Goal: Task Accomplishment & Management: Contribute content

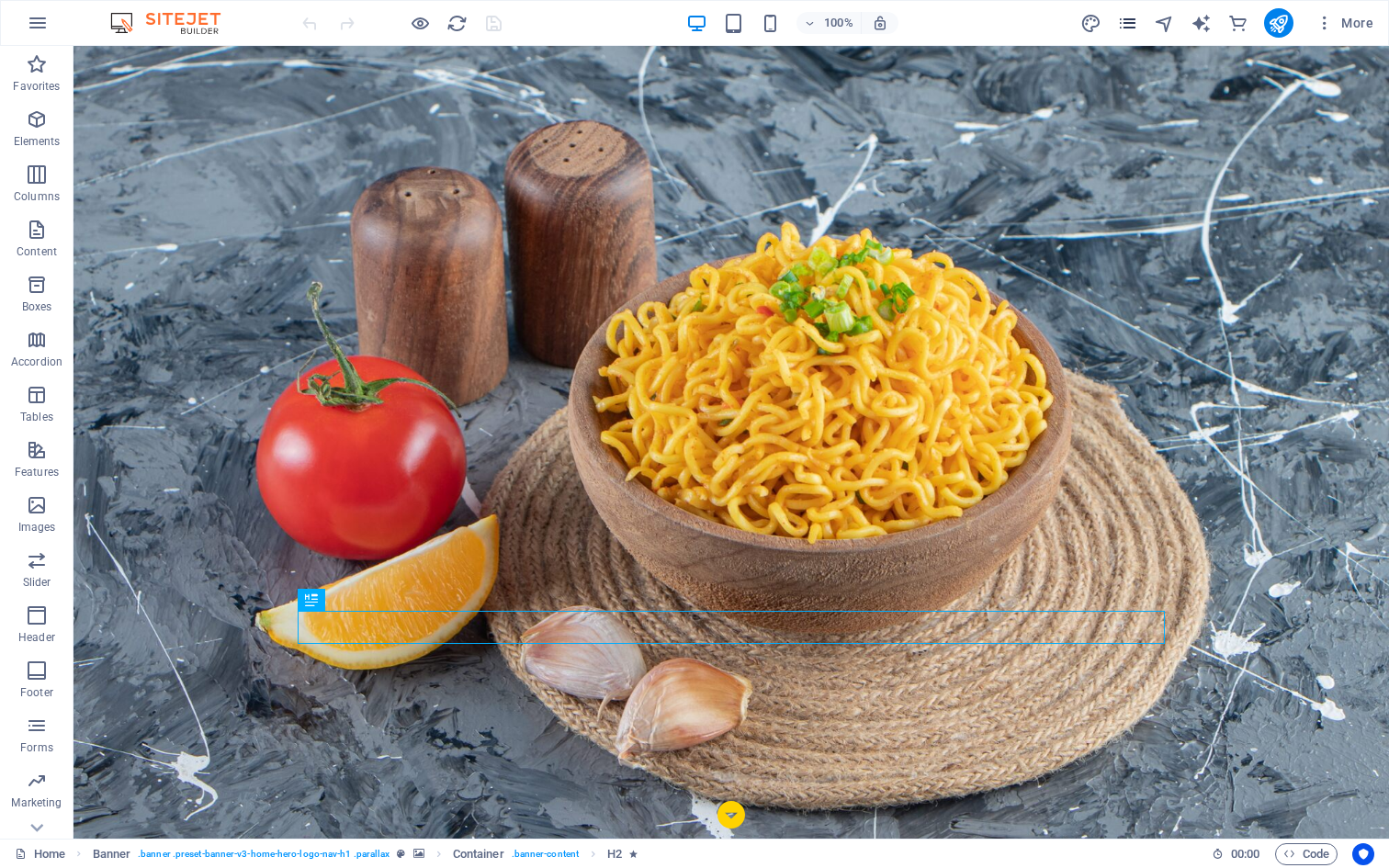
click at [1134, 24] on icon "pages" at bounding box center [1127, 23] width 22 height 22
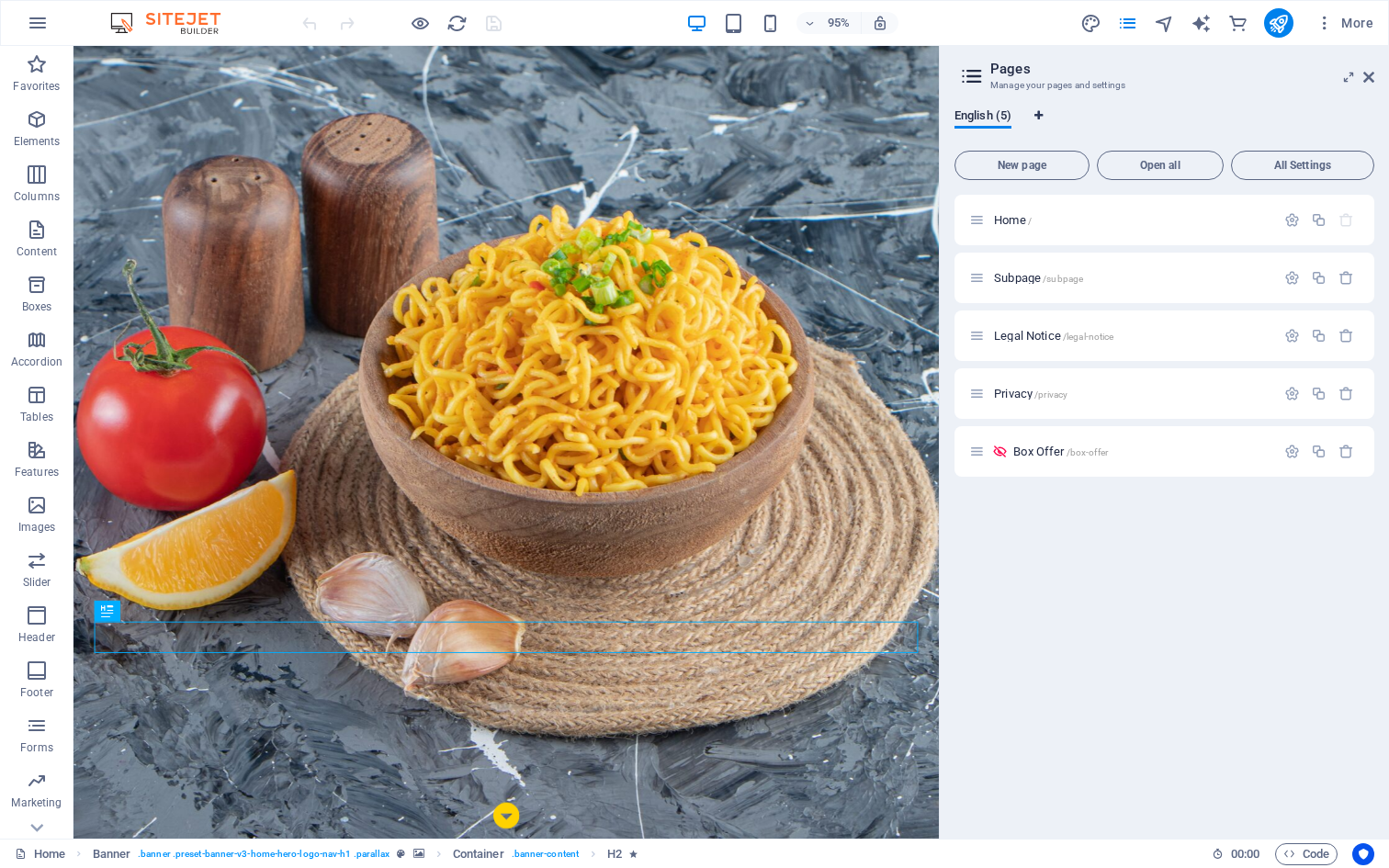
click at [1043, 114] on icon "Language Tabs" at bounding box center [1038, 116] width 8 height 11
select select "41"
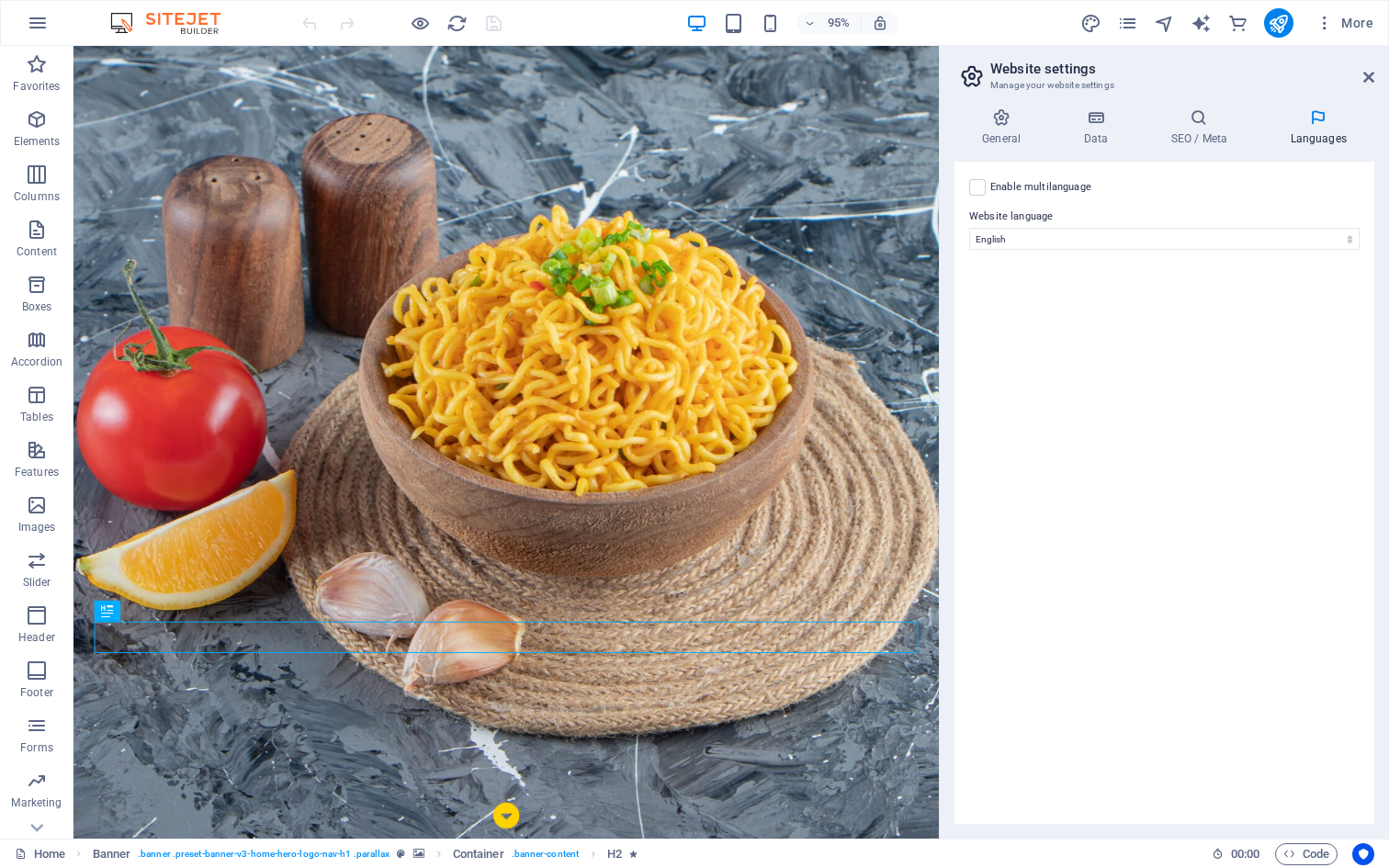
click at [1016, 107] on div "General Data SEO / Meta Languages Website name [DOMAIN_NAME] Logo Drag files he…" at bounding box center [1164, 466] width 449 height 744
click at [1131, 20] on icon "pages" at bounding box center [1127, 23] width 22 height 22
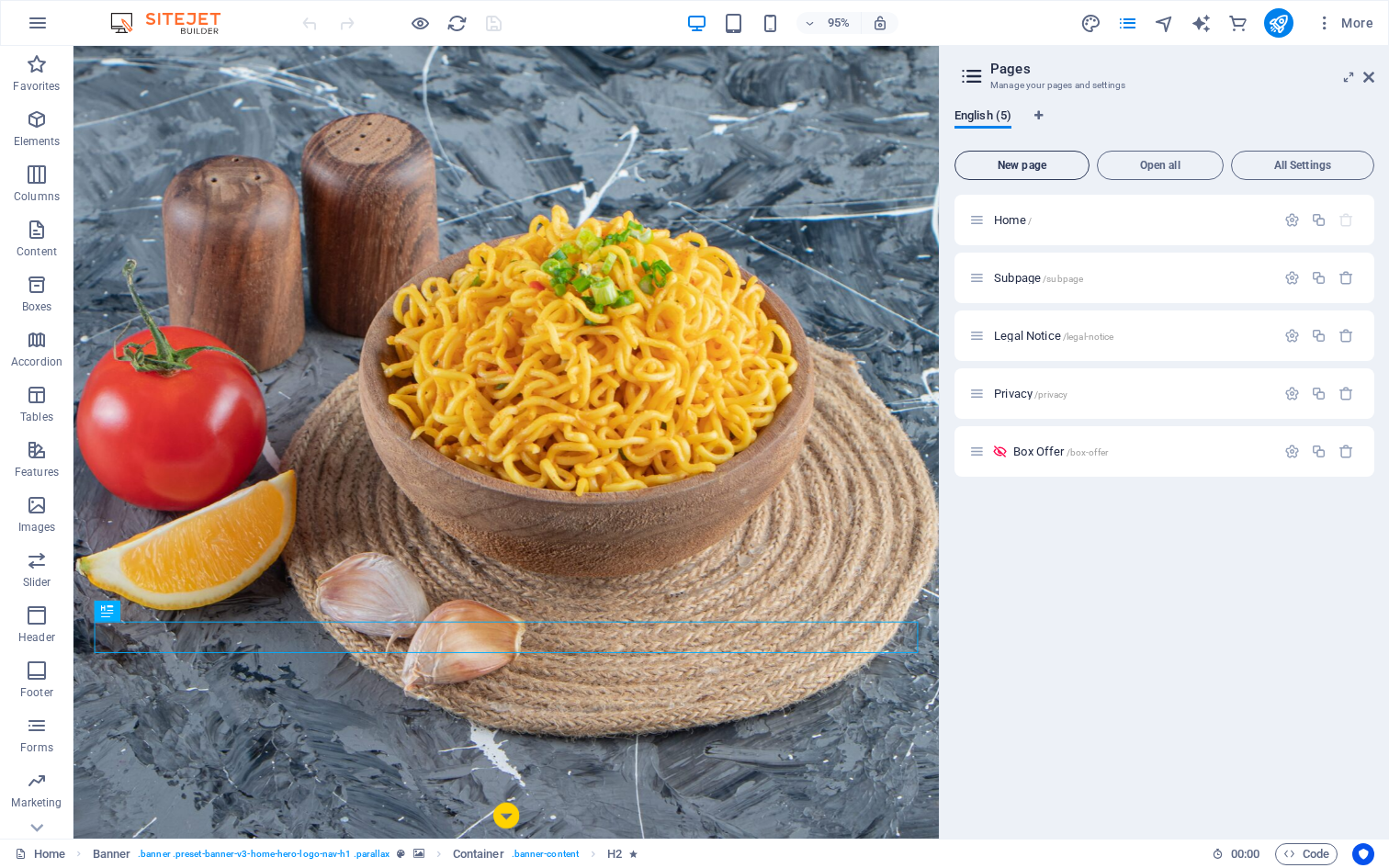
click at [1039, 167] on span "New page" at bounding box center [1021, 165] width 118 height 11
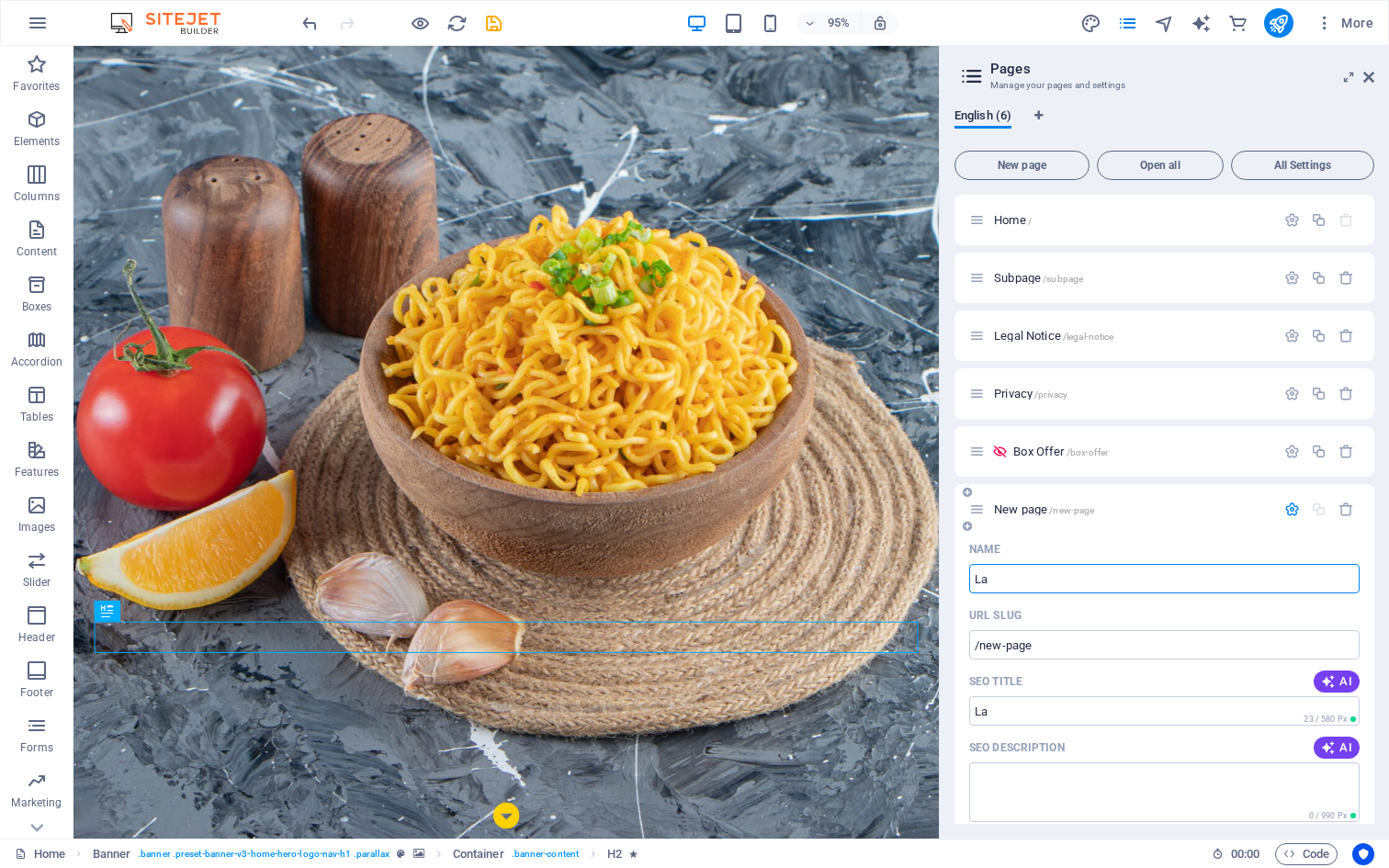
type input "La"
type input "/la"
type input "Landing"
type input "/landing"
type input "Landing Social"
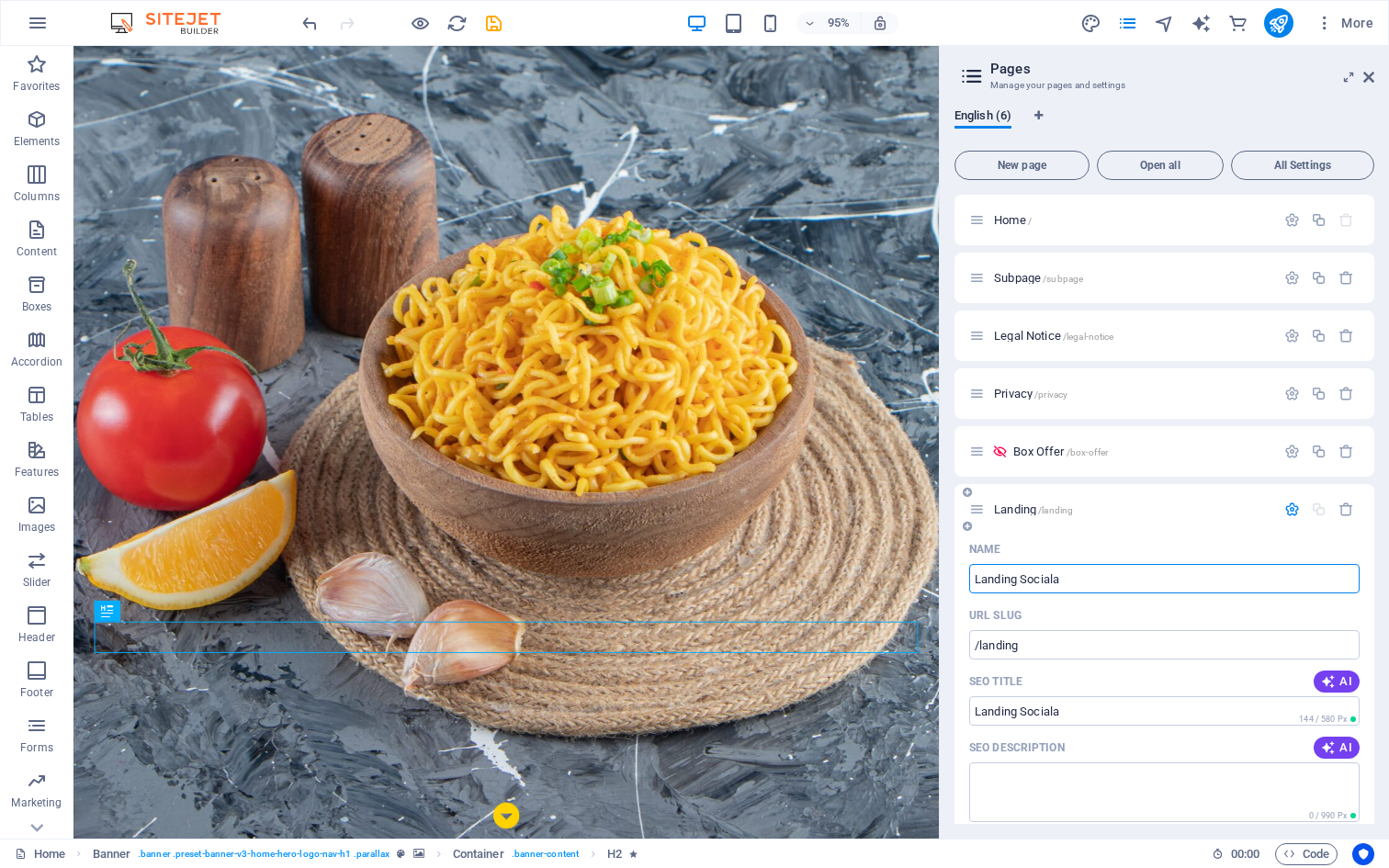
type input "/landing-sociala"
type input "Landing Socials"
type input "/landing-socials"
type input "Landing Socials"
click at [1123, 739] on div "SEO Description AI" at bounding box center [1164, 747] width 390 height 29
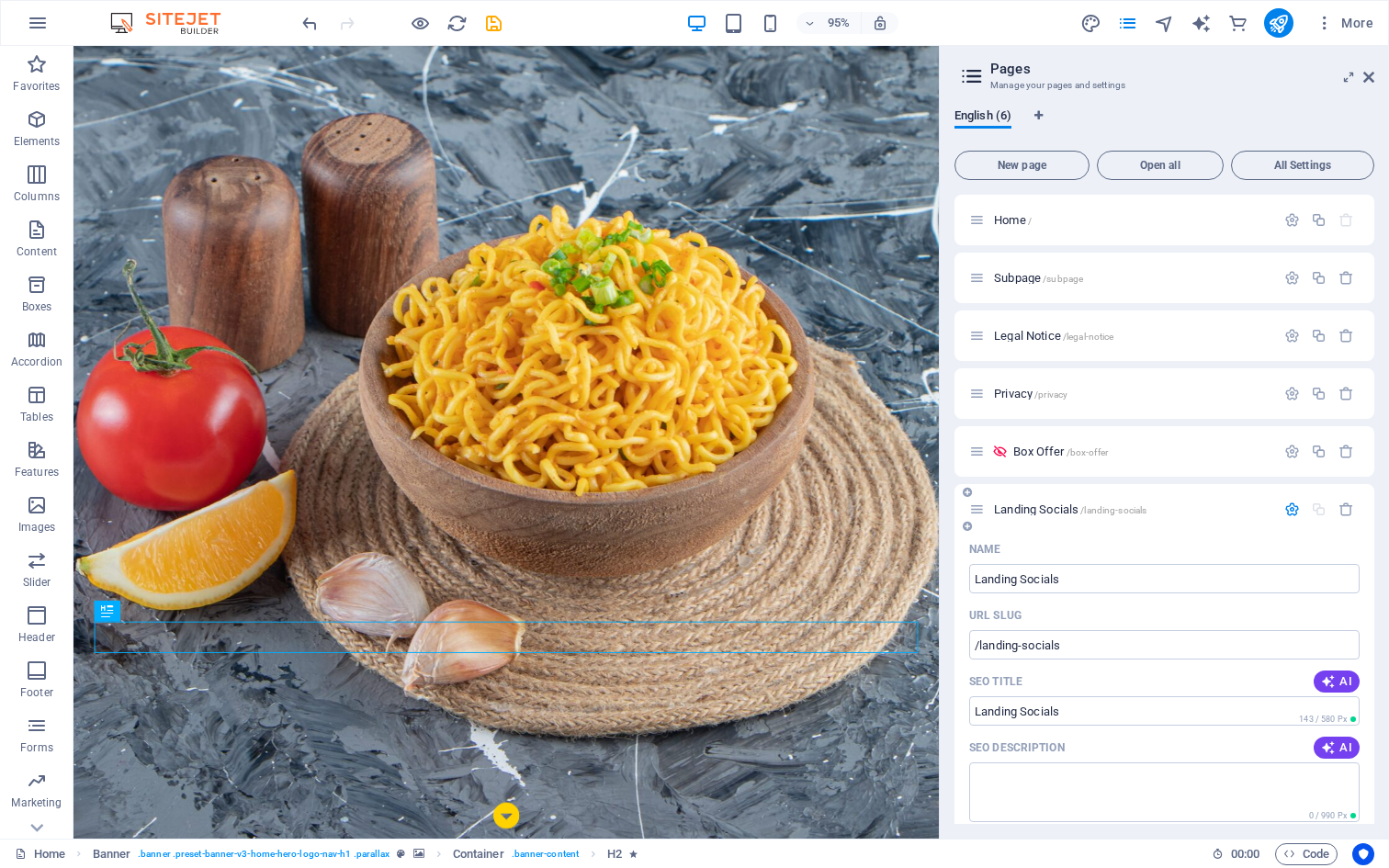
click at [1091, 742] on div "SEO Description AI" at bounding box center [1164, 747] width 390 height 29
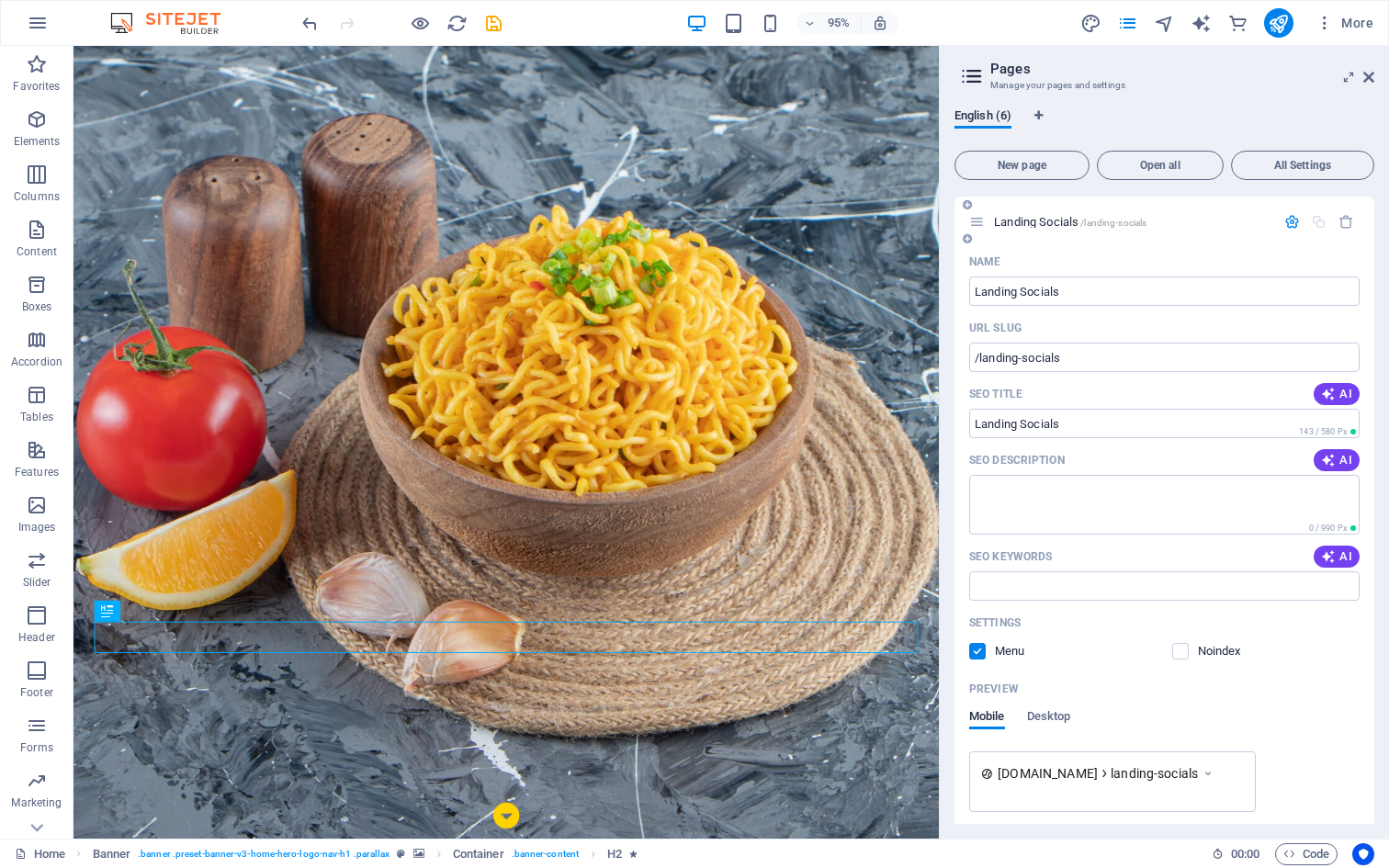
scroll to position [358, 0]
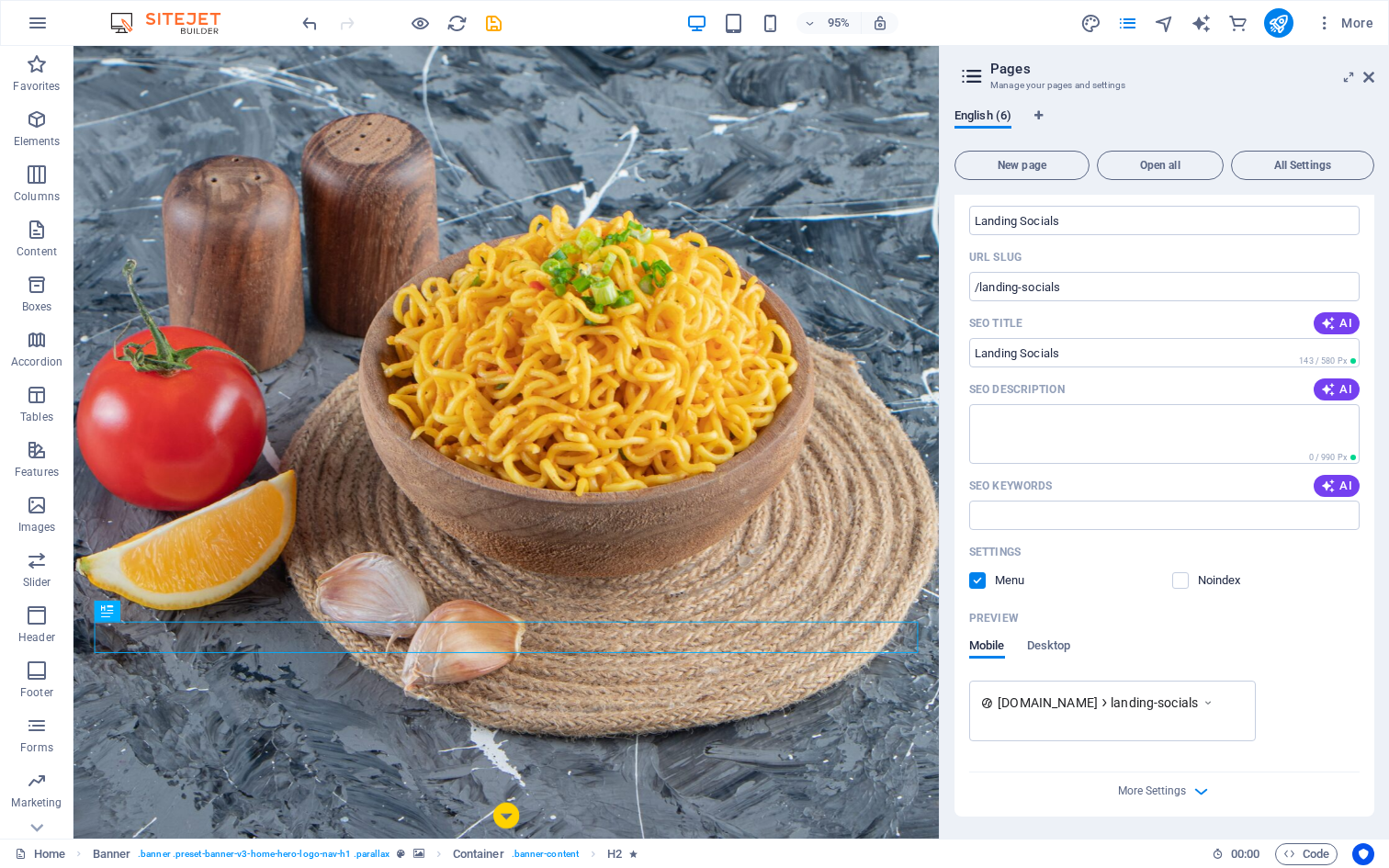
click at [1185, 591] on div "Settings Menu Noindex" at bounding box center [1164, 566] width 390 height 59
click at [1185, 580] on label at bounding box center [1181, 580] width 17 height 17
click at [0, 0] on input "checkbox" at bounding box center [0, 0] width 0 height 0
click at [974, 583] on label at bounding box center [977, 580] width 17 height 17
click at [0, 0] on input "checkbox" at bounding box center [0, 0] width 0 height 0
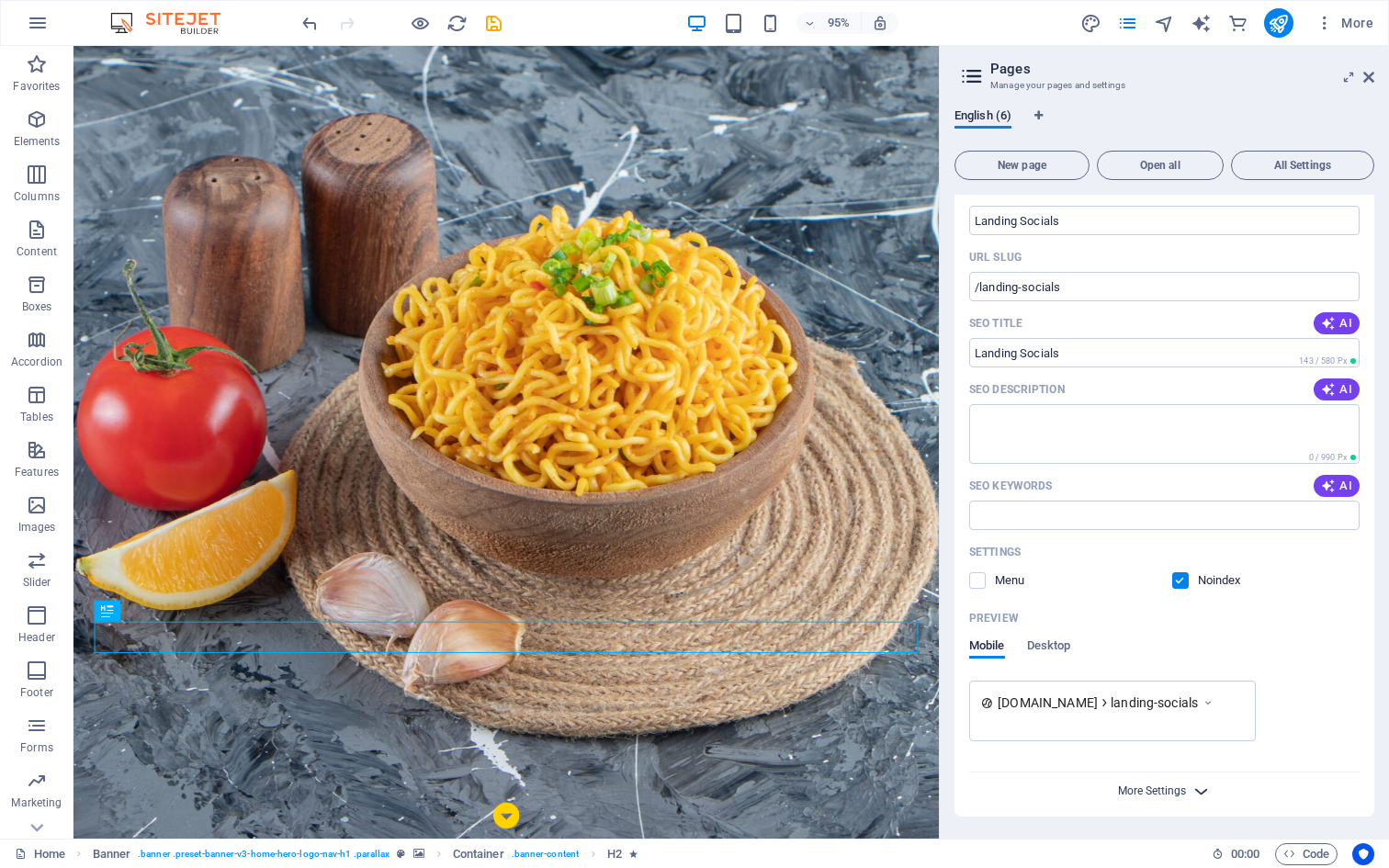
click at [1176, 793] on span "More Settings" at bounding box center [1152, 790] width 68 height 13
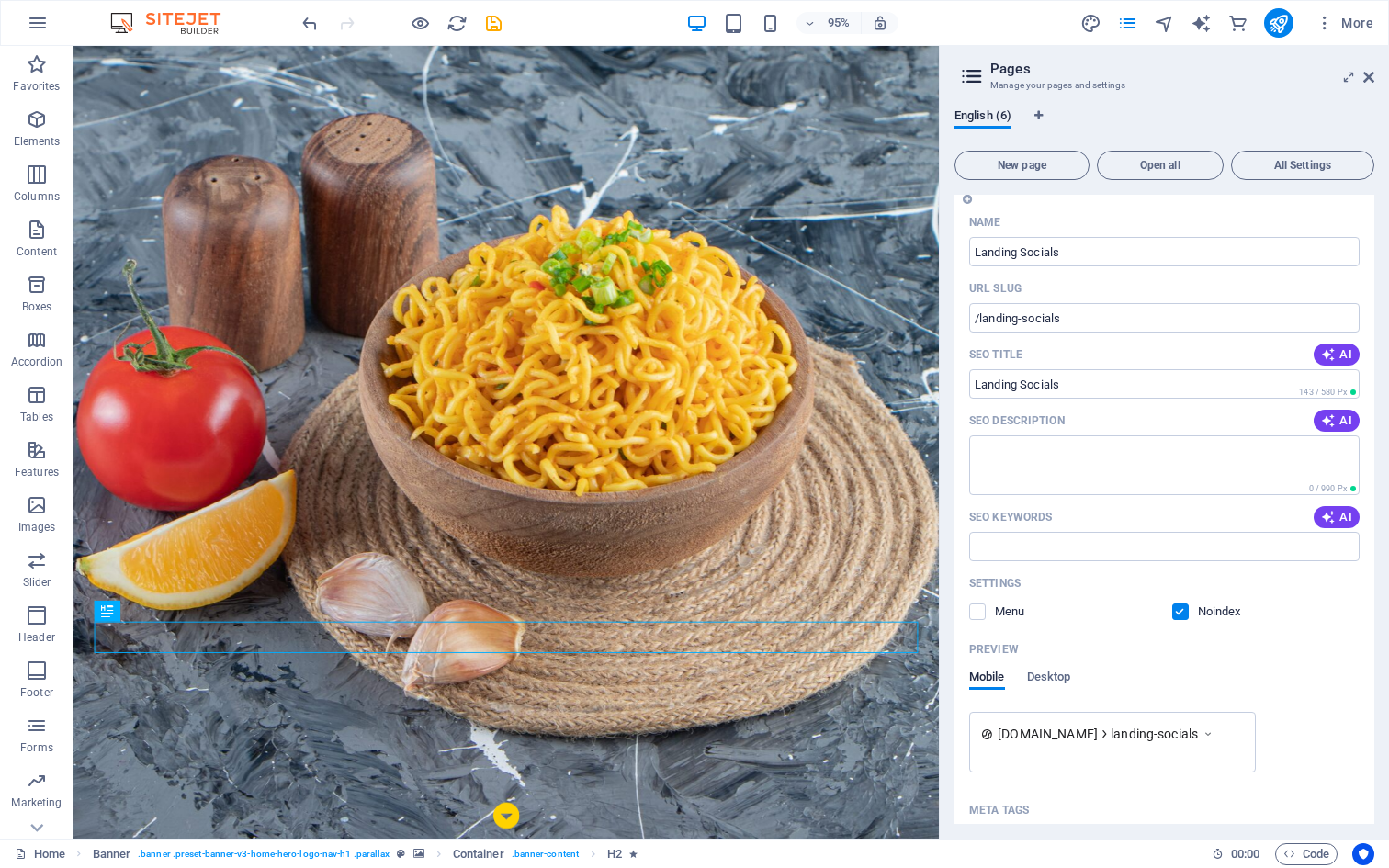
scroll to position [622, 0]
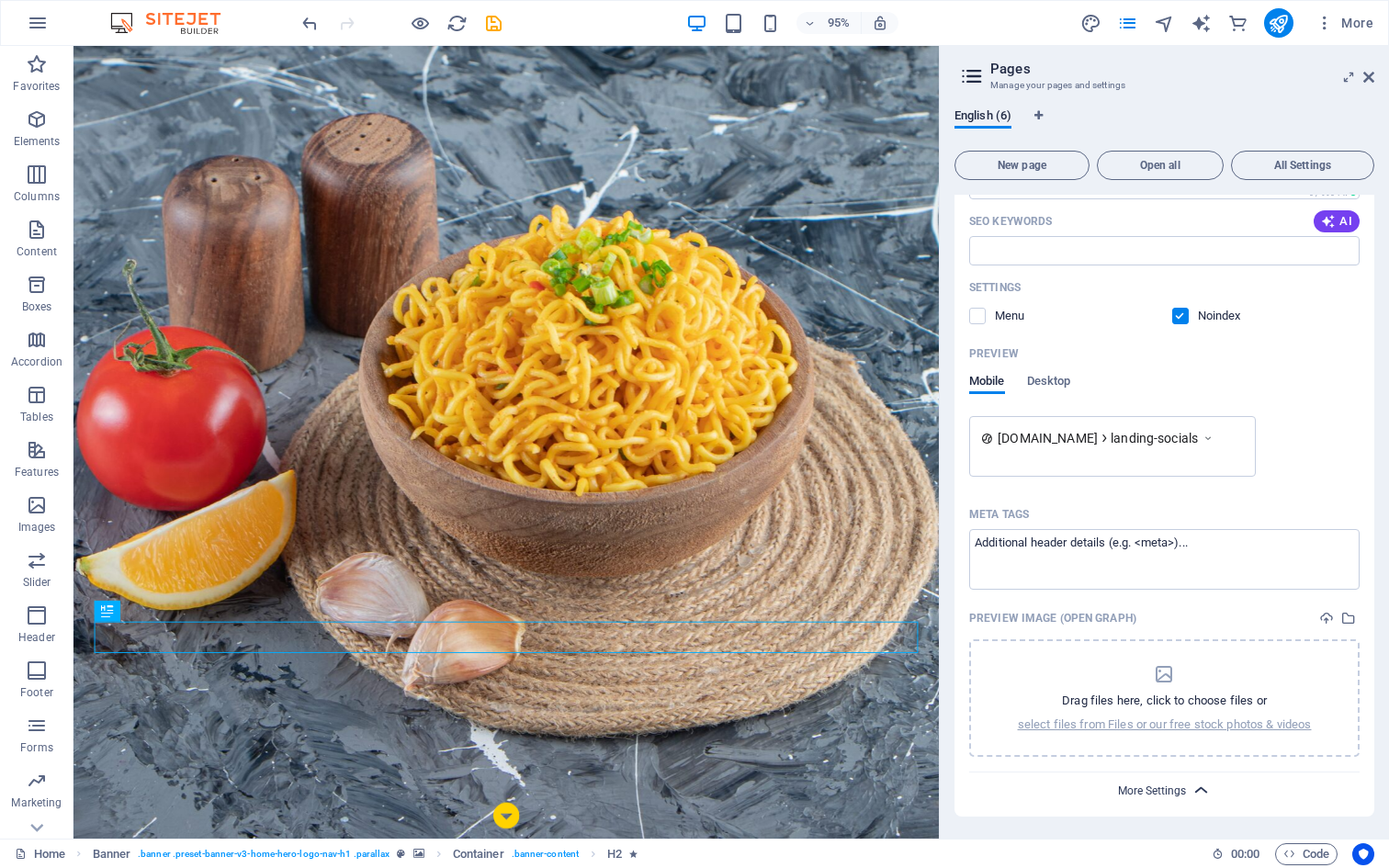
click at [1162, 786] on span "More Settings" at bounding box center [1152, 790] width 68 height 13
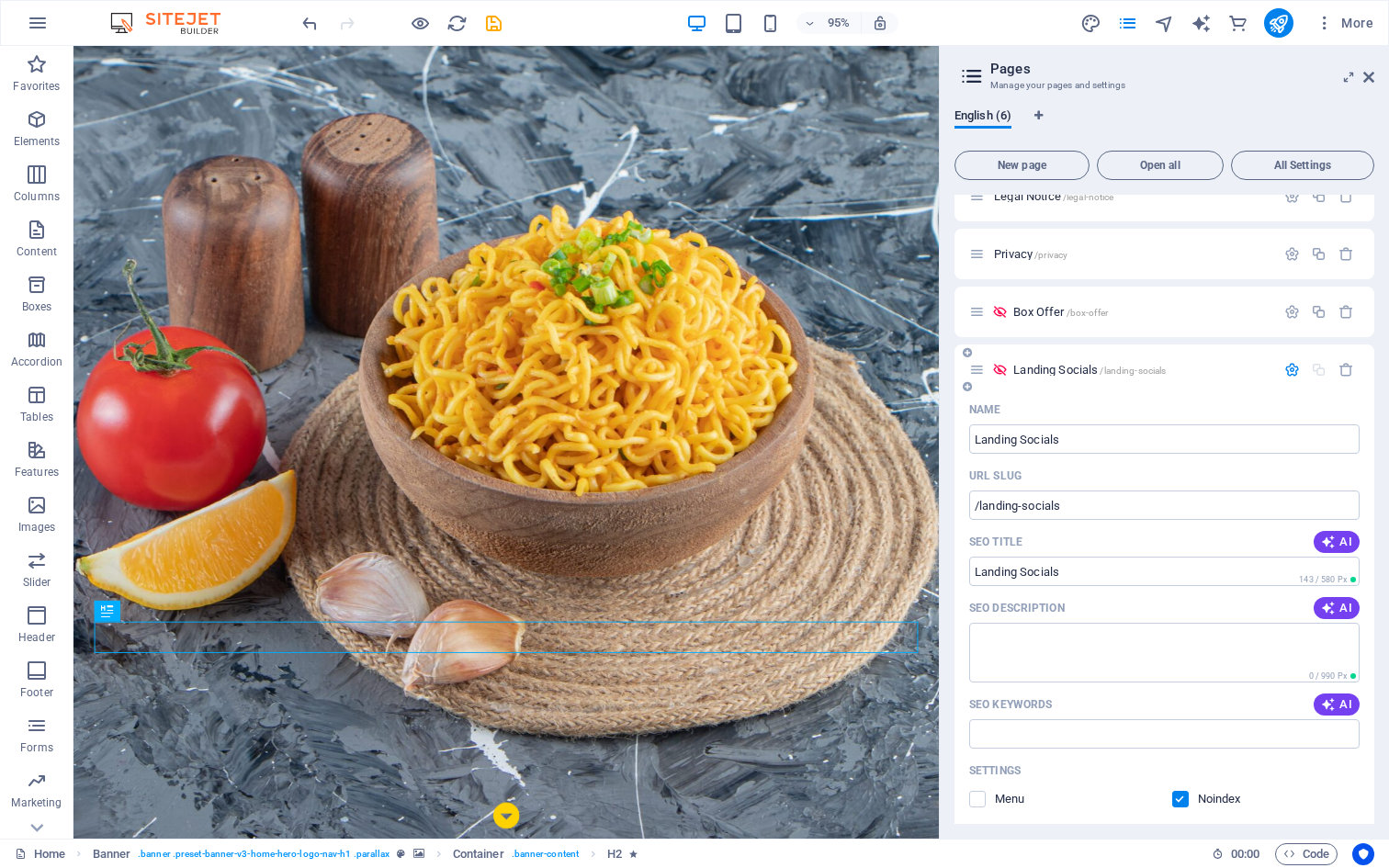
scroll to position [0, 0]
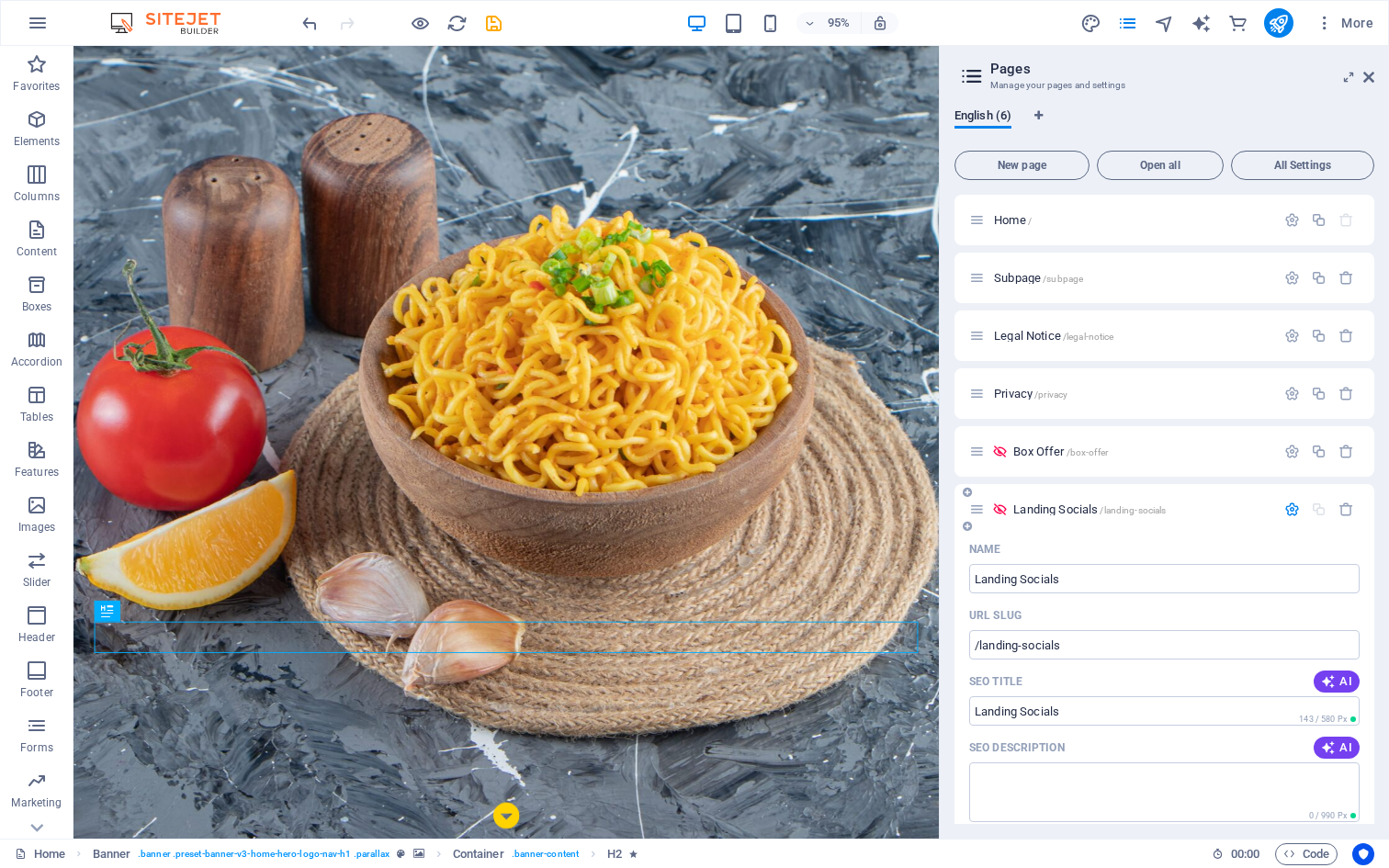
click at [1157, 511] on span "/landing-socials" at bounding box center [1132, 510] width 67 height 10
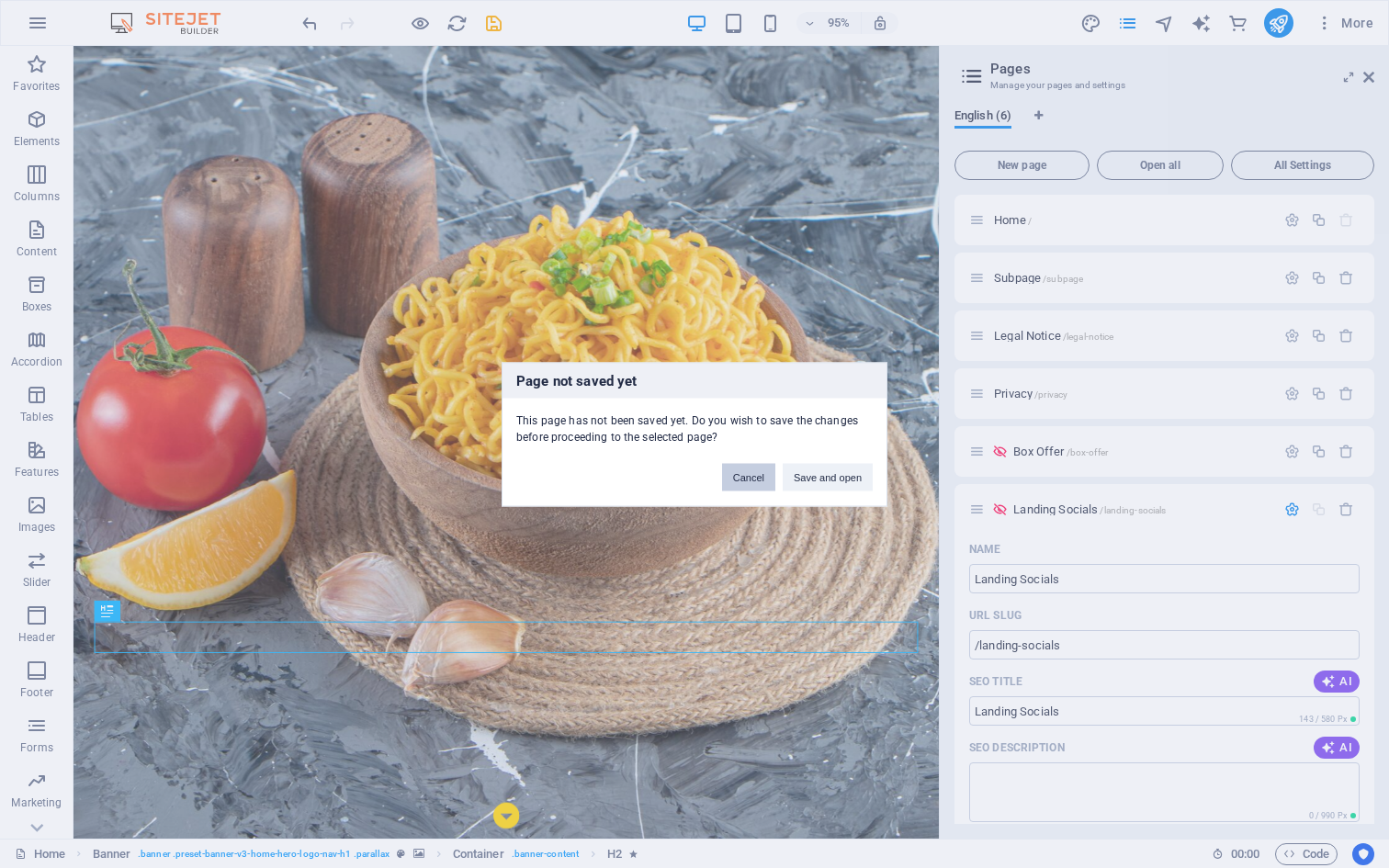
click at [744, 481] on button "Cancel" at bounding box center [748, 476] width 53 height 27
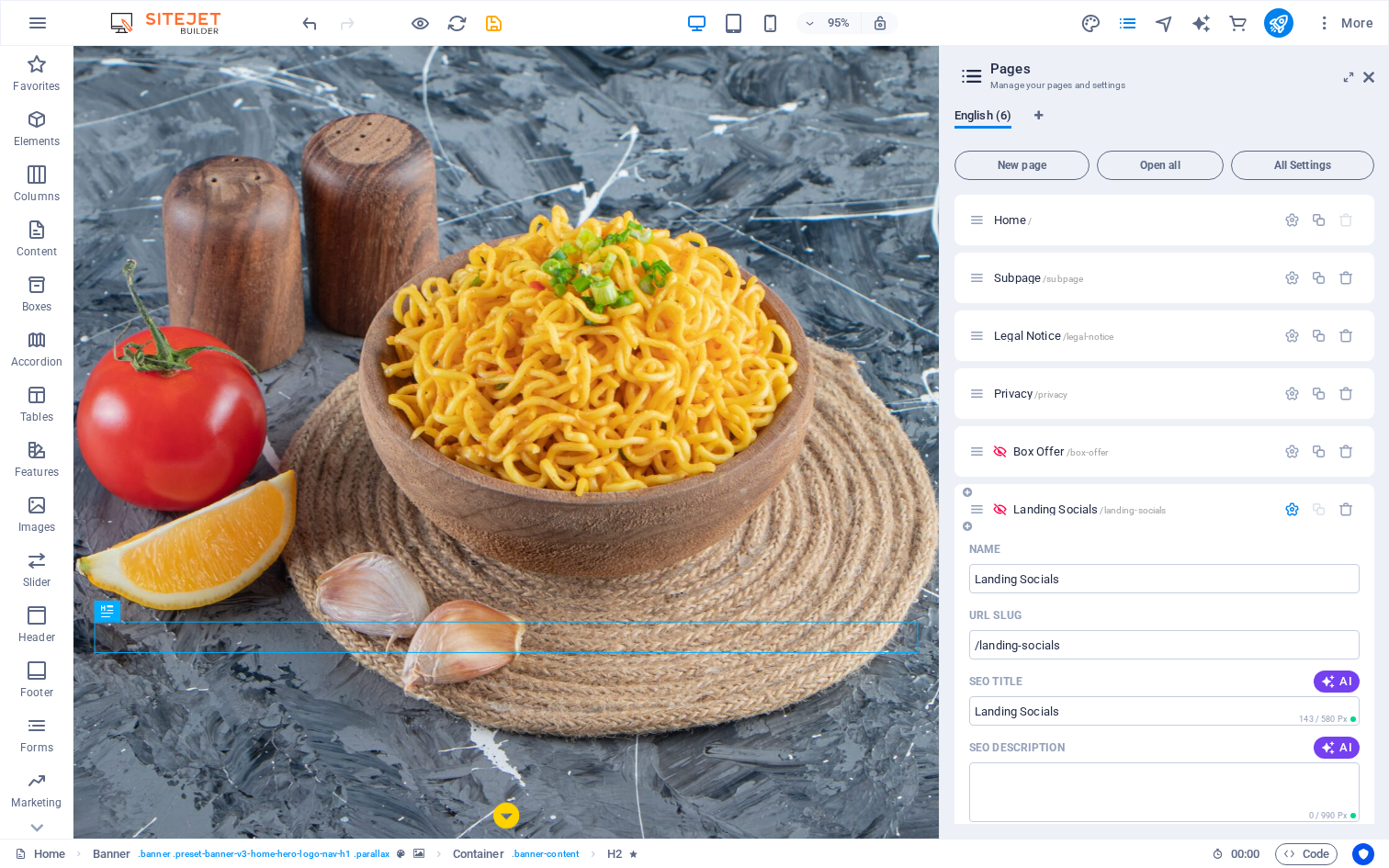
click at [1026, 504] on span "Landing Socials /landing-socials" at bounding box center [1089, 509] width 153 height 14
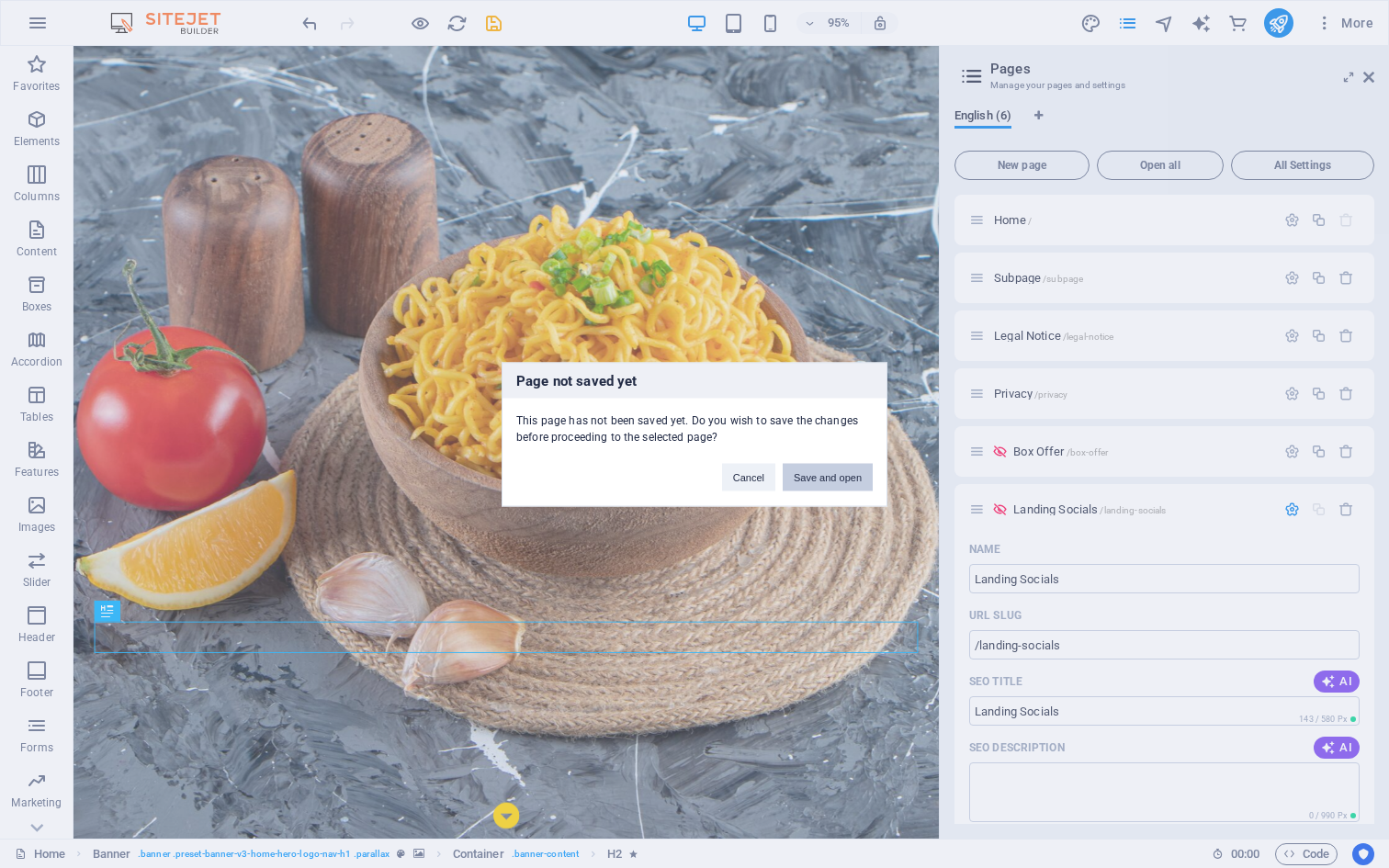
click at [839, 474] on button "Save and open" at bounding box center [827, 476] width 90 height 27
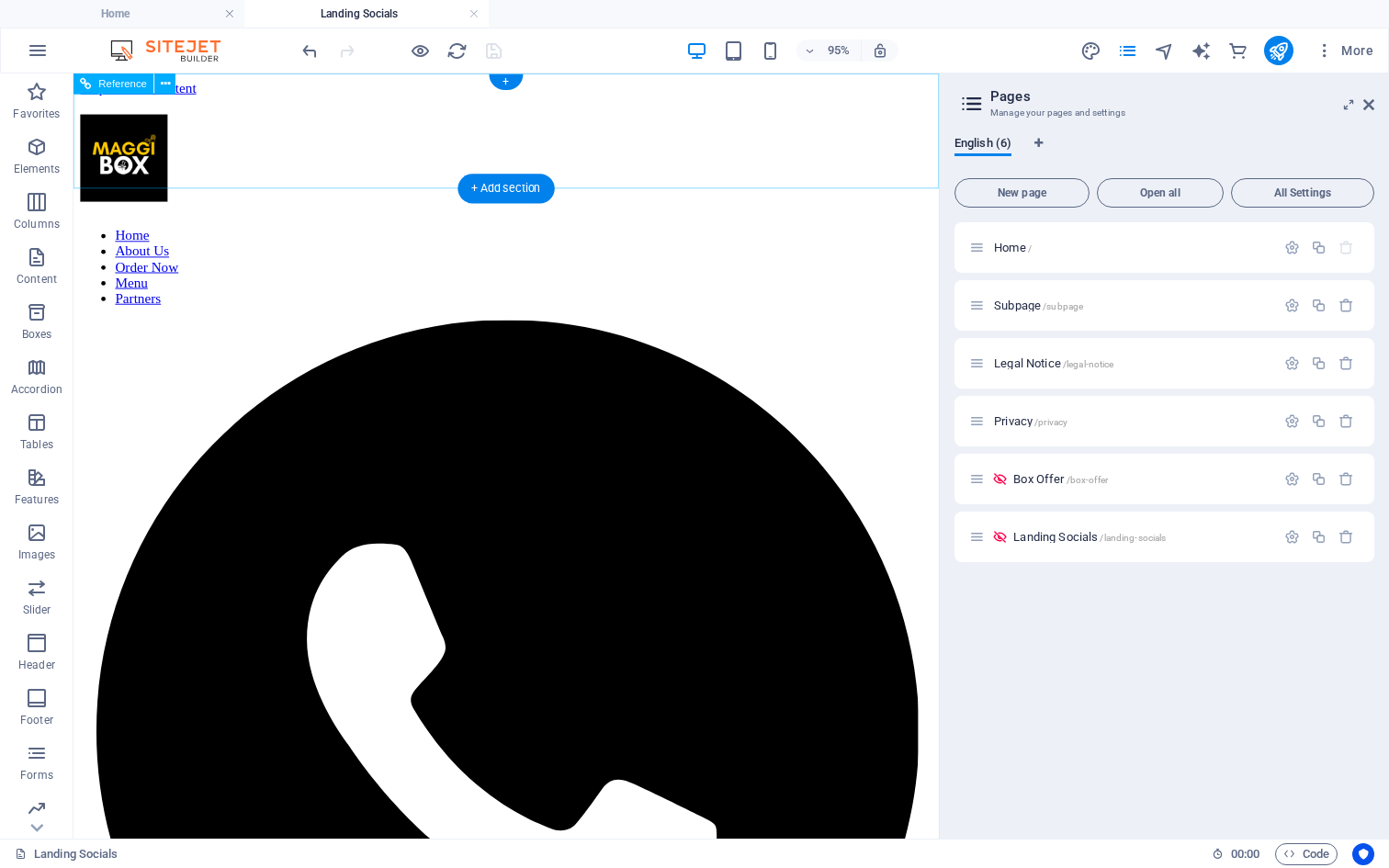
click at [360, 236] on nav "Home About Us Order Now Menu Partners" at bounding box center [529, 277] width 897 height 82
click at [131, 83] on span "Reference" at bounding box center [124, 83] width 49 height 10
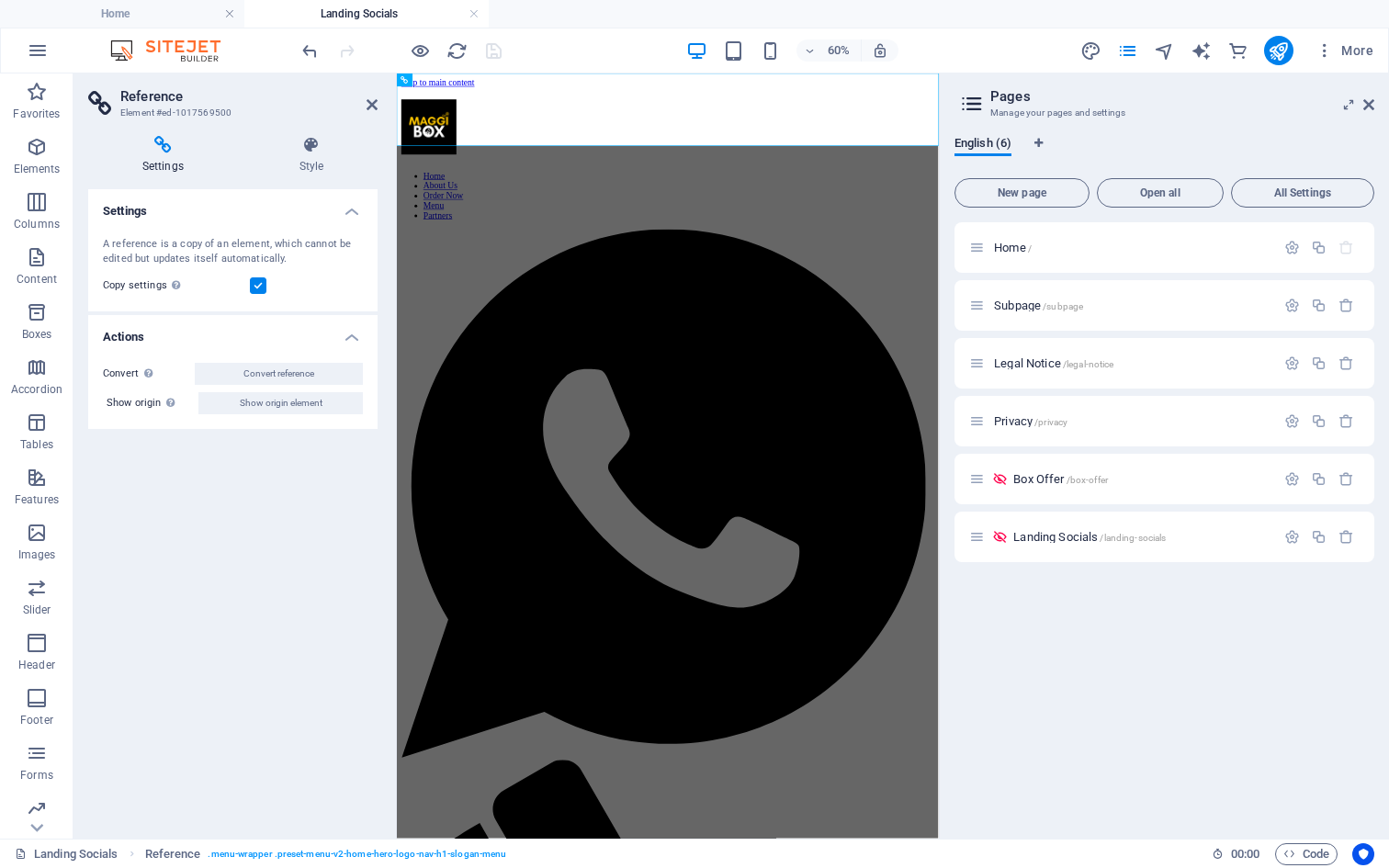
click at [263, 279] on label at bounding box center [258, 286] width 17 height 17
click at [0, 0] on input "Copy settings Use the same settings (flex, animation, position, style) as for t…" at bounding box center [0, 0] width 0 height 0
click at [565, 236] on nav "Home About Us Order Now Menu Partners" at bounding box center [848, 277] width 888 height 82
click at [256, 284] on label at bounding box center [258, 286] width 17 height 17
click at [0, 0] on input "Copy settings Use the same settings (flex, animation, position, style) as for t…" at bounding box center [0, 0] width 0 height 0
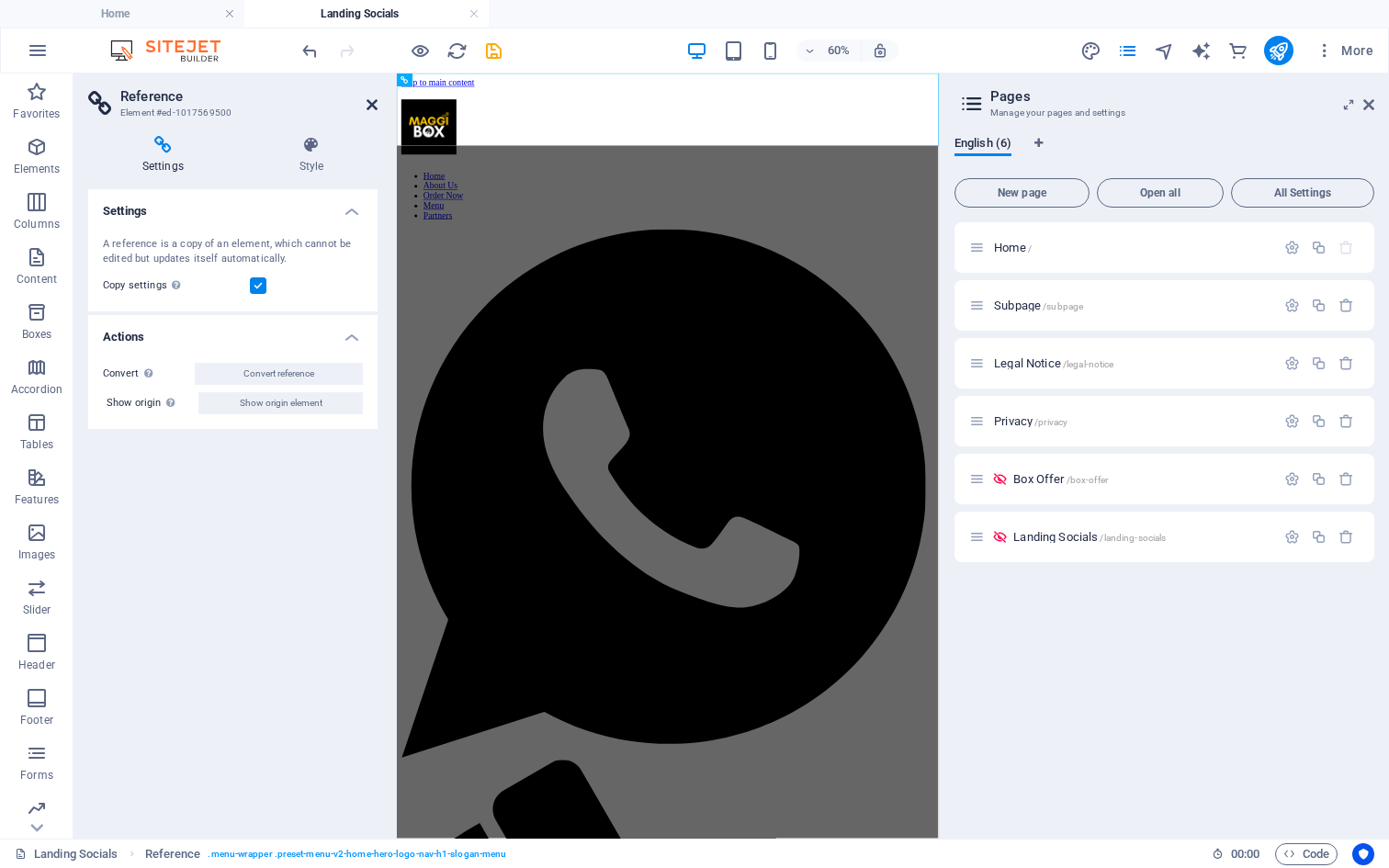
click at [367, 104] on icon at bounding box center [372, 105] width 11 height 15
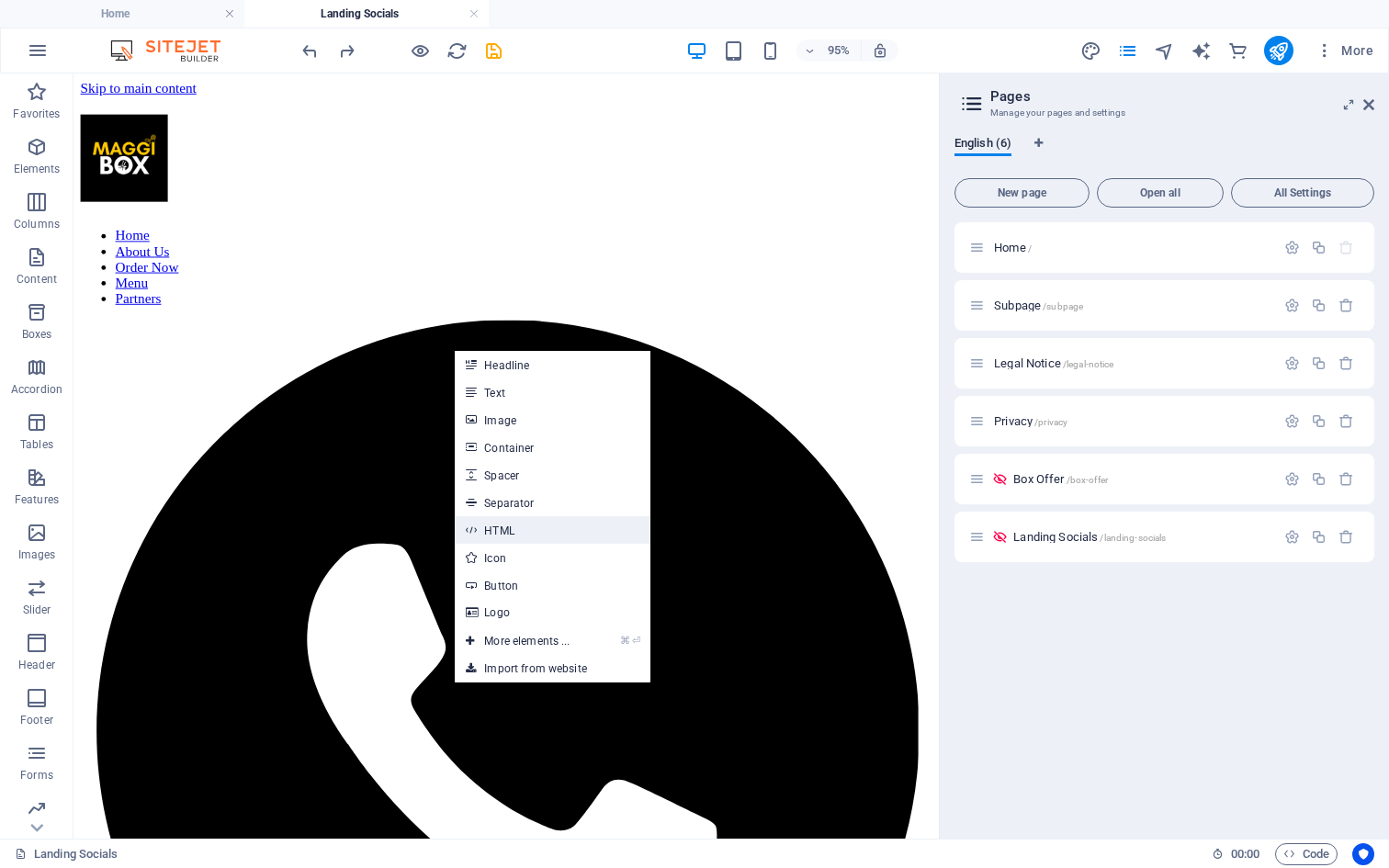
click at [541, 528] on link "HTML" at bounding box center [552, 529] width 195 height 27
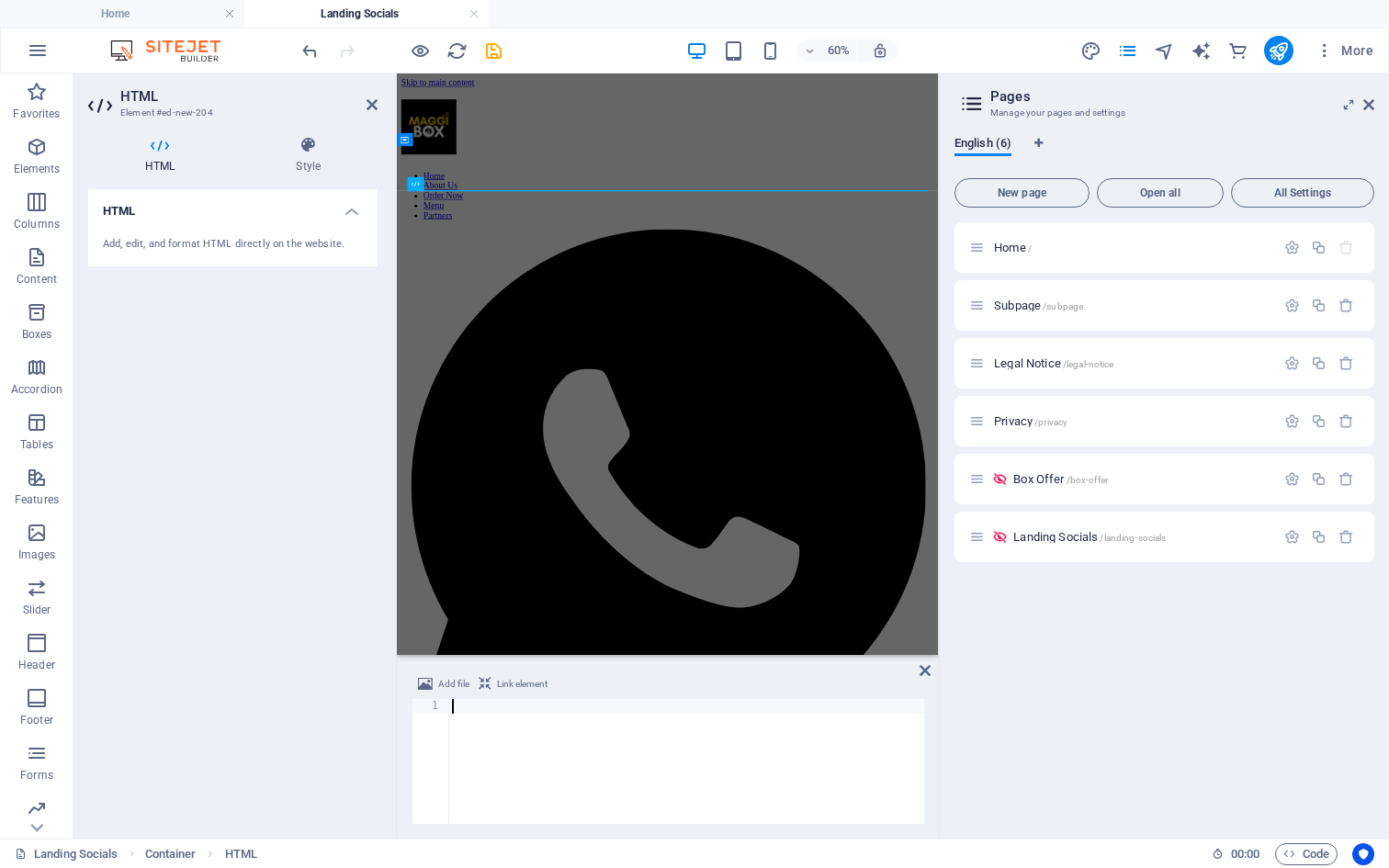
click at [170, 239] on div "Add, edit, and format HTML directly on the website." at bounding box center [233, 245] width 260 height 16
click at [473, 711] on div at bounding box center [686, 775] width 476 height 155
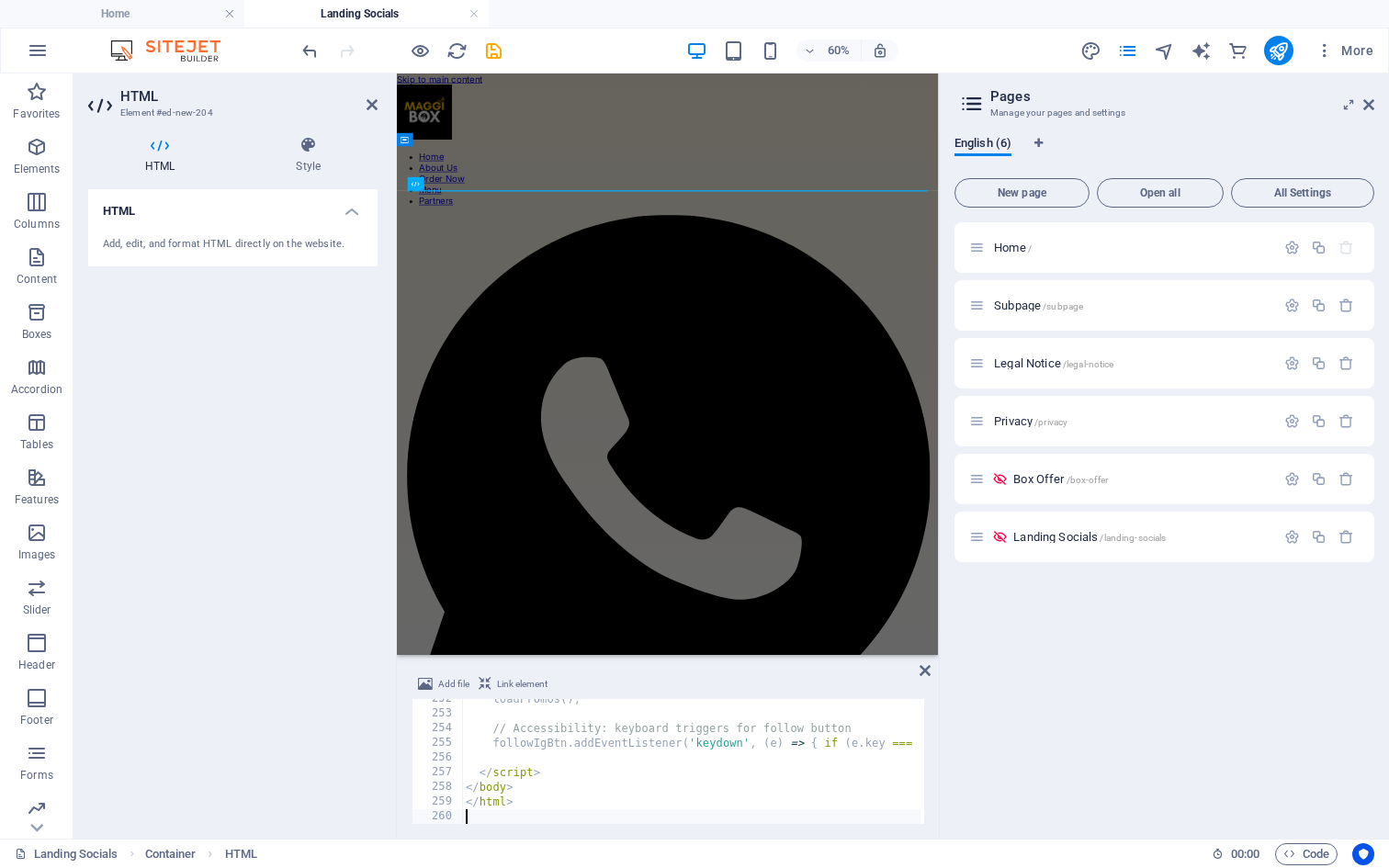
click at [305, 559] on div "HTML Add, edit, and format HTML directly on the website." at bounding box center [233, 506] width 290 height 635
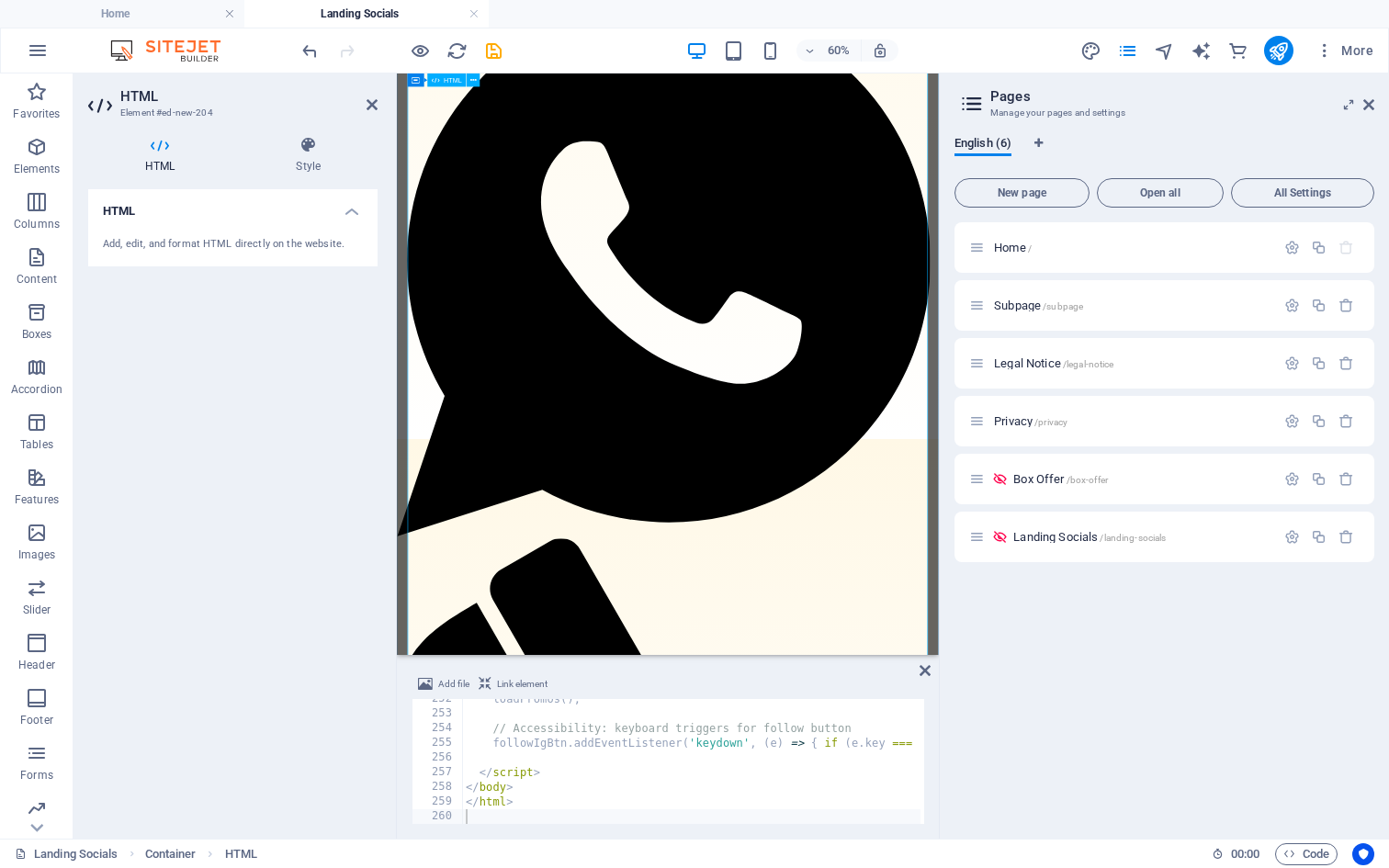
scroll to position [337, 0]
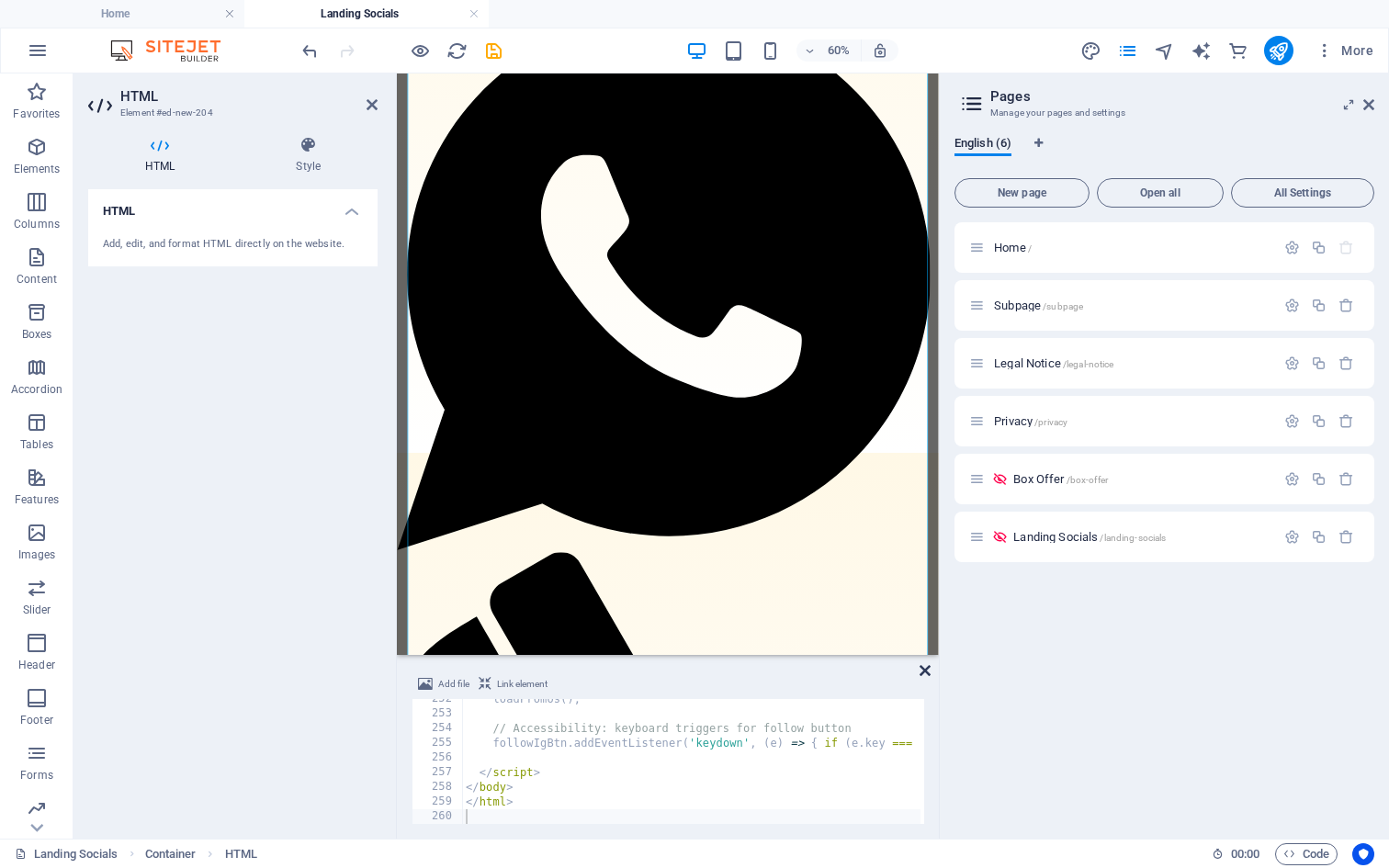
click at [925, 672] on icon at bounding box center [925, 670] width 11 height 15
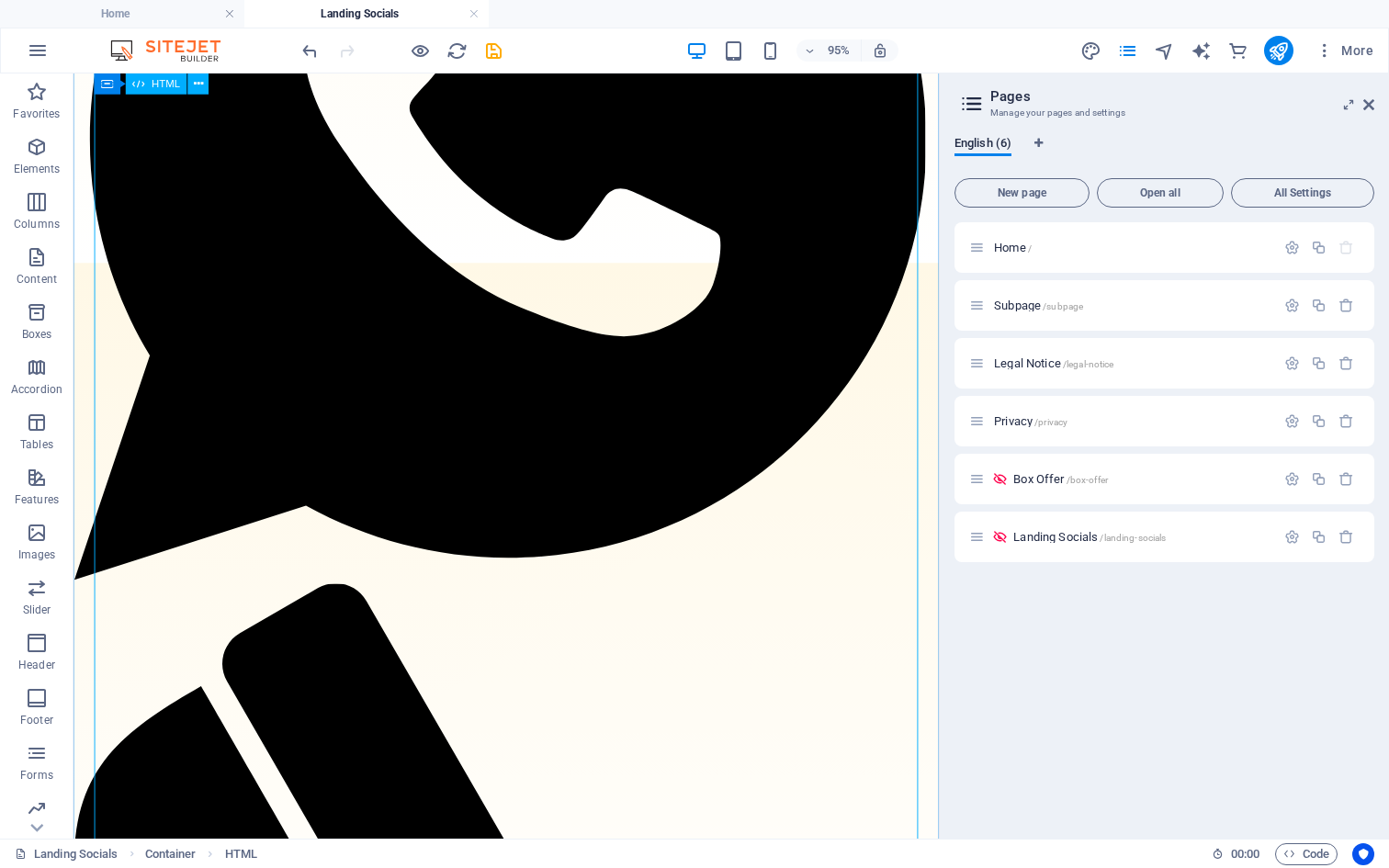
scroll to position [0, 0]
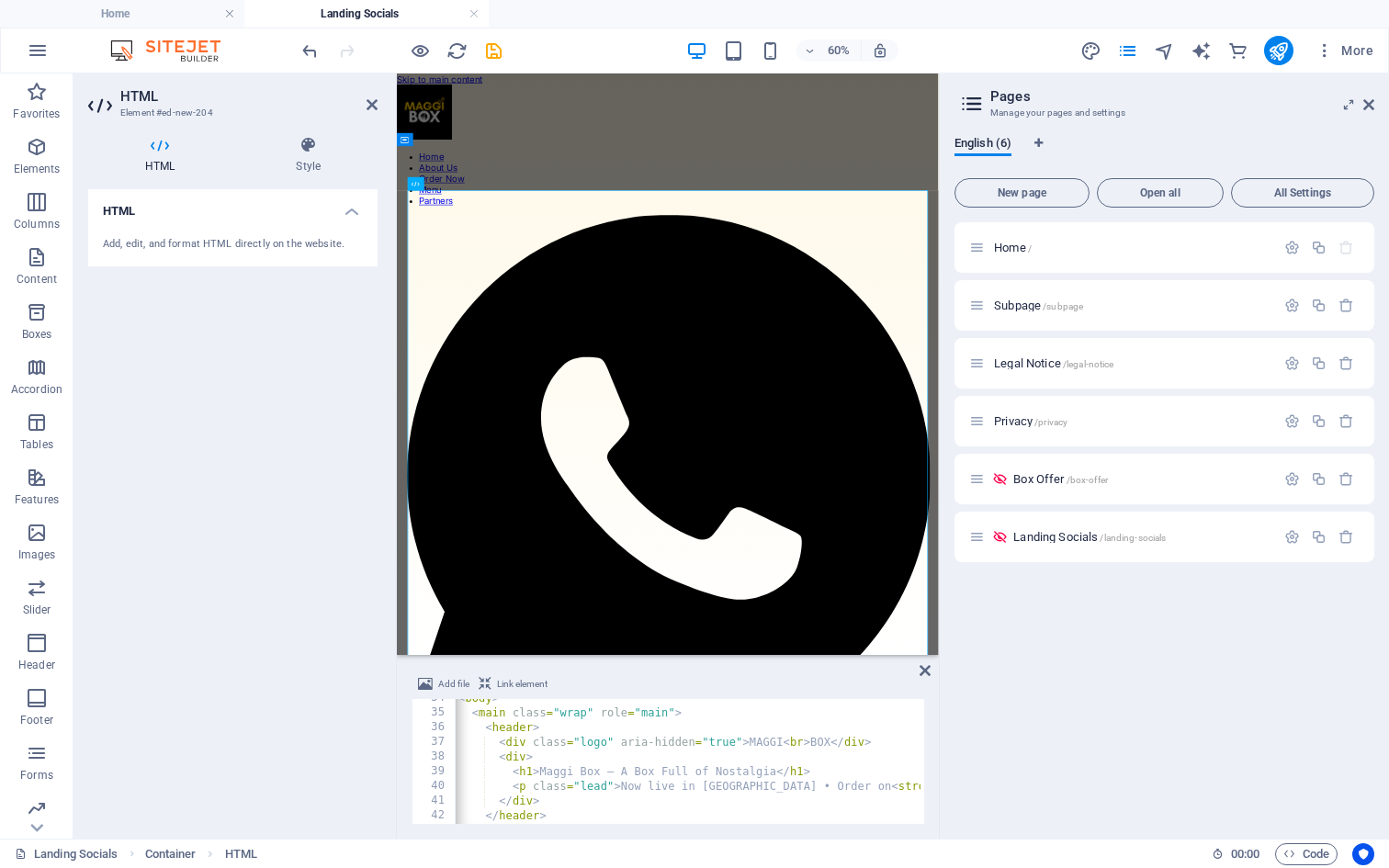
type textarea "<div class="logo" aria-hidden="true">MAGGI<br>BOX</div>"
drag, startPoint x: 492, startPoint y: 743, endPoint x: 874, endPoint y: 741, distance: 382.0
click at [874, 741] on div "< body > < main class = "wrap" role = "main" > < header > < div class = "logo" …" at bounding box center [1291, 766] width 1673 height 151
click at [654, 752] on div "< body > < main class = "wrap" role = "main" > < header > < div > < h1 > Maggi …" at bounding box center [1292, 766] width 1673 height 151
click at [754, 772] on div "< body > < main class = "wrap" role = "main" > < header > < div > < h1 > Maggi …" at bounding box center [1292, 766] width 1673 height 151
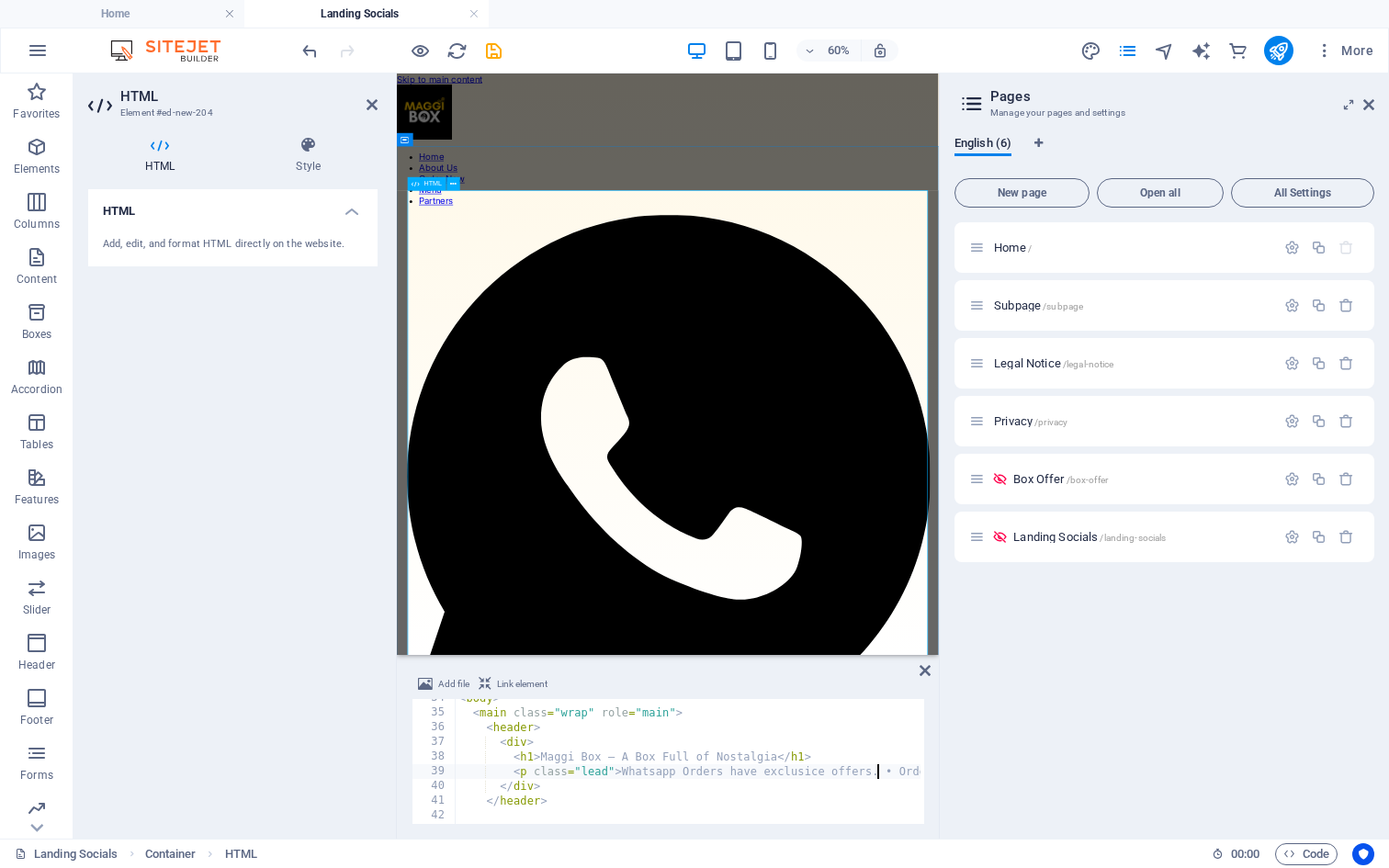
type textarea "<p class="lead">Whatsapp Orders have exclusice offers. • Order on <strong>Swigg…"
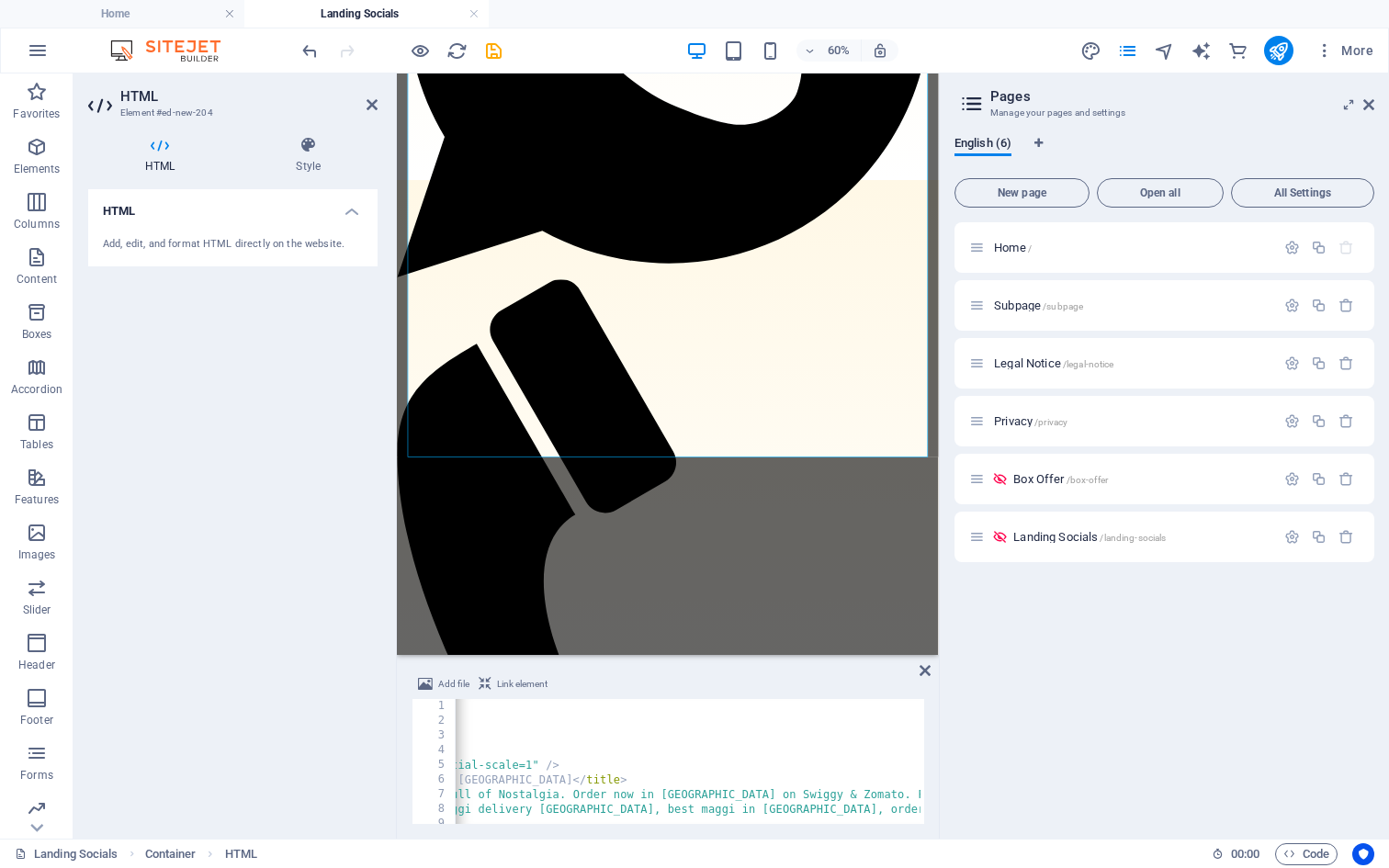
scroll to position [0, 271]
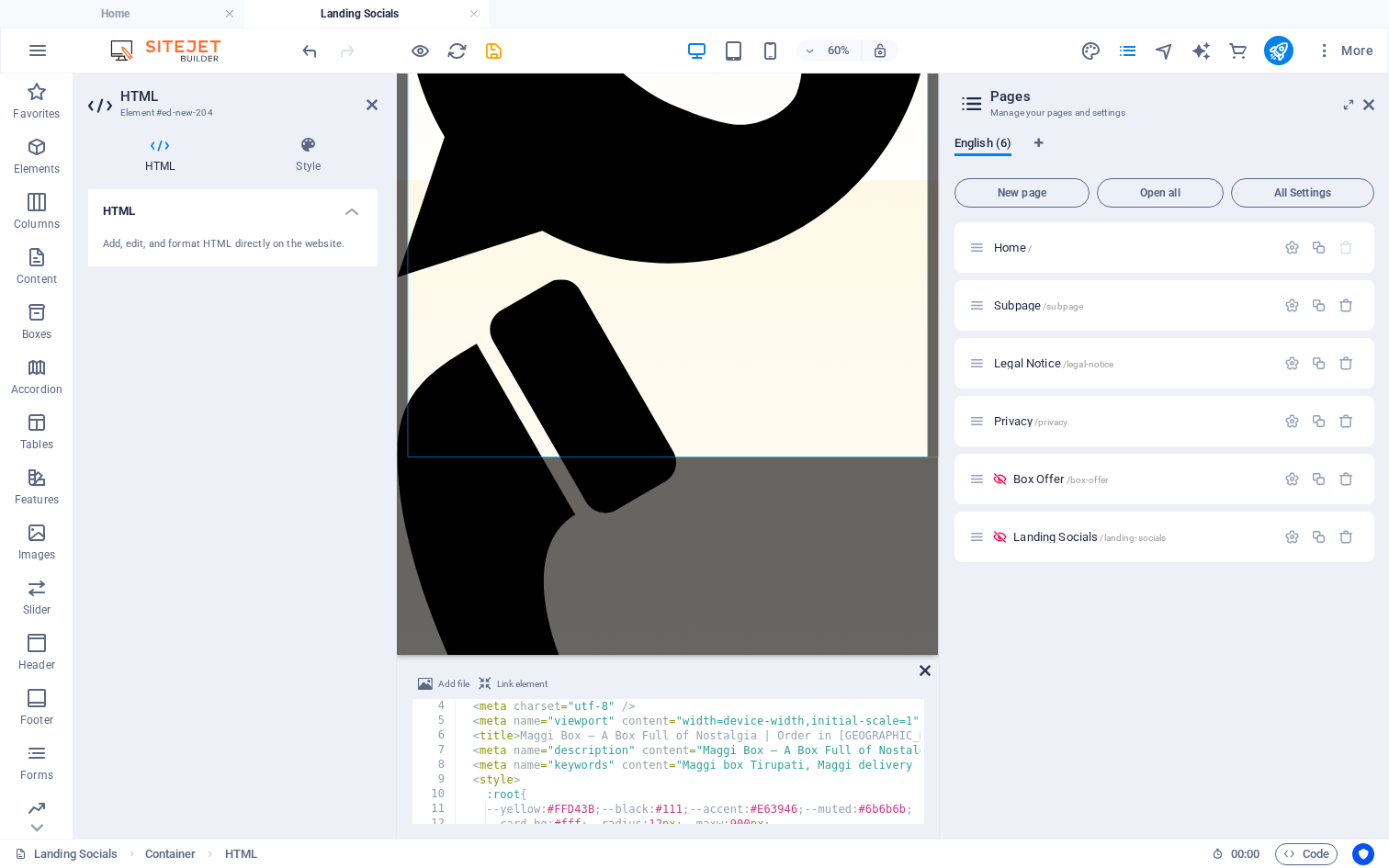
click at [926, 667] on icon at bounding box center [925, 670] width 11 height 15
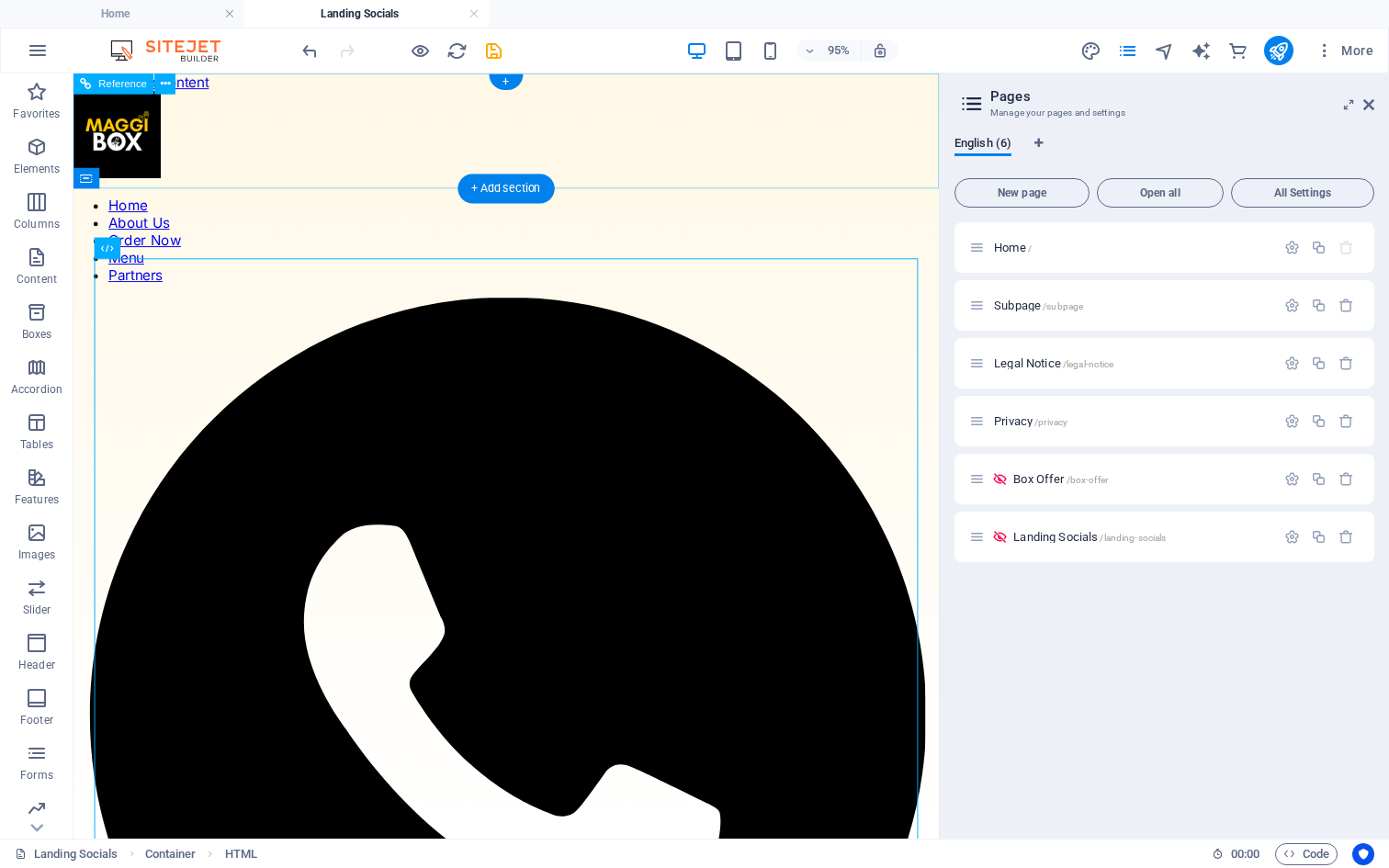
click at [314, 202] on nav "Home About Us Order Now Menu Partners" at bounding box center [529, 248] width 912 height 92
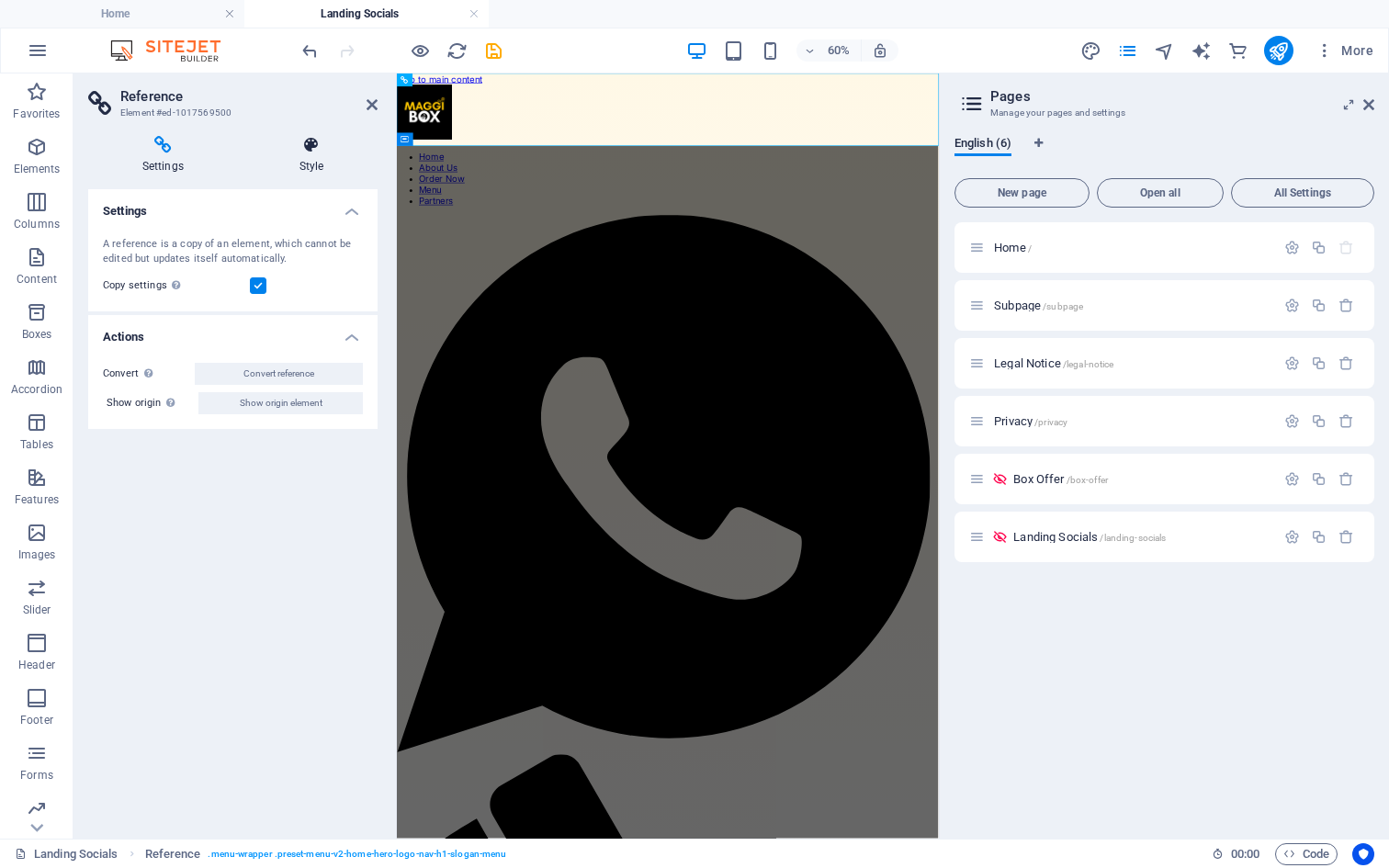
click at [312, 145] on icon at bounding box center [311, 145] width 132 height 19
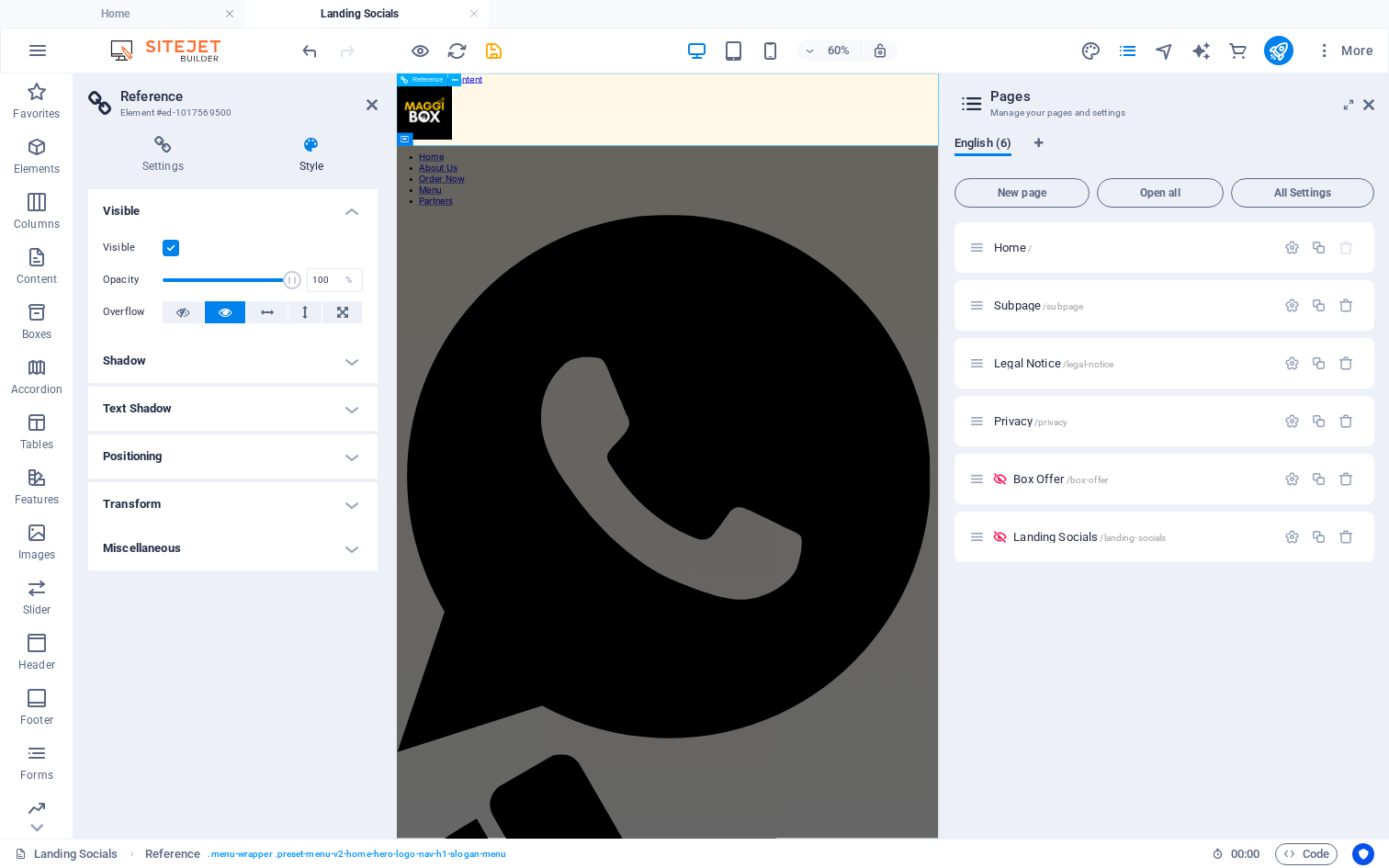
click at [596, 202] on nav "Home About Us Order Now Menu Partners" at bounding box center [848, 248] width 903 height 92
click at [166, 252] on label at bounding box center [171, 248] width 17 height 17
click at [0, 0] on input "Visible" at bounding box center [0, 0] width 0 height 0
click at [166, 250] on label at bounding box center [171, 248] width 17 height 17
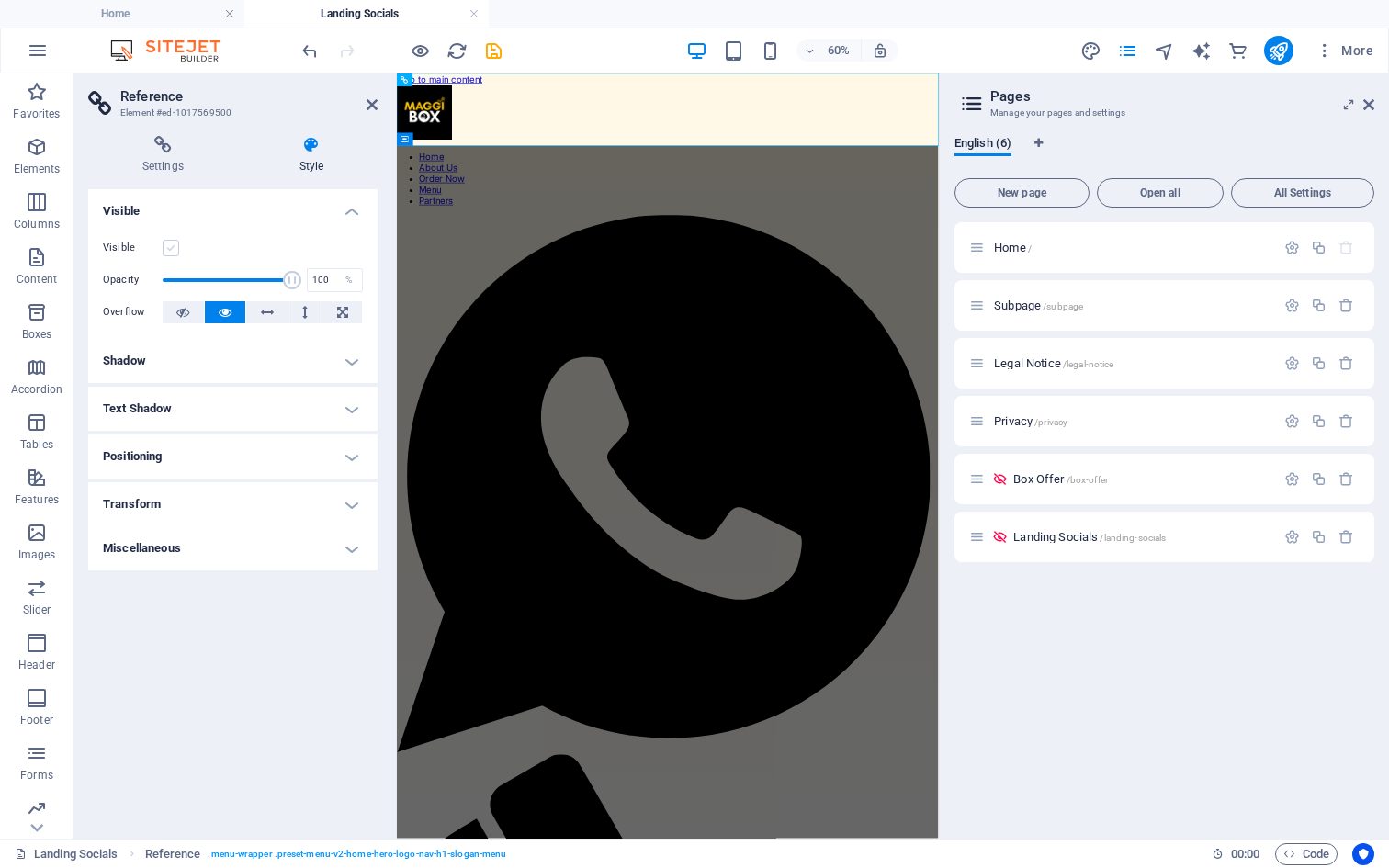
click at [0, 0] on input "Visible" at bounding box center [0, 0] width 0 height 0
click at [261, 362] on h4 "Shadow" at bounding box center [233, 360] width 290 height 44
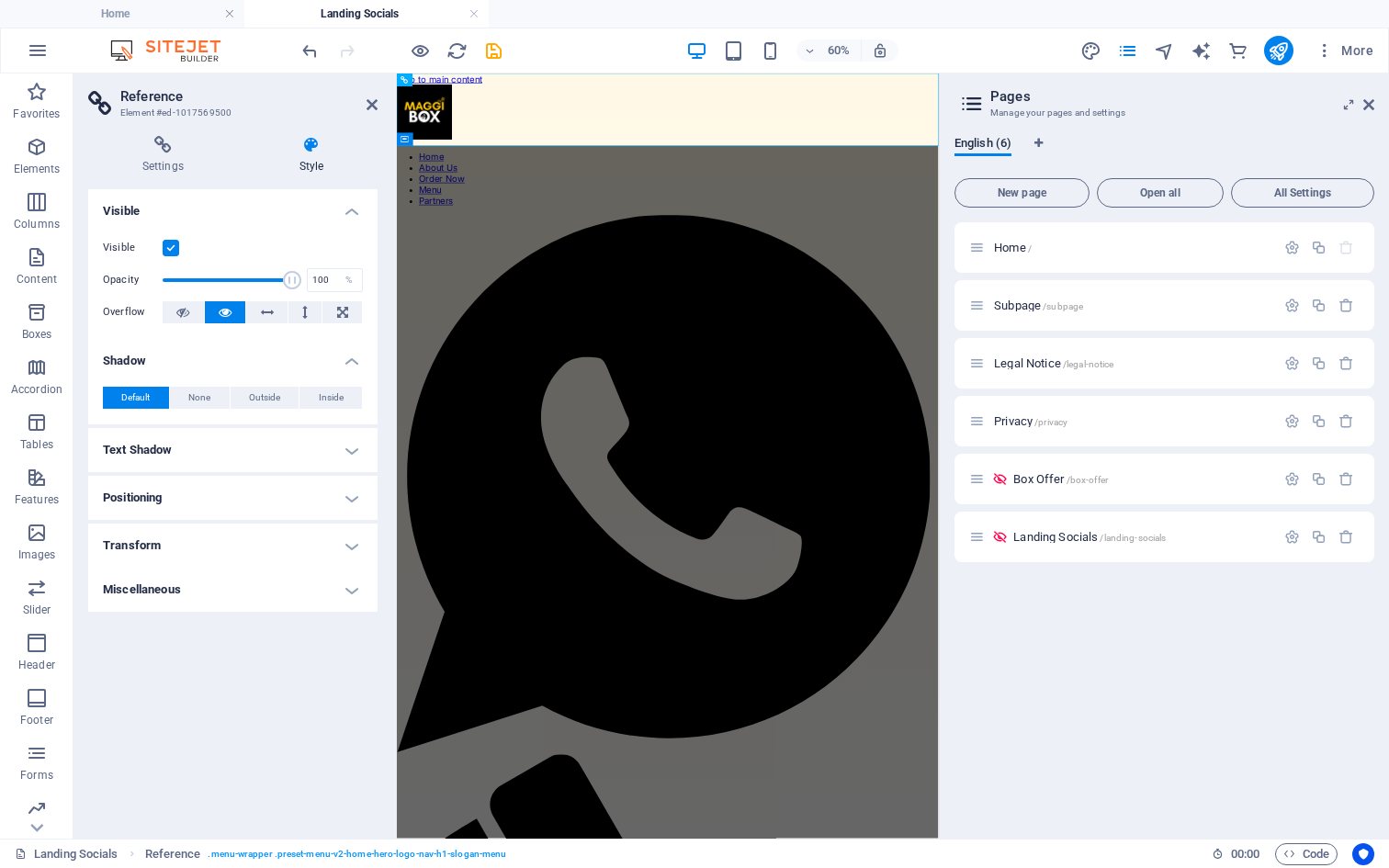
click at [261, 362] on h4 "Shadow" at bounding box center [233, 354] width 290 height 33
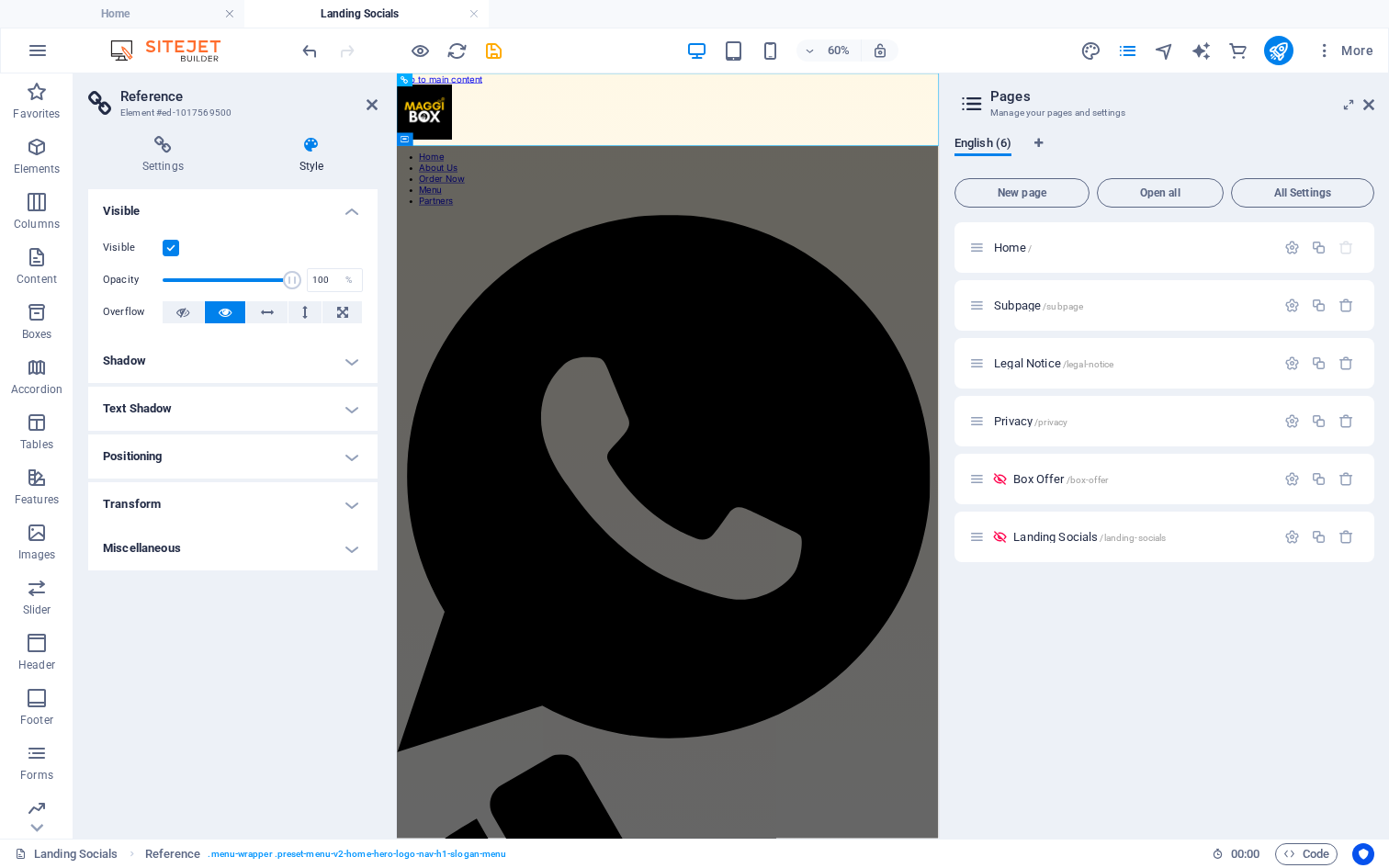
click at [235, 451] on h4 "Positioning" at bounding box center [233, 456] width 290 height 44
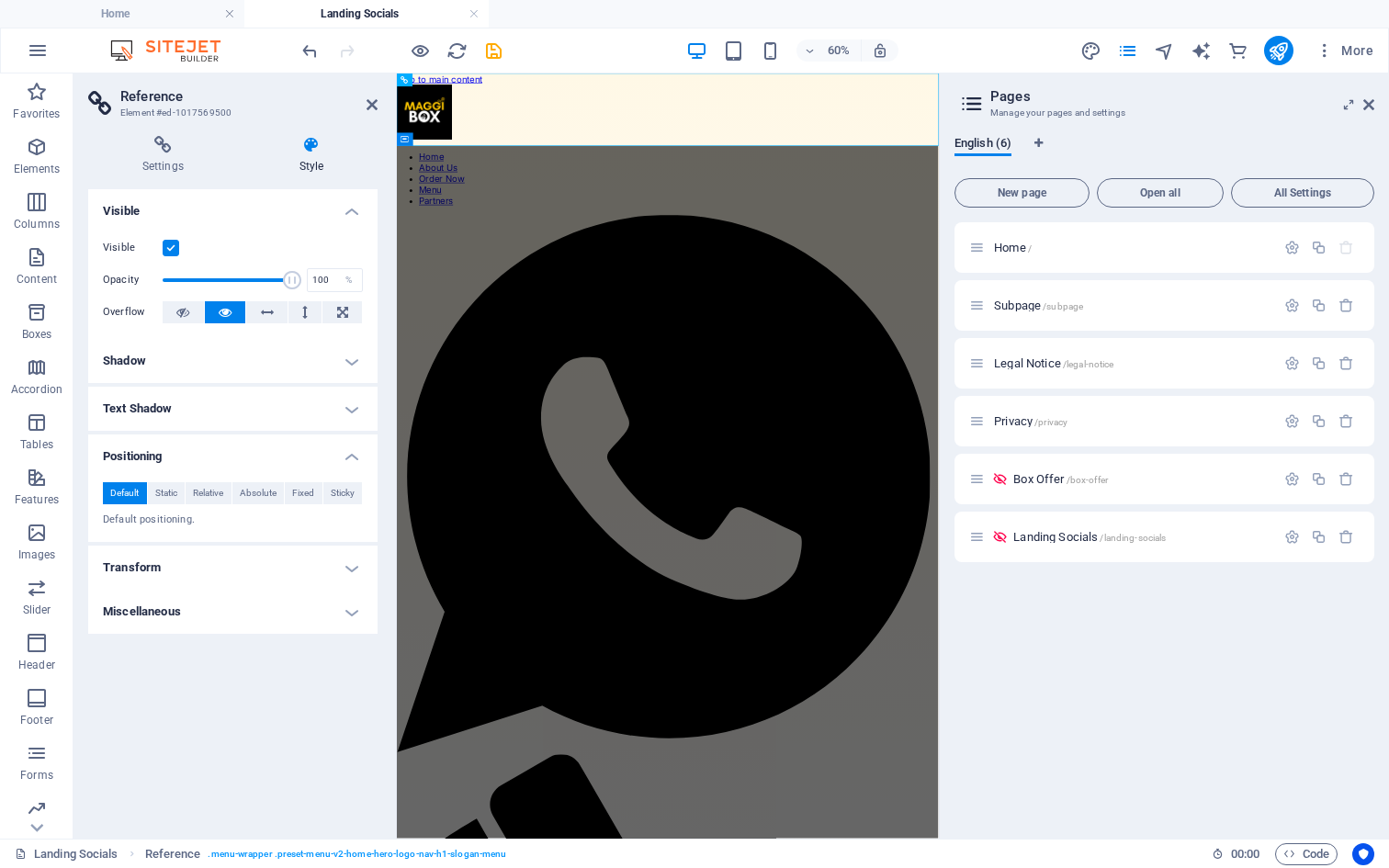
click at [235, 451] on h4 "Positioning" at bounding box center [233, 450] width 290 height 33
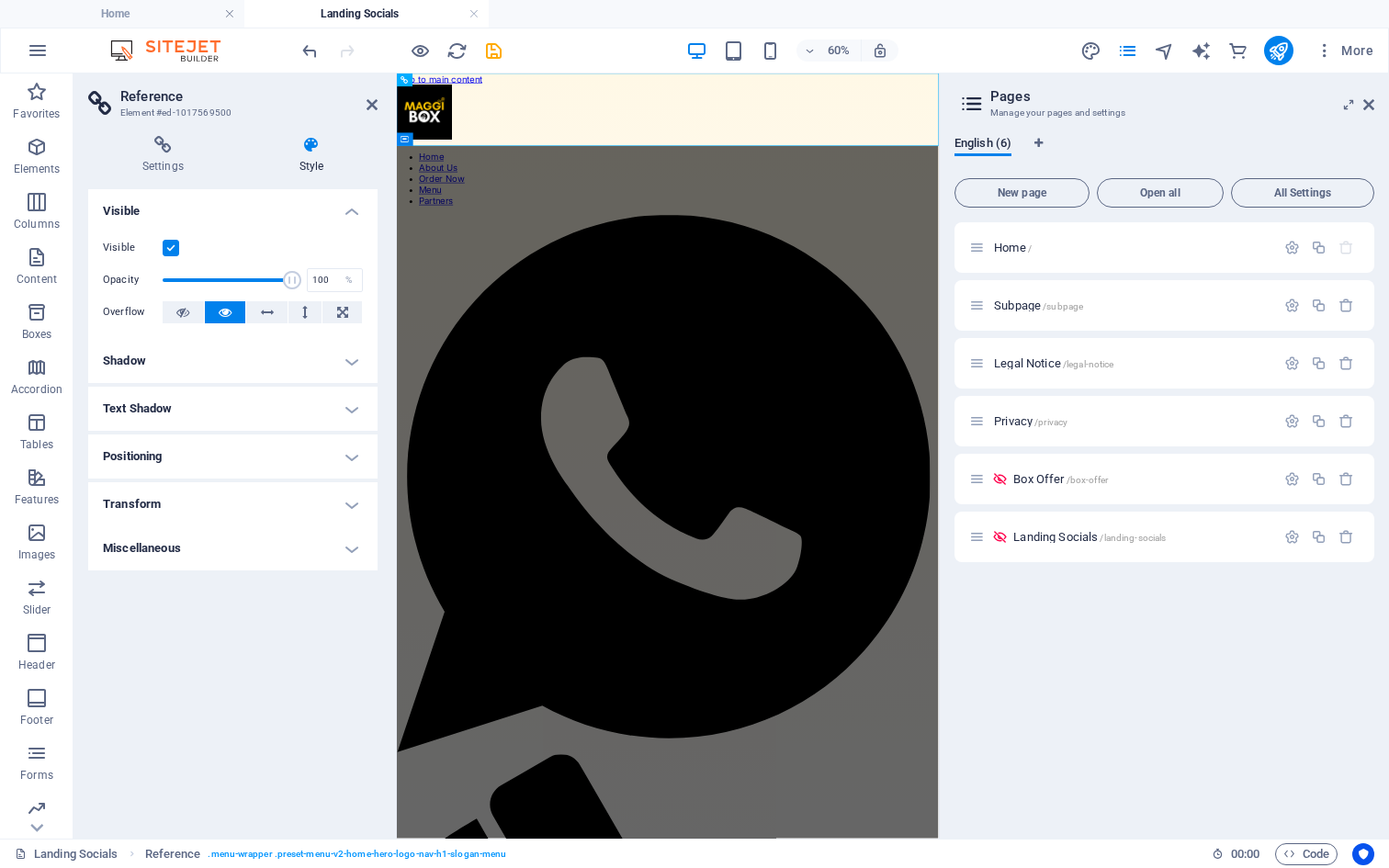
click at [224, 512] on h4 "Transform" at bounding box center [233, 503] width 290 height 44
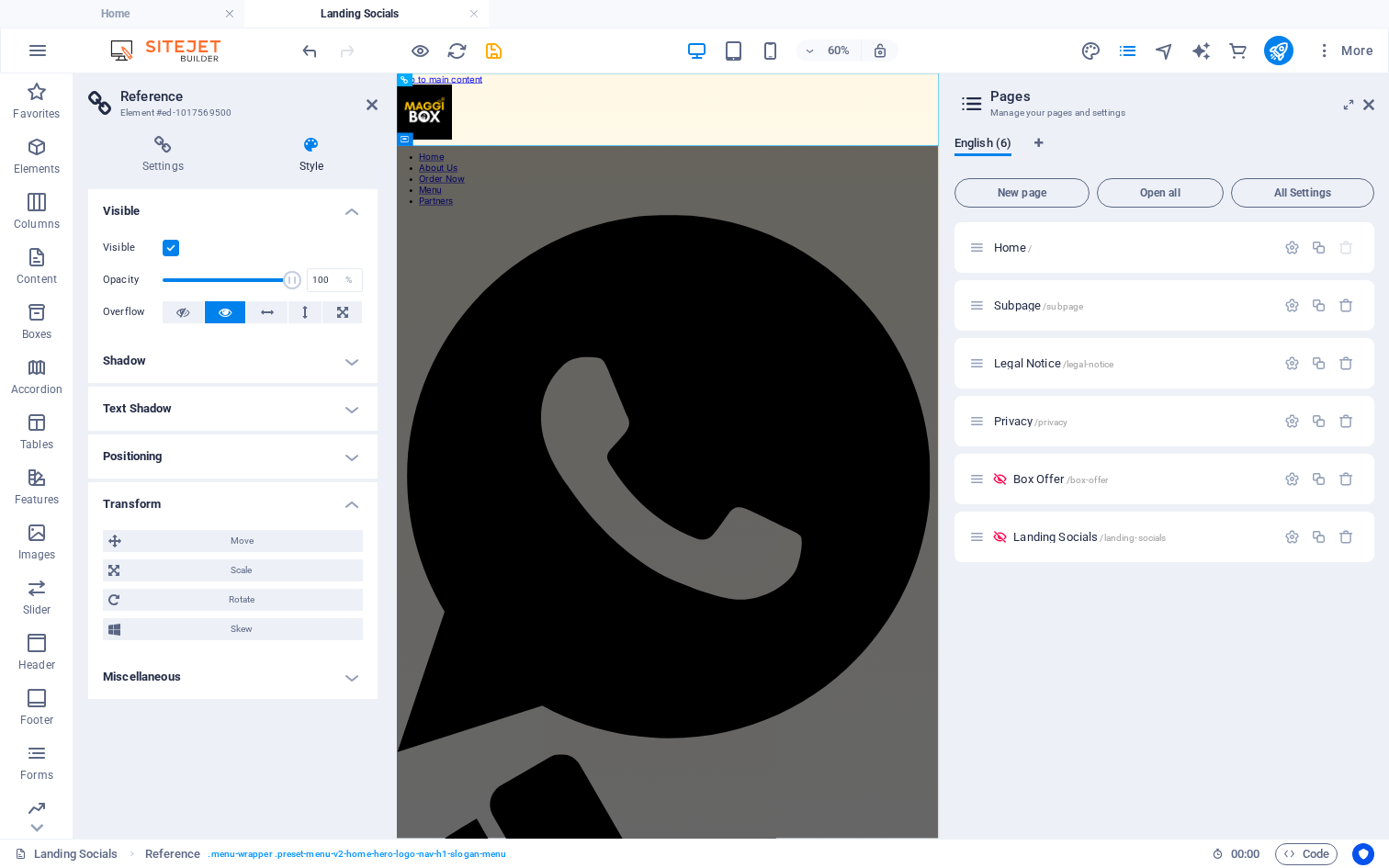
click at [231, 496] on h4 "Transform" at bounding box center [233, 498] width 290 height 33
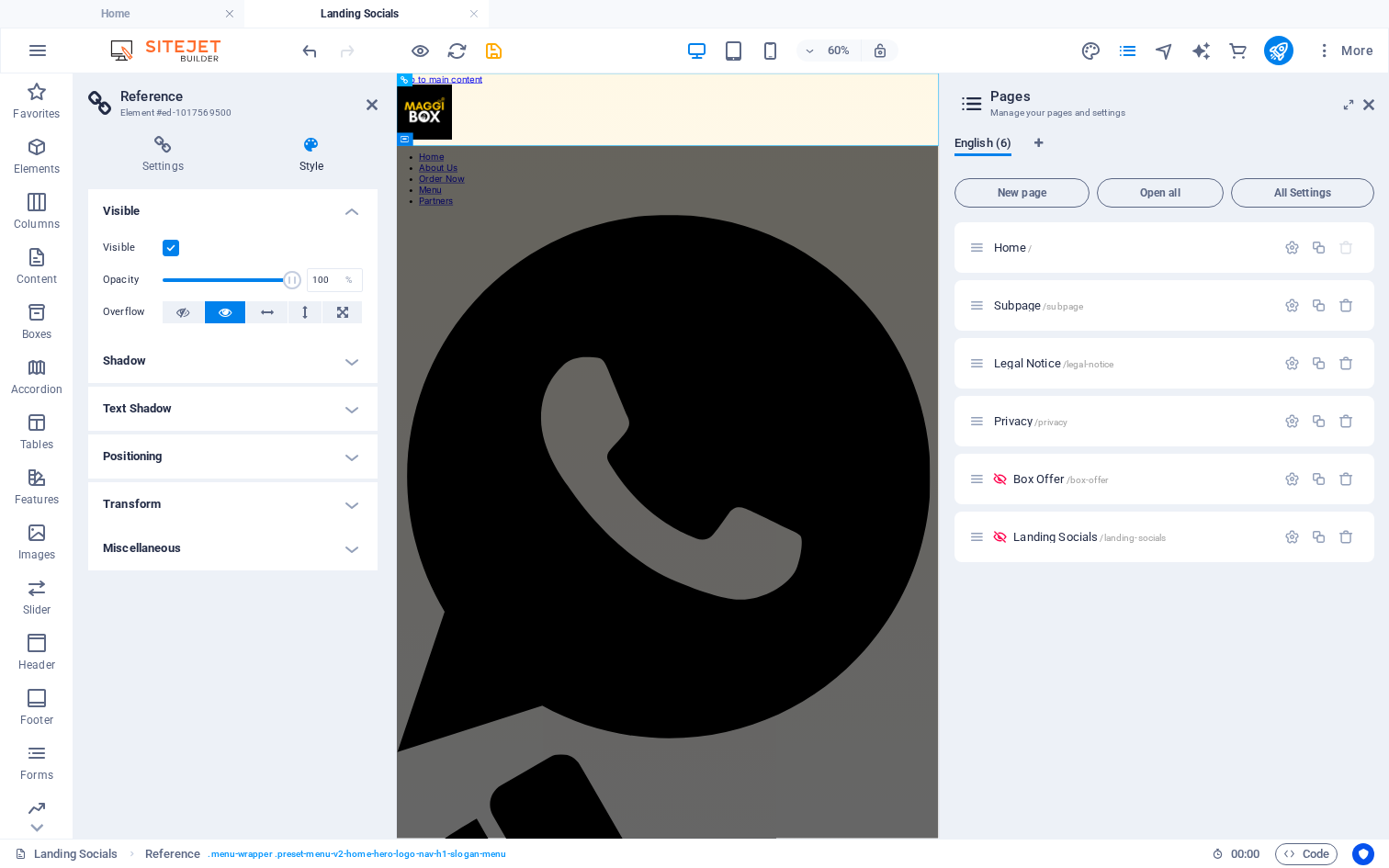
click at [220, 549] on h4 "Miscellaneous" at bounding box center [233, 547] width 290 height 44
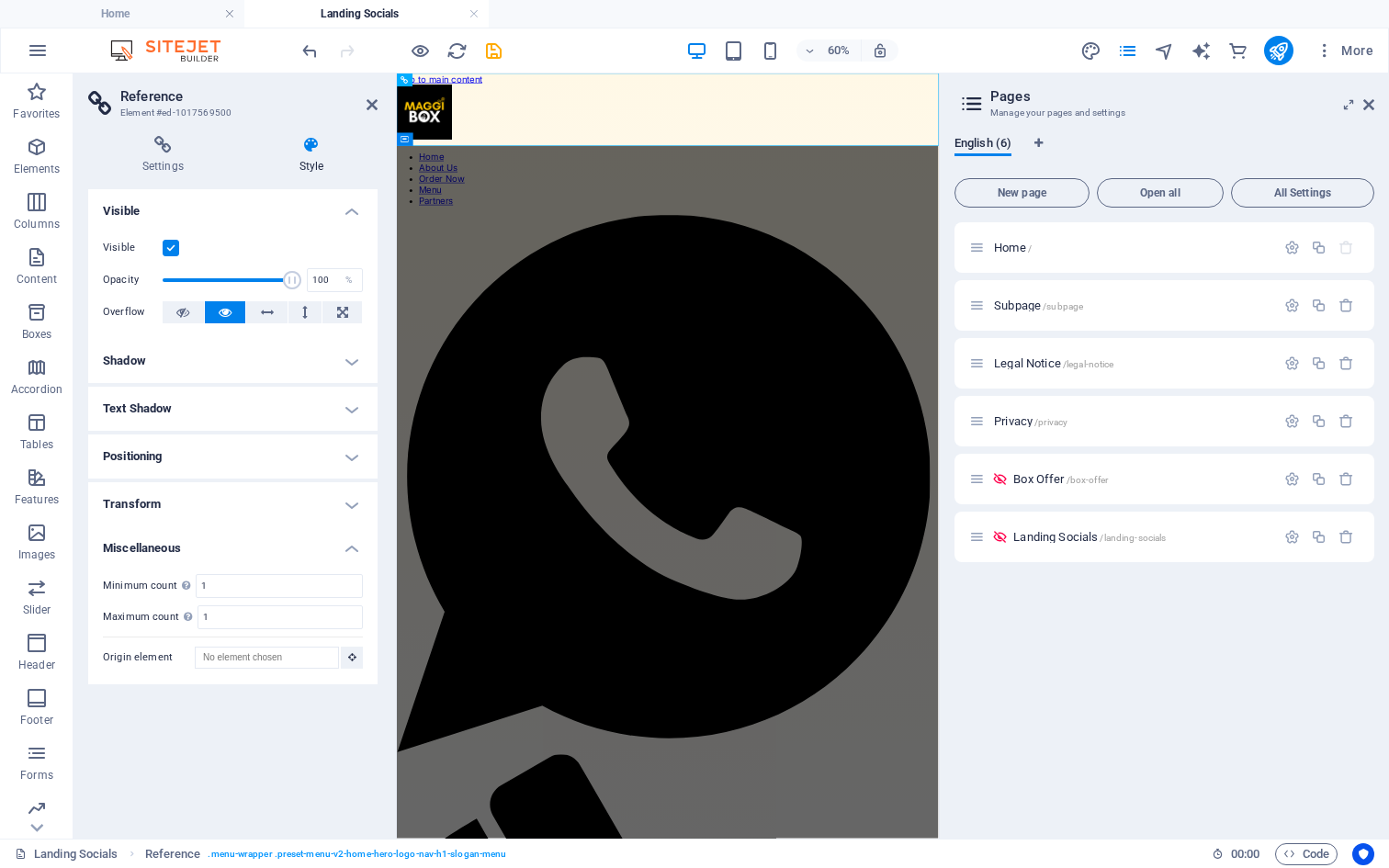
click at [220, 549] on h4 "Miscellaneous" at bounding box center [233, 542] width 290 height 33
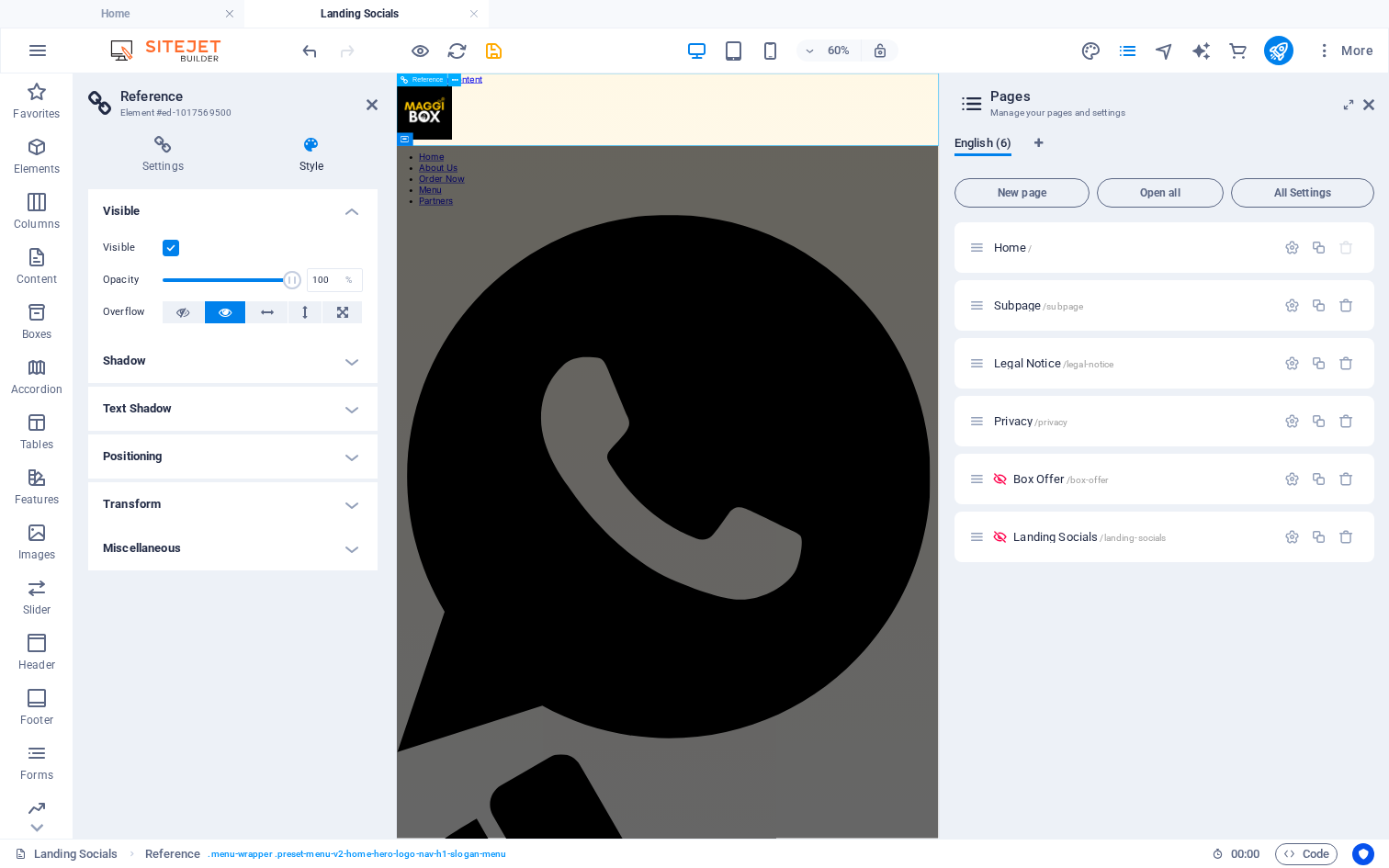
click at [412, 80] on div "Reference" at bounding box center [422, 80] width 51 height 13
click at [189, 136] on icon at bounding box center [163, 145] width 150 height 19
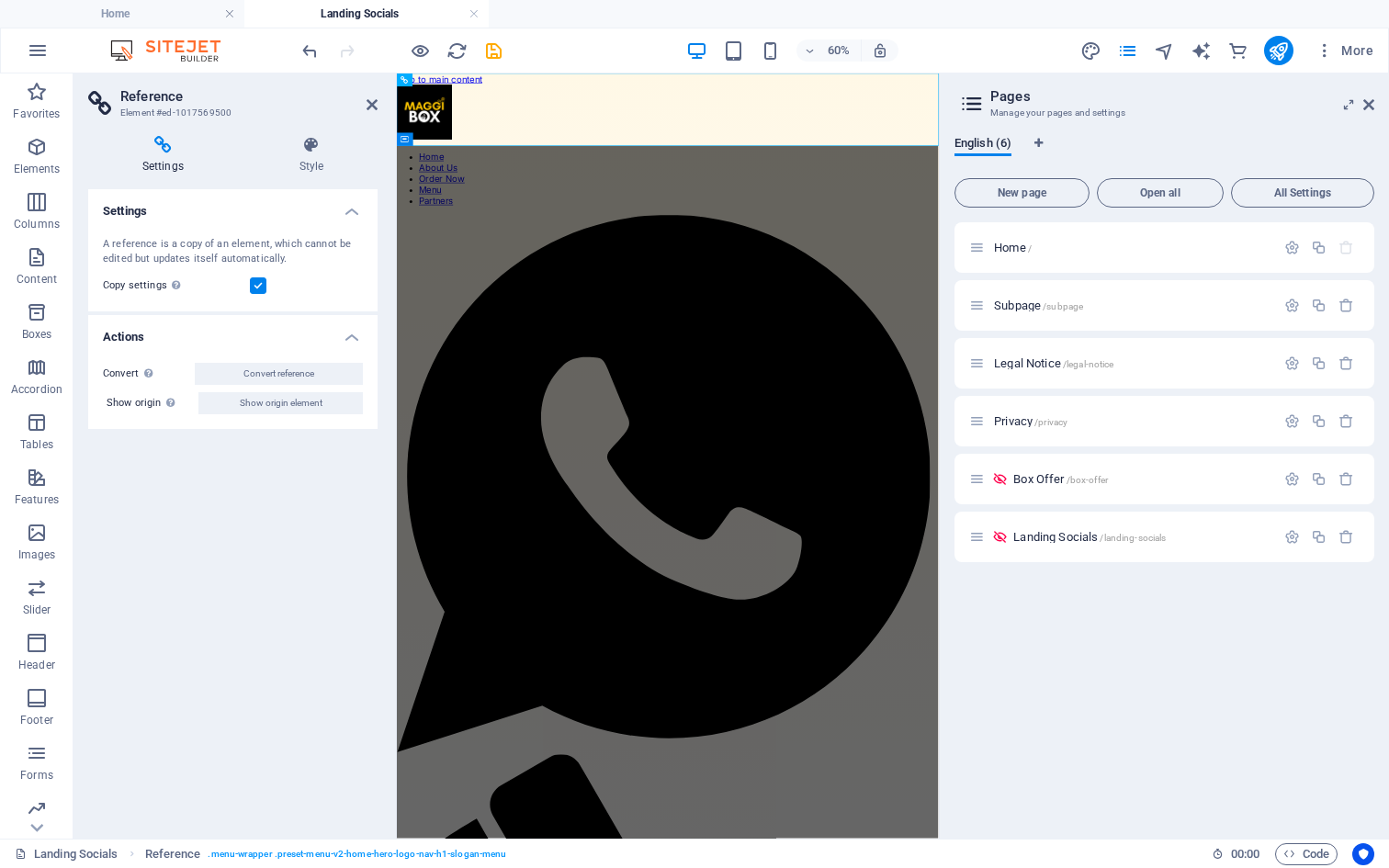
click at [255, 280] on label at bounding box center [258, 286] width 17 height 17
click at [0, 0] on input "Copy settings Use the same settings (flex, animation, position, style) as for t…" at bounding box center [0, 0] width 0 height 0
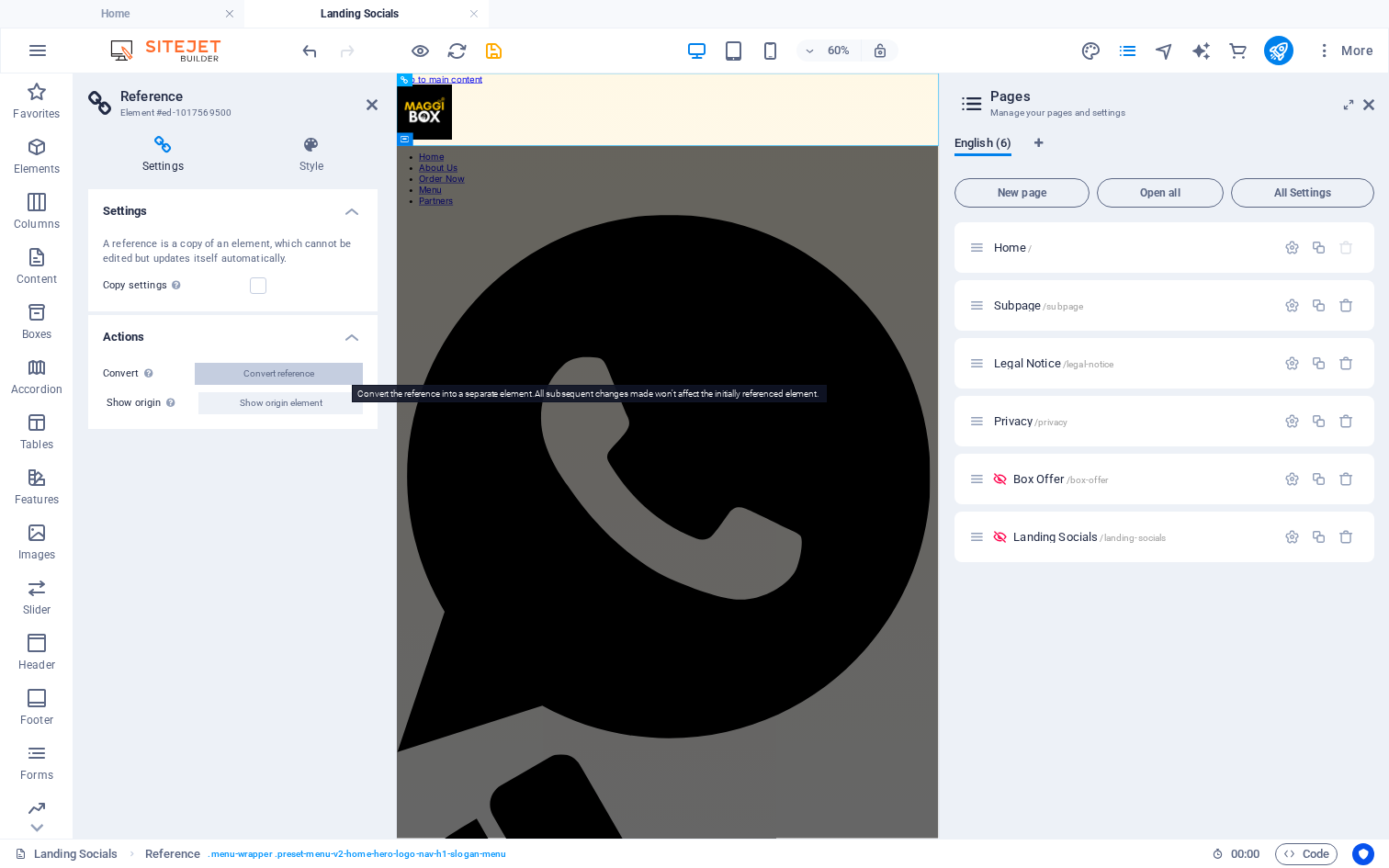
click at [267, 374] on span "Convert reference" at bounding box center [279, 374] width 70 height 22
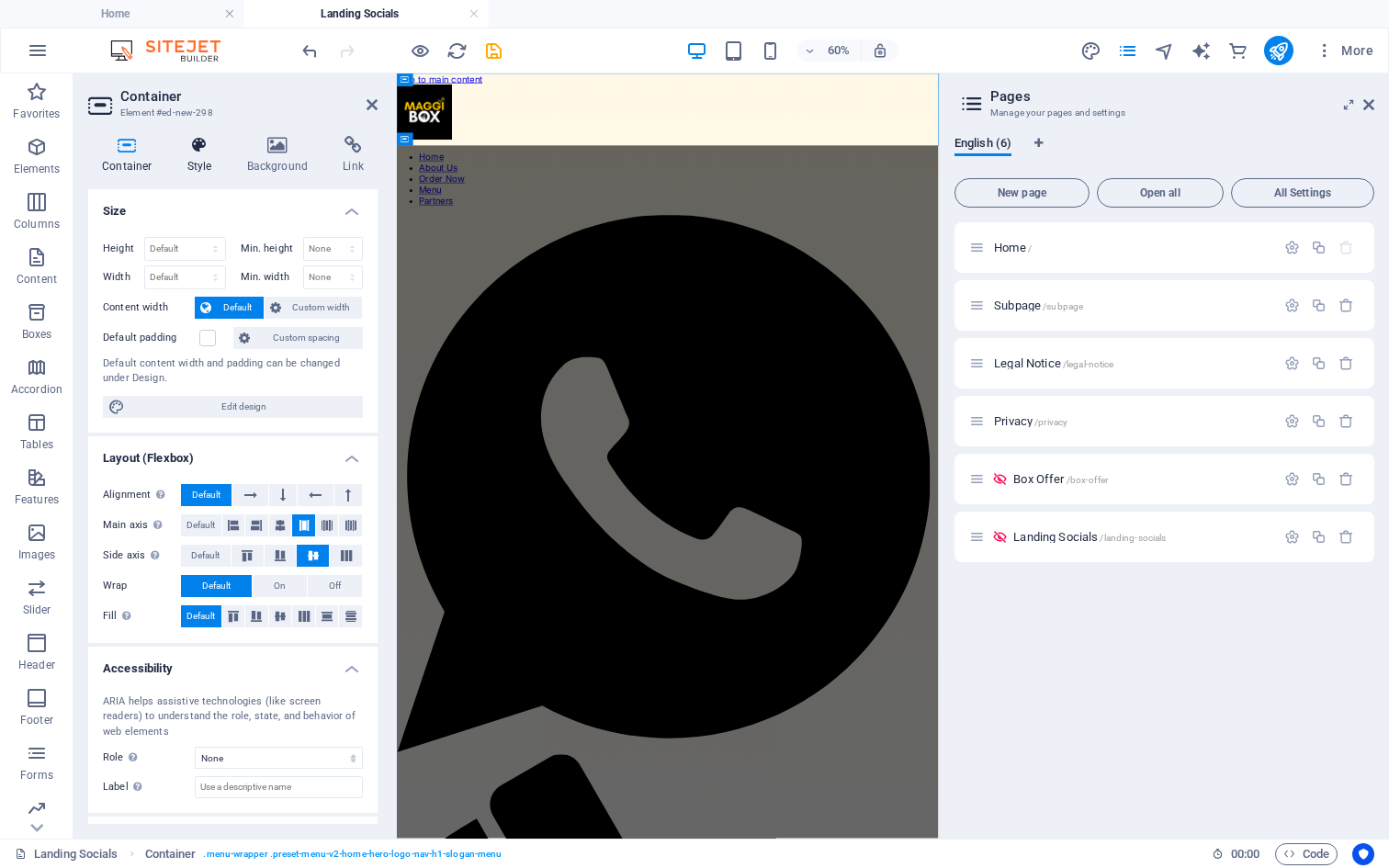
click at [203, 151] on icon at bounding box center [200, 145] width 53 height 19
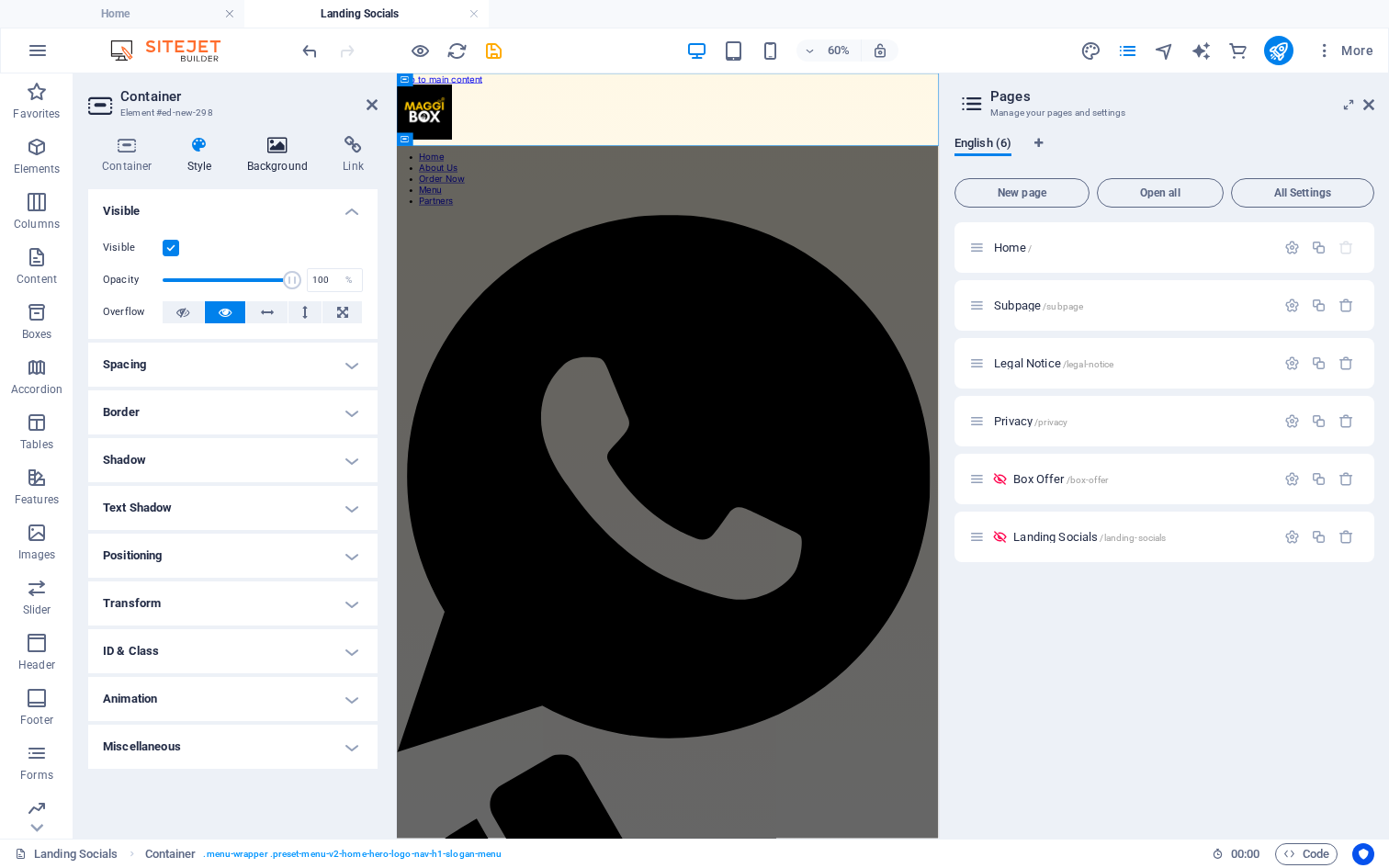
click at [264, 160] on h4 "Background" at bounding box center [281, 155] width 97 height 38
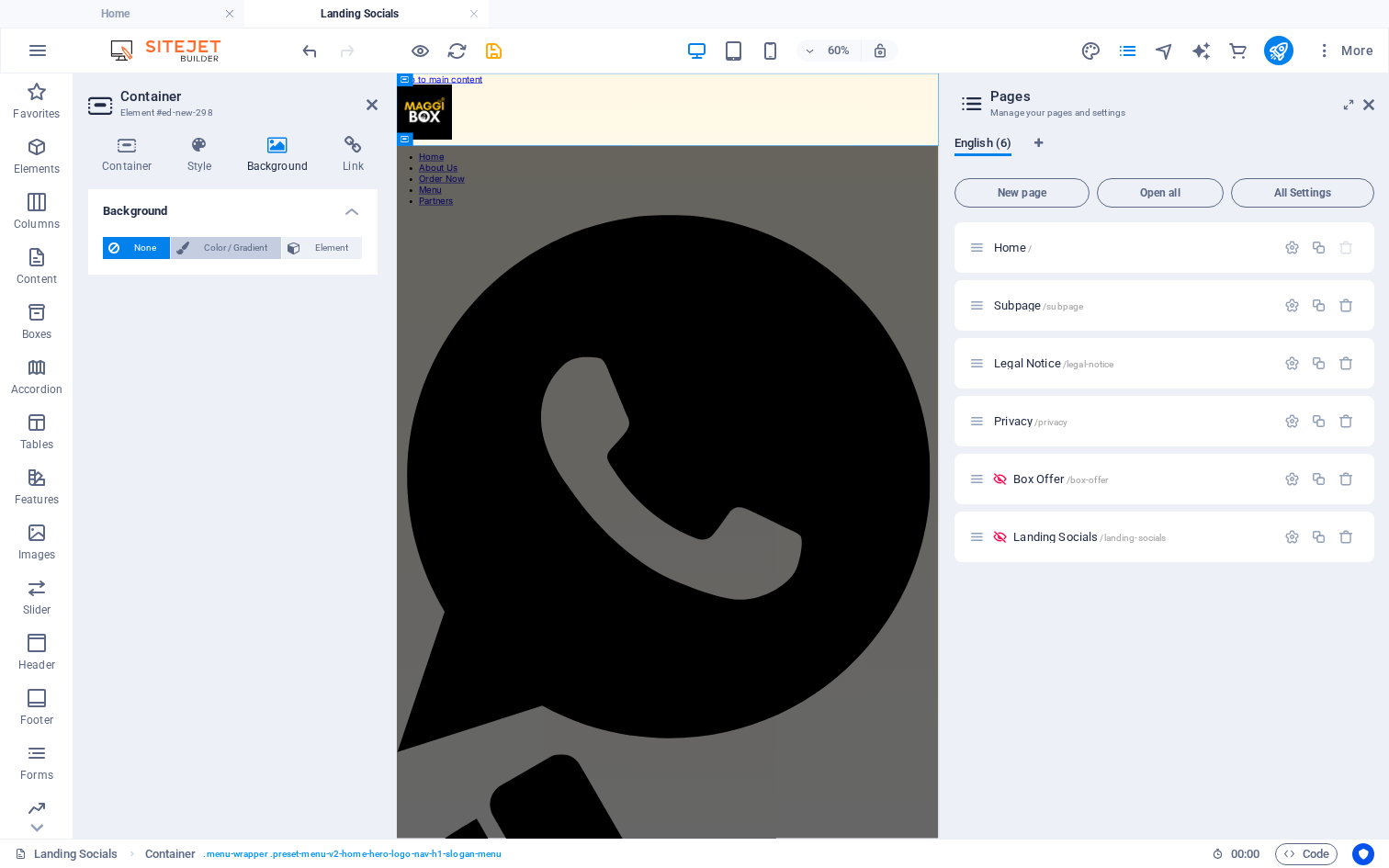
click at [234, 247] on span "Color / Gradient" at bounding box center [235, 248] width 81 height 22
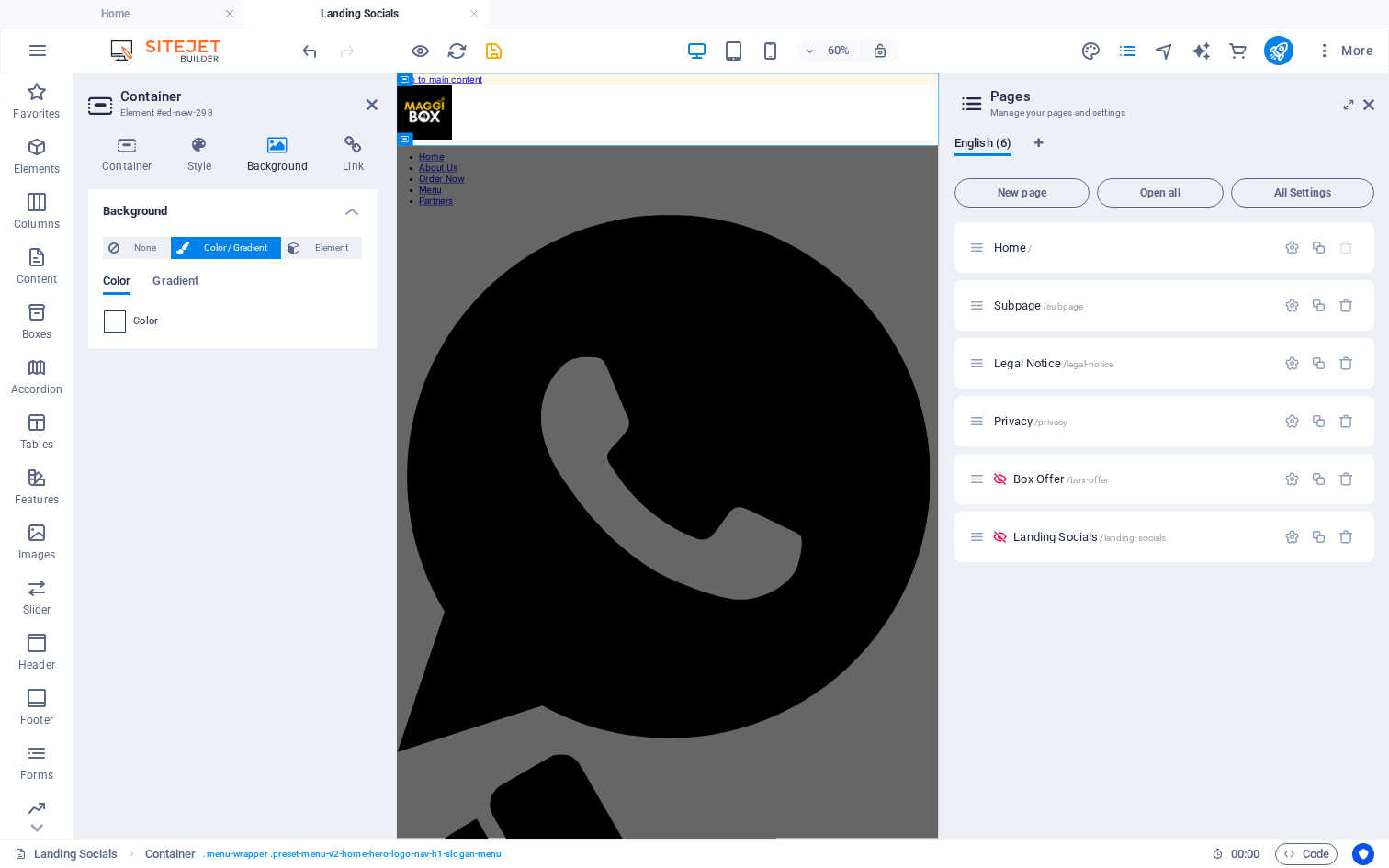
click at [112, 321] on span at bounding box center [115, 322] width 21 height 21
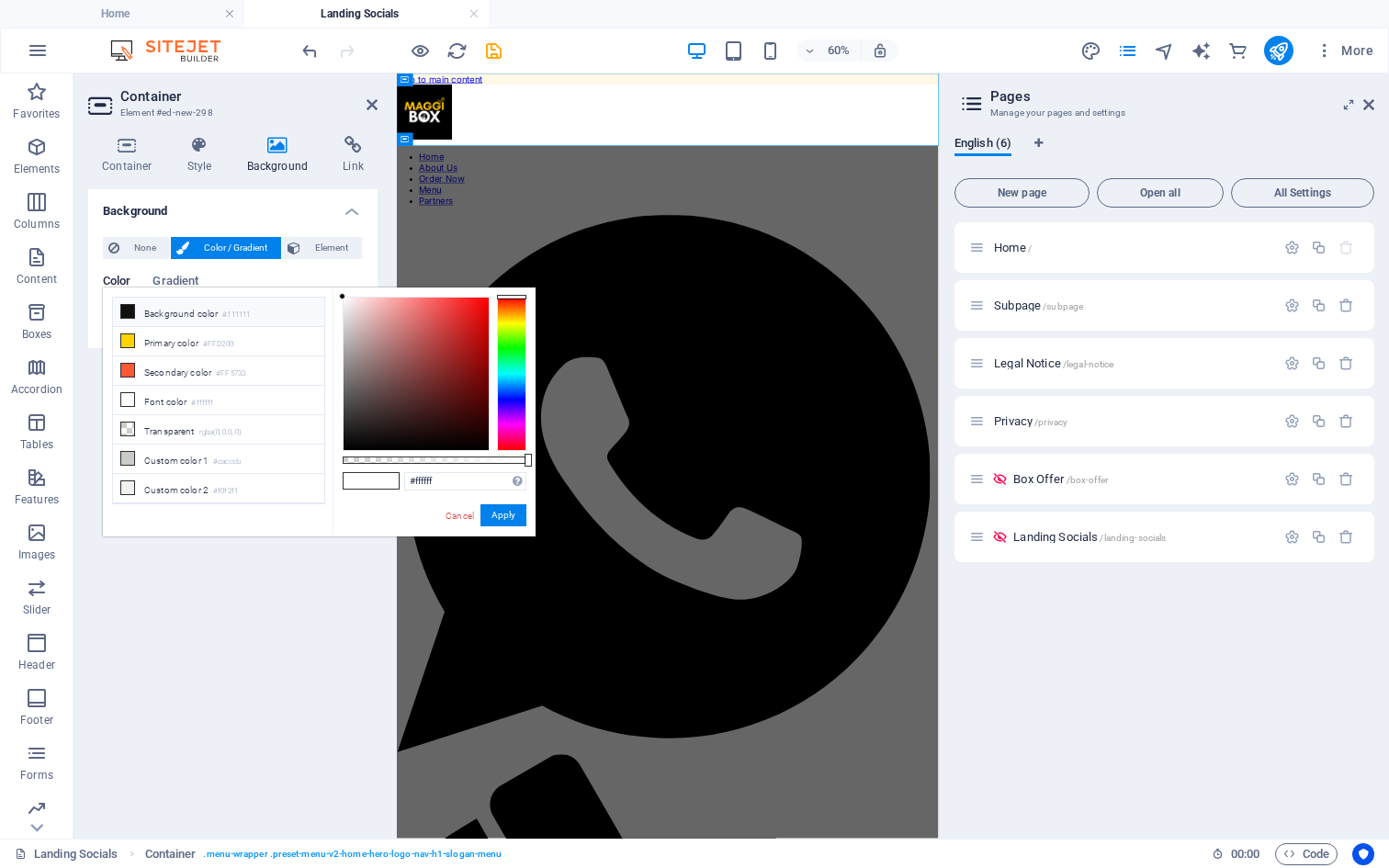
click at [117, 319] on li "Background color #111111" at bounding box center [218, 311] width 211 height 29
type input "#111111"
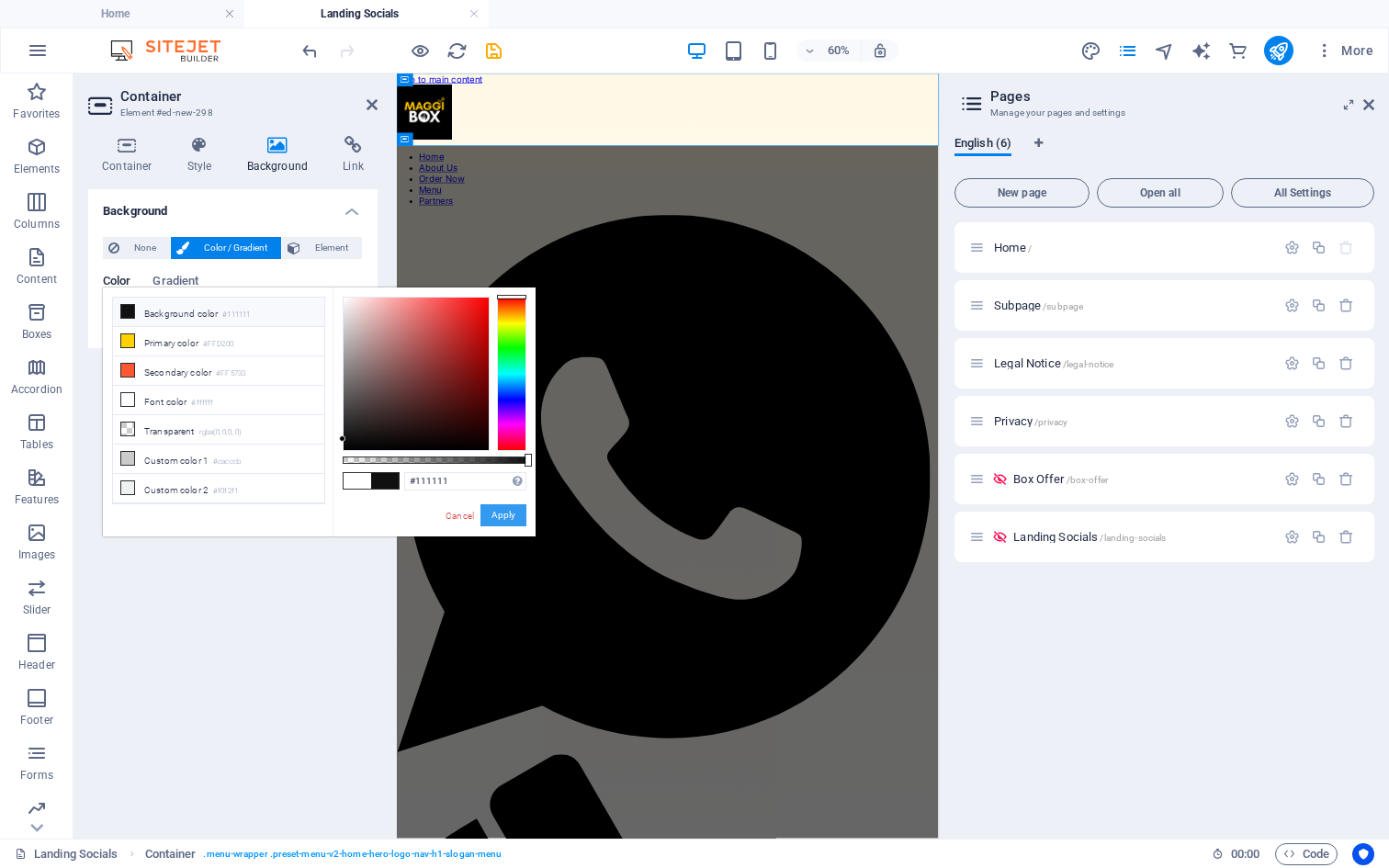
click at [505, 514] on button "Apply" at bounding box center [503, 516] width 46 height 22
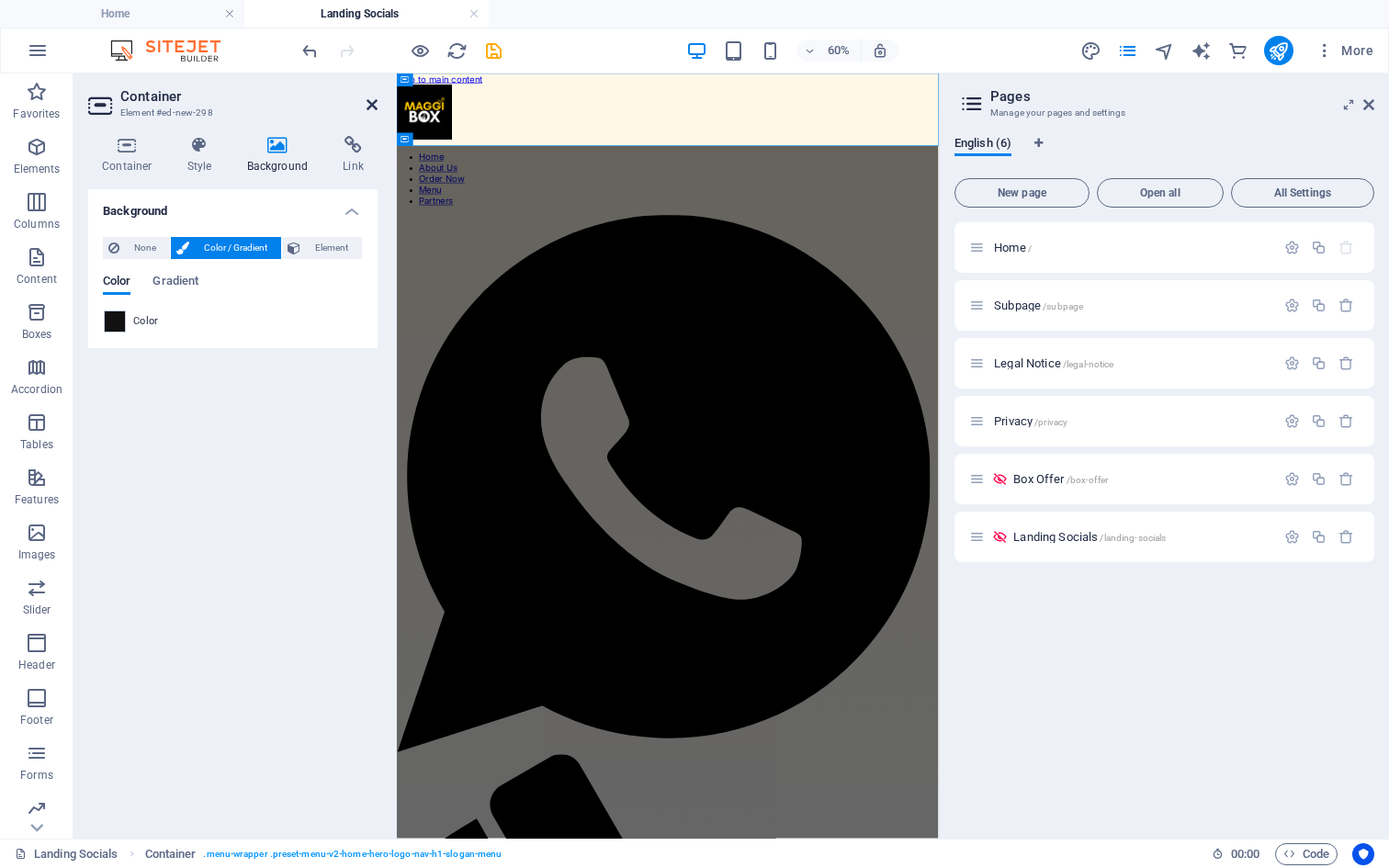
click at [372, 105] on icon at bounding box center [372, 105] width 11 height 15
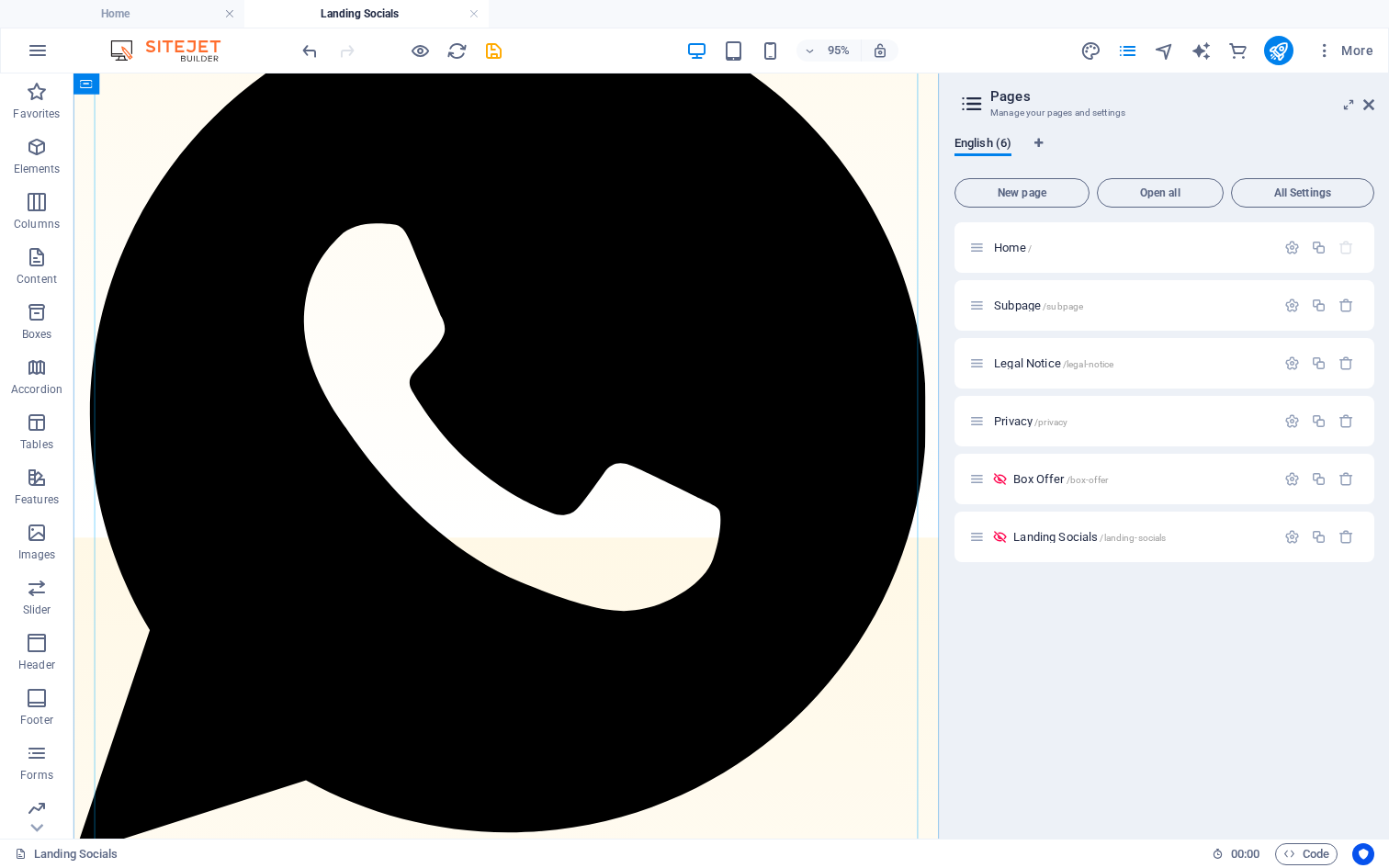
scroll to position [374, 0]
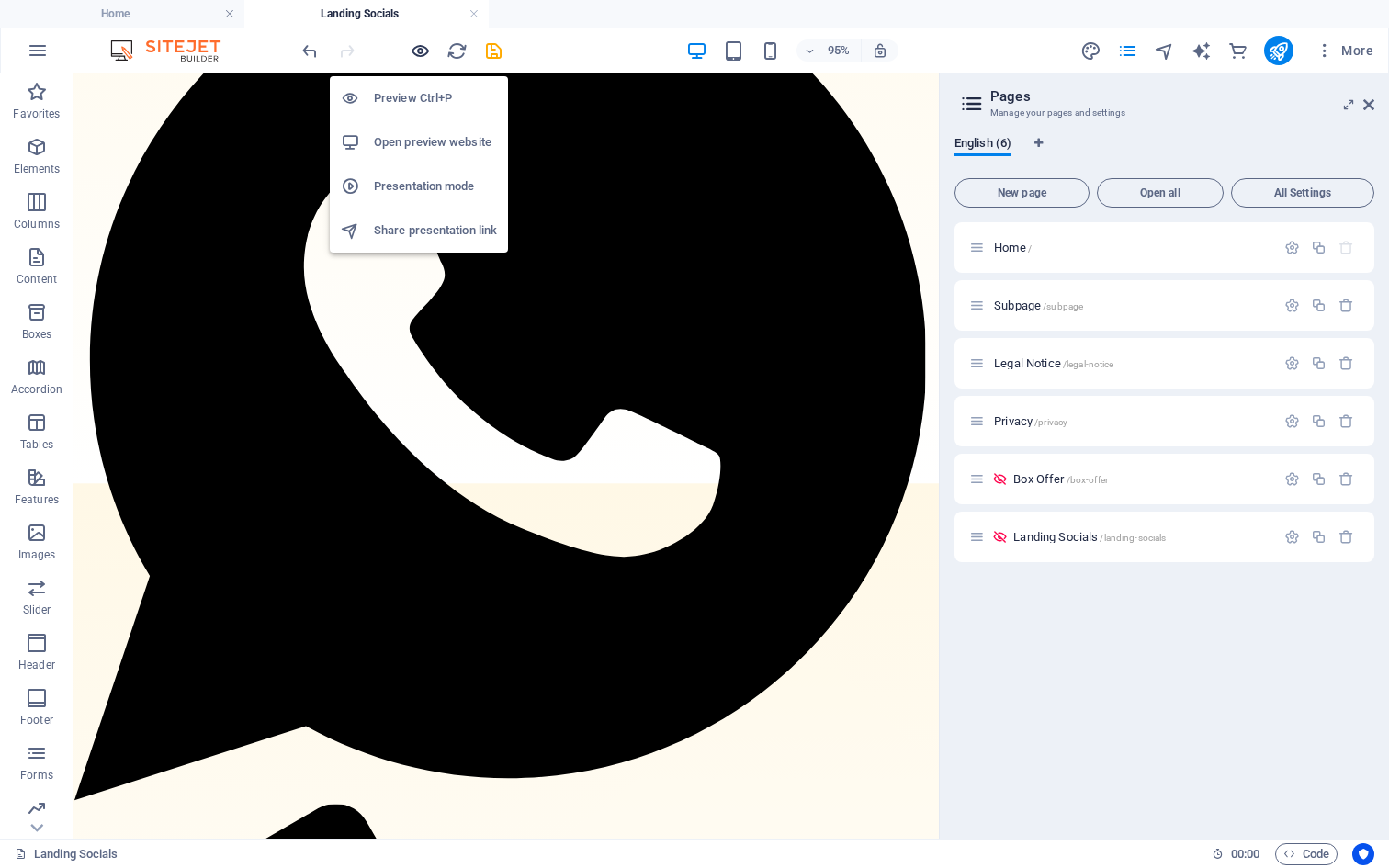
click at [423, 55] on icon "button" at bounding box center [420, 51] width 22 height 22
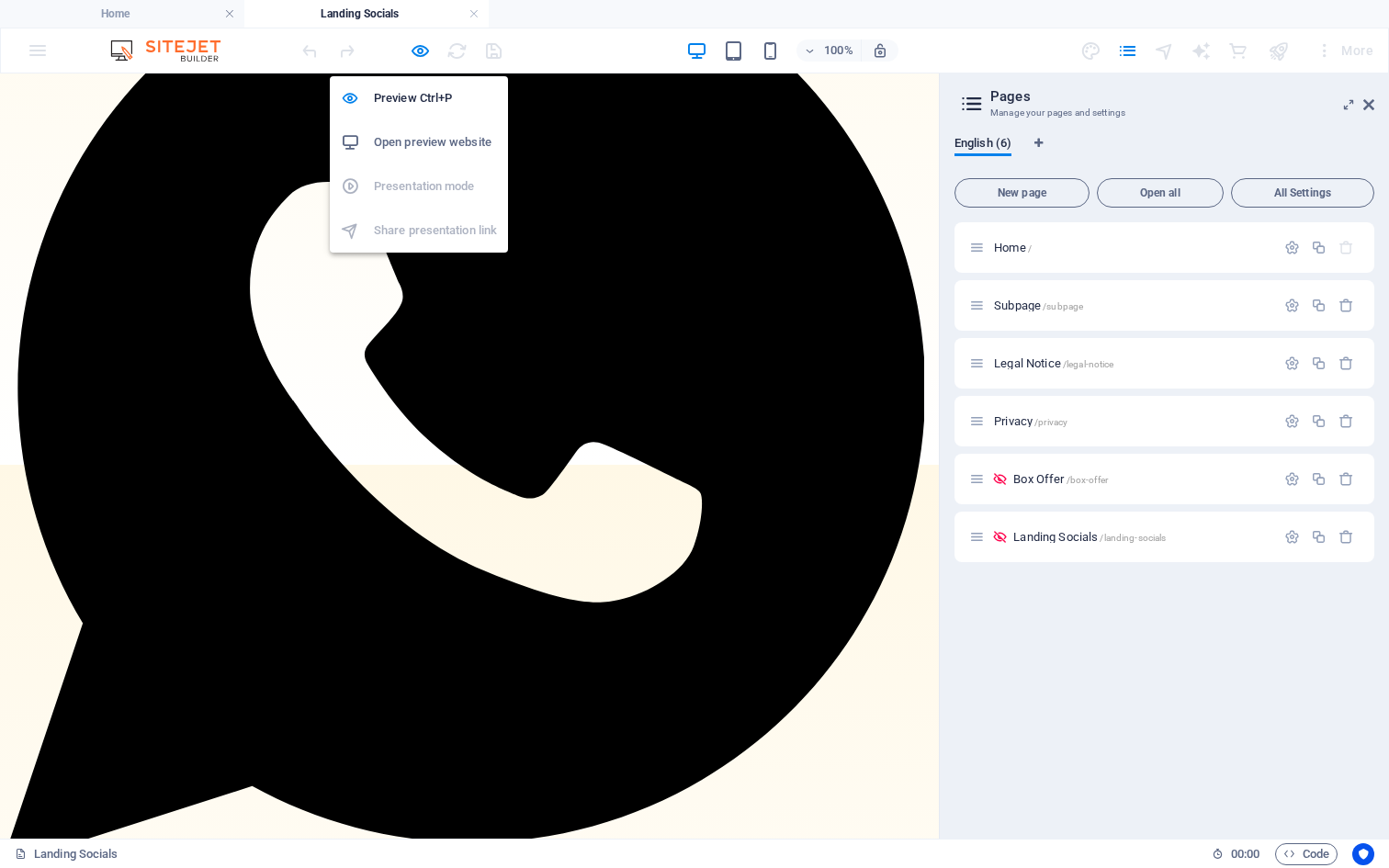
click at [407, 134] on h6 "Open preview website" at bounding box center [435, 142] width 123 height 22
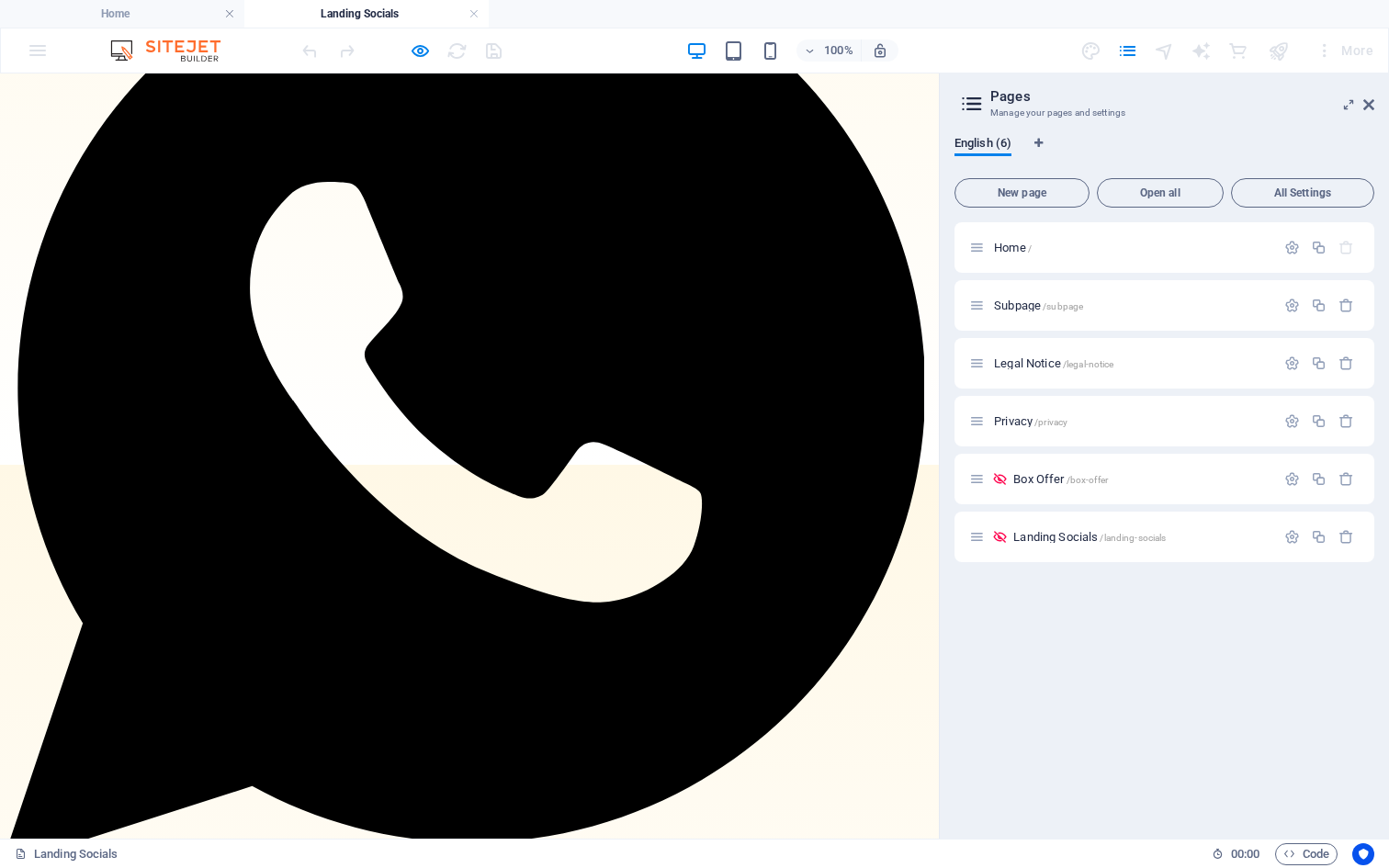
scroll to position [0, 0]
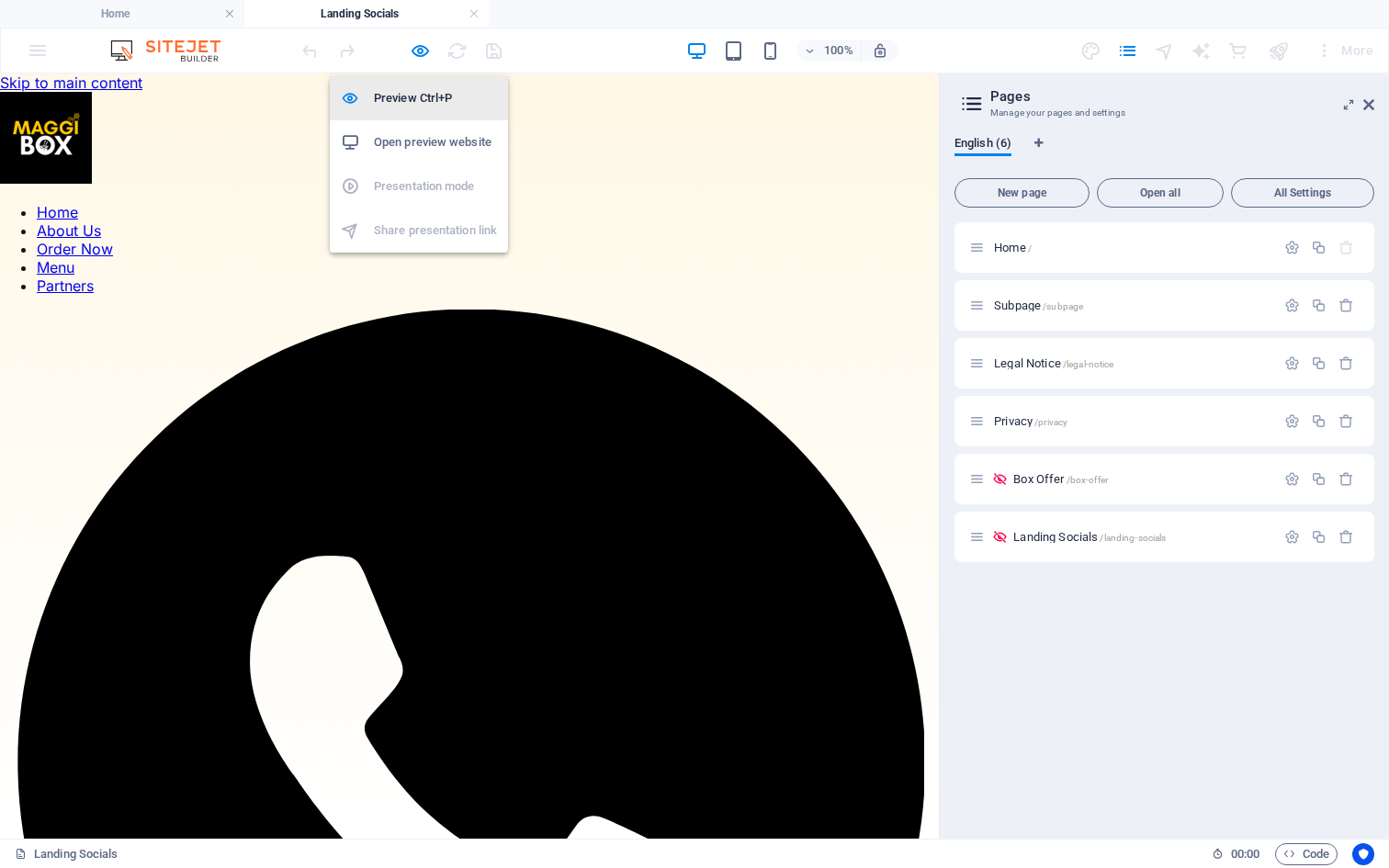
click at [416, 100] on h6 "Preview Ctrl+P" at bounding box center [435, 98] width 123 height 22
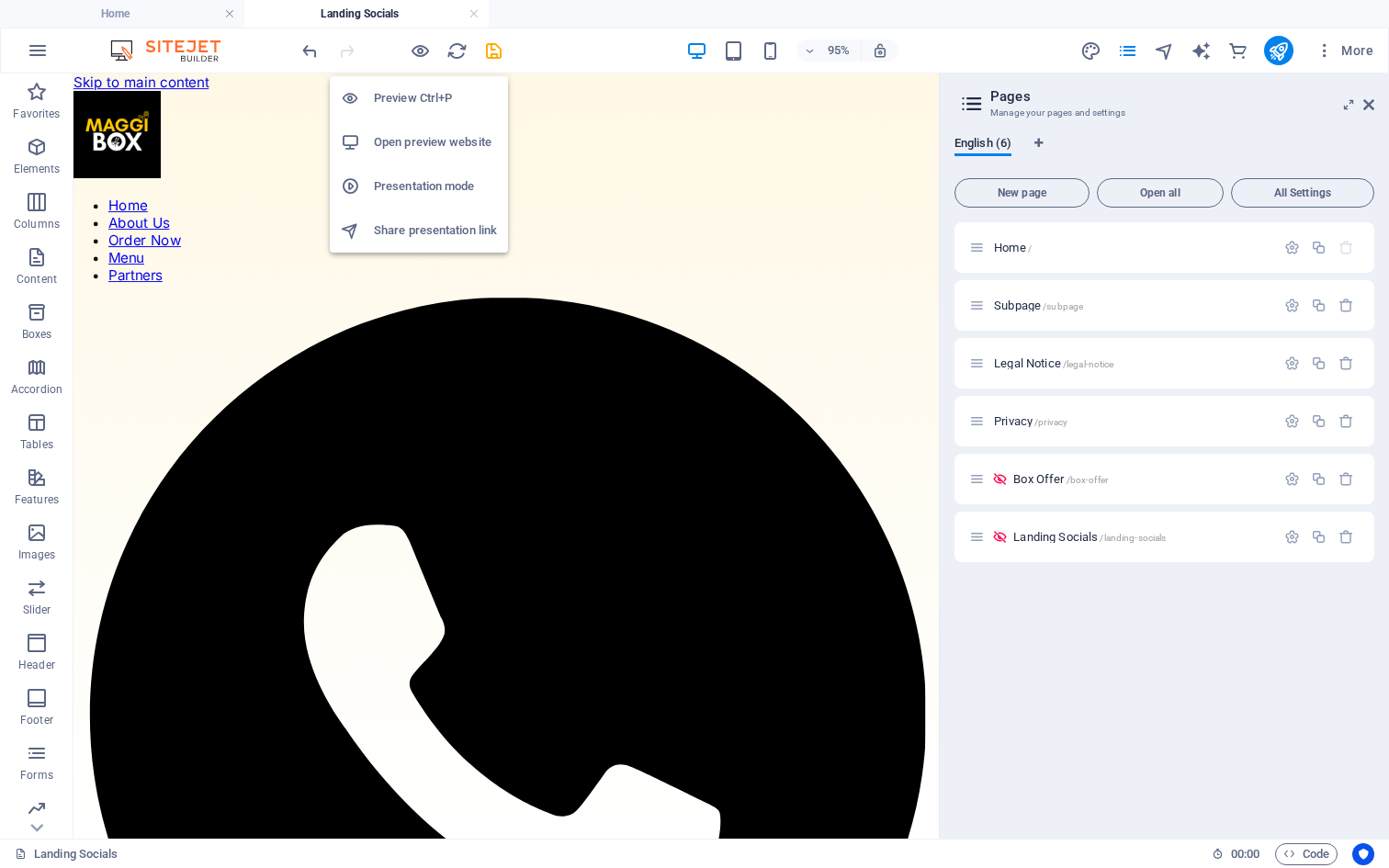
click at [416, 100] on h6 "Preview Ctrl+P" at bounding box center [435, 98] width 123 height 22
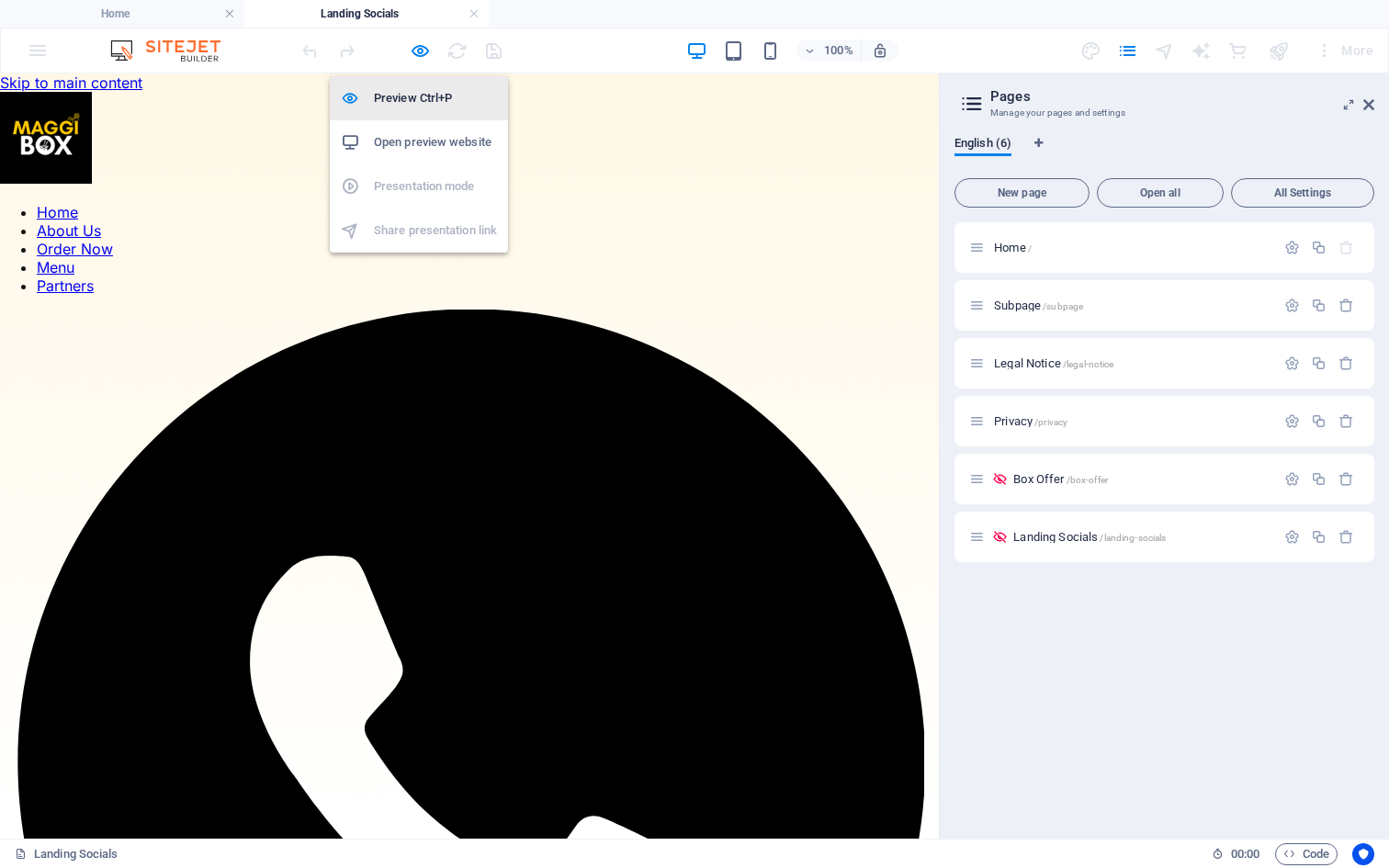
click at [416, 100] on h6 "Preview Ctrl+P" at bounding box center [435, 98] width 123 height 22
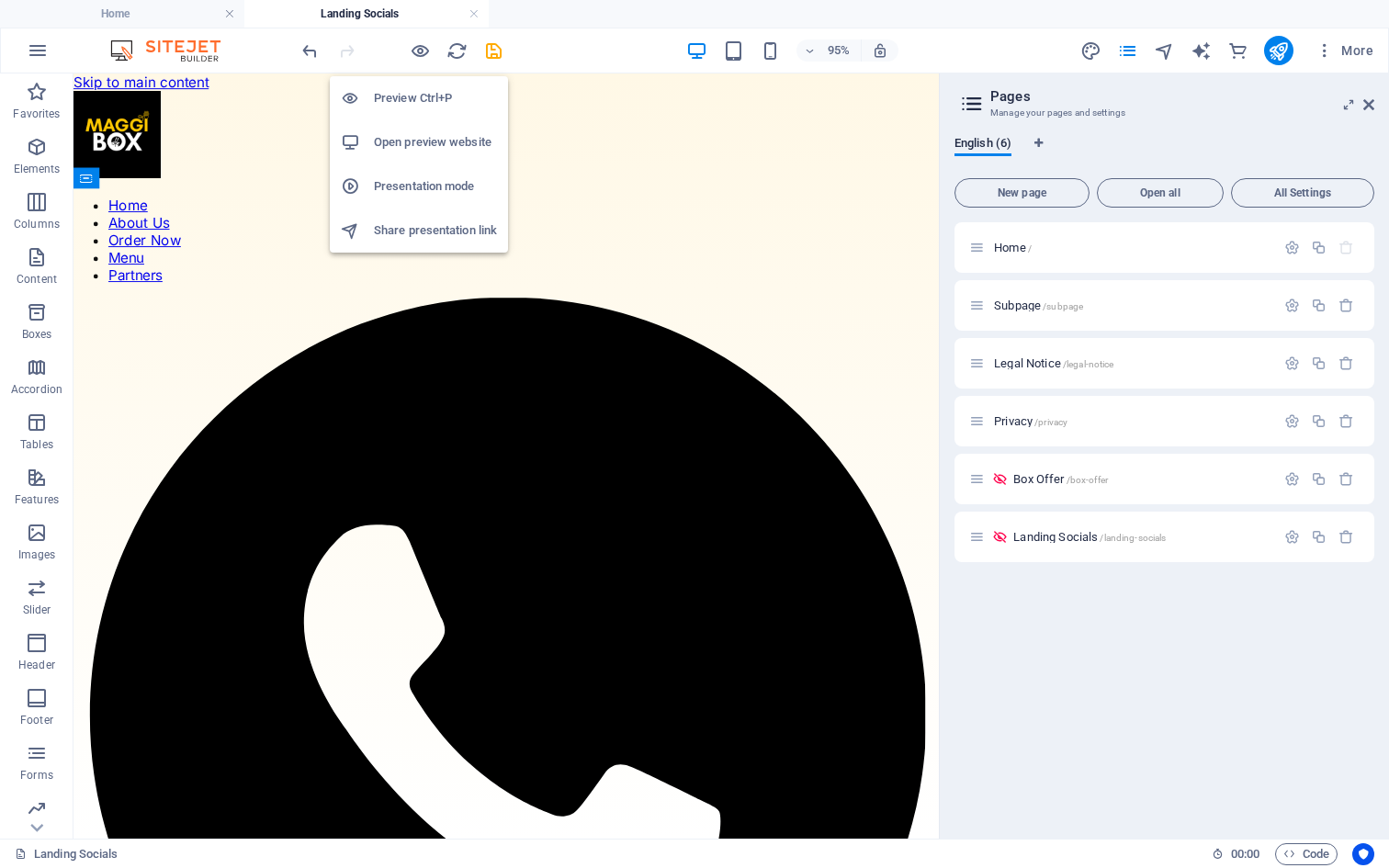
click at [424, 142] on h6 "Open preview website" at bounding box center [435, 142] width 123 height 22
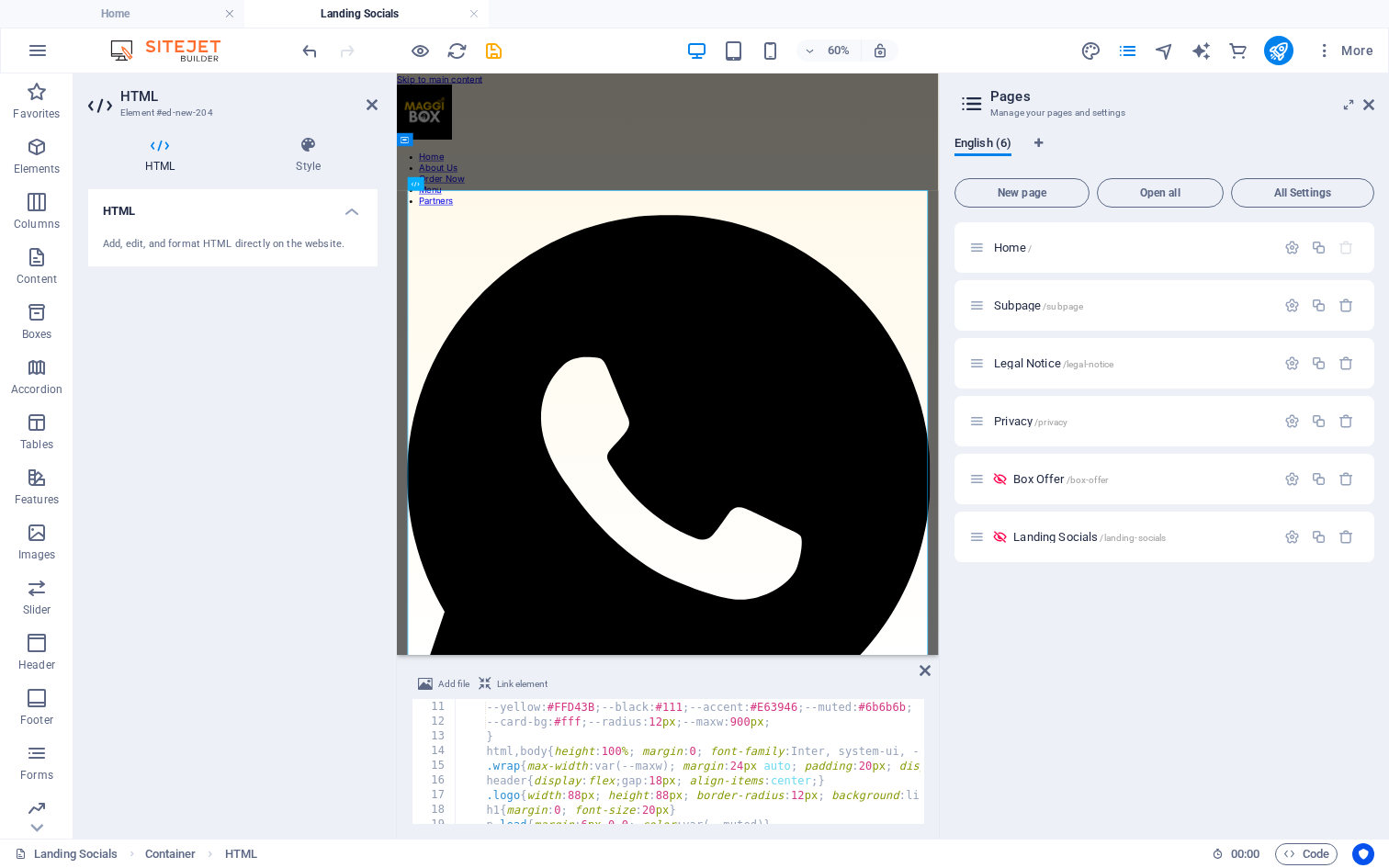
scroll to position [0, 20]
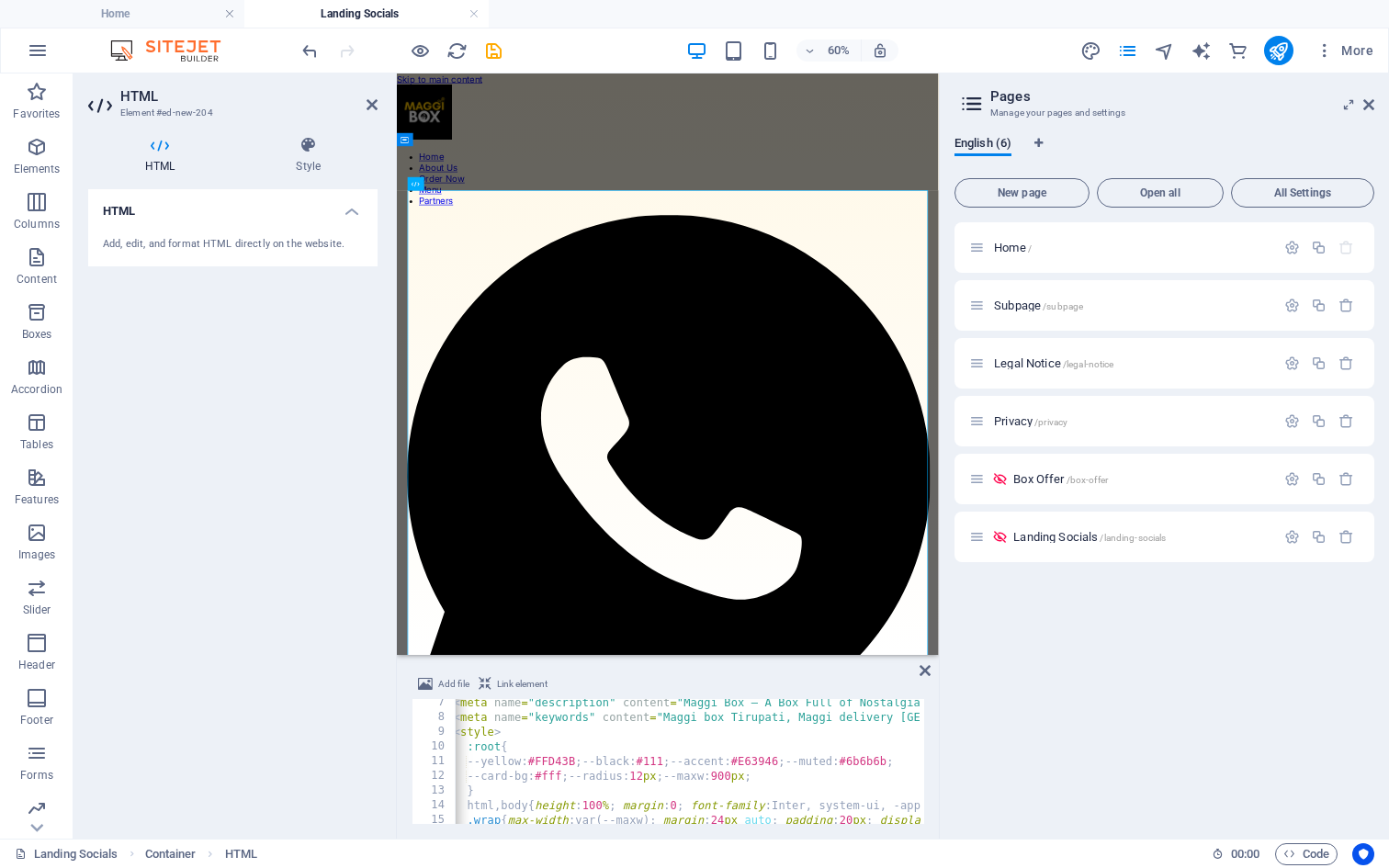
click at [516, 679] on span "Link element" at bounding box center [522, 684] width 51 height 22
click at [436, 686] on button "Add file" at bounding box center [444, 684] width 57 height 22
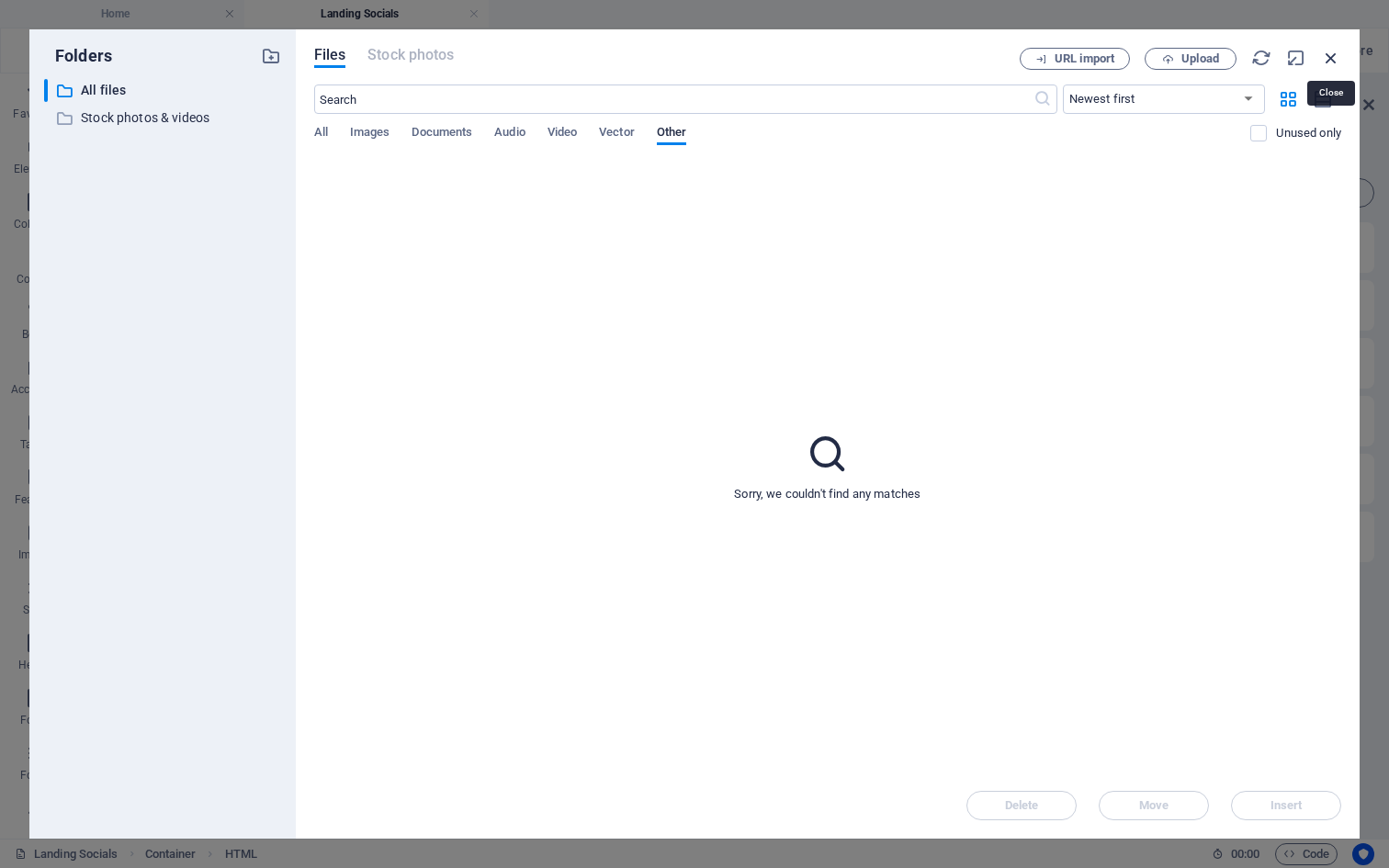
click at [1329, 49] on icon "button" at bounding box center [1331, 58] width 21 height 21
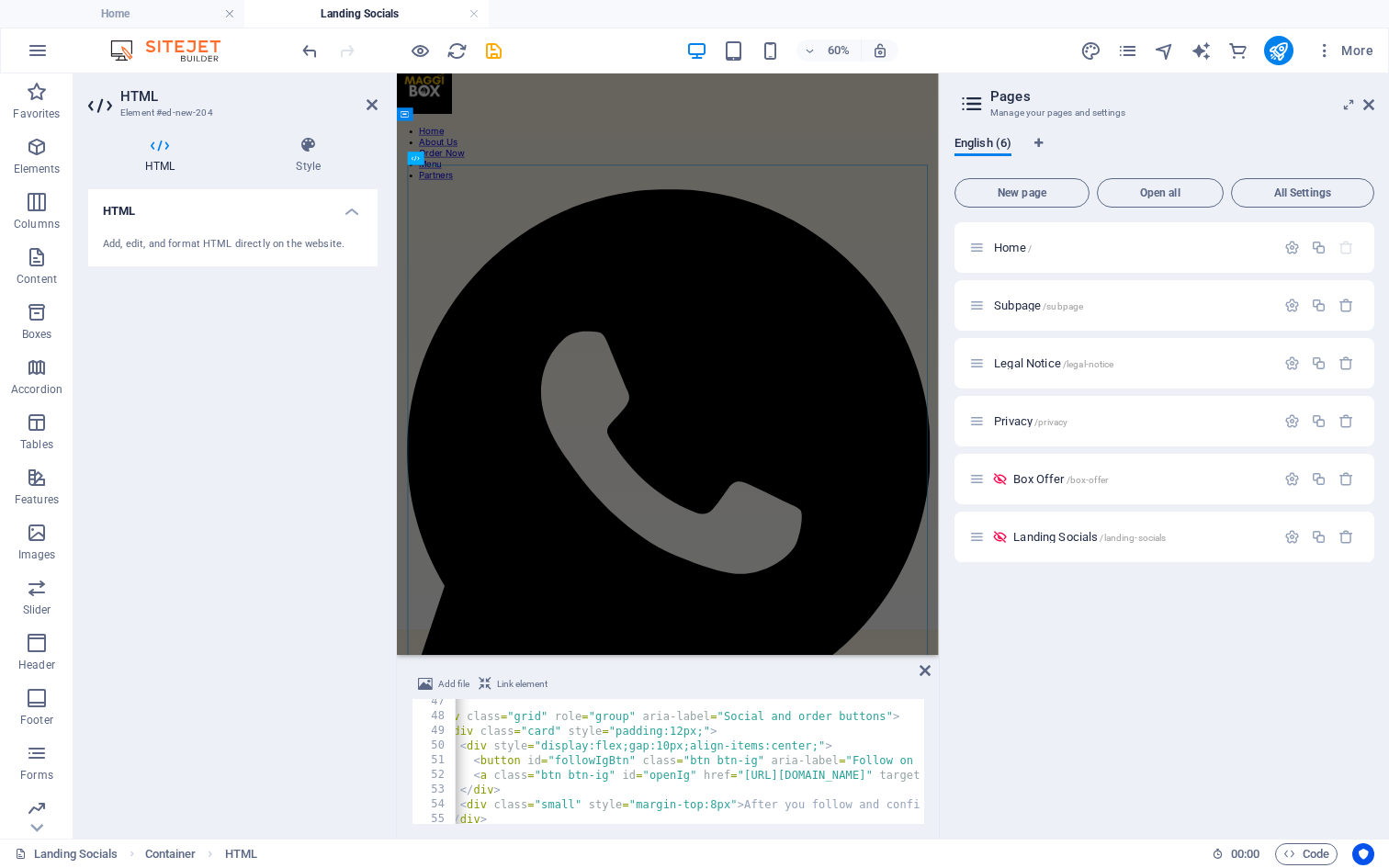
scroll to position [0, 71]
click at [373, 109] on icon at bounding box center [372, 105] width 11 height 15
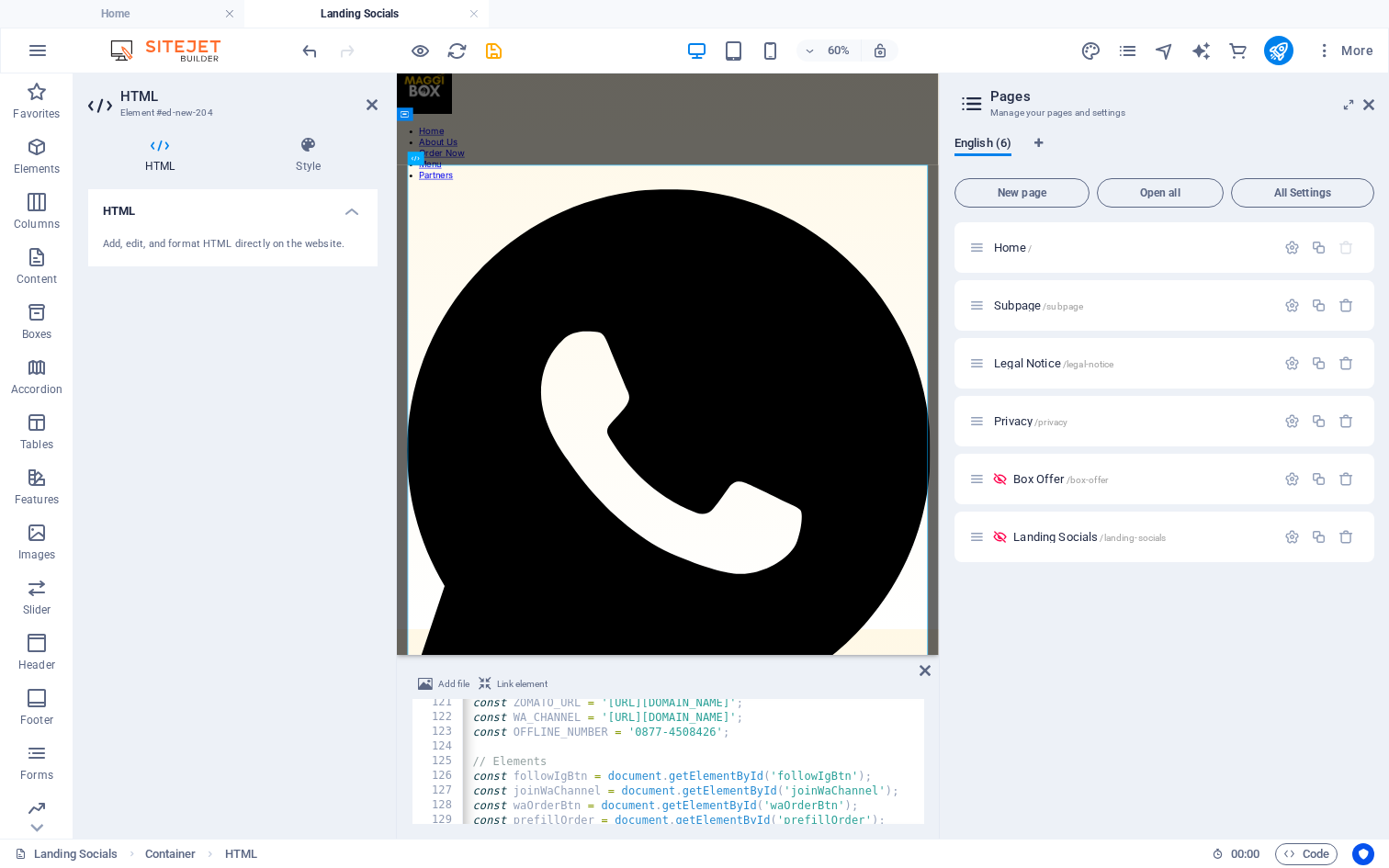
scroll to position [1672, 0]
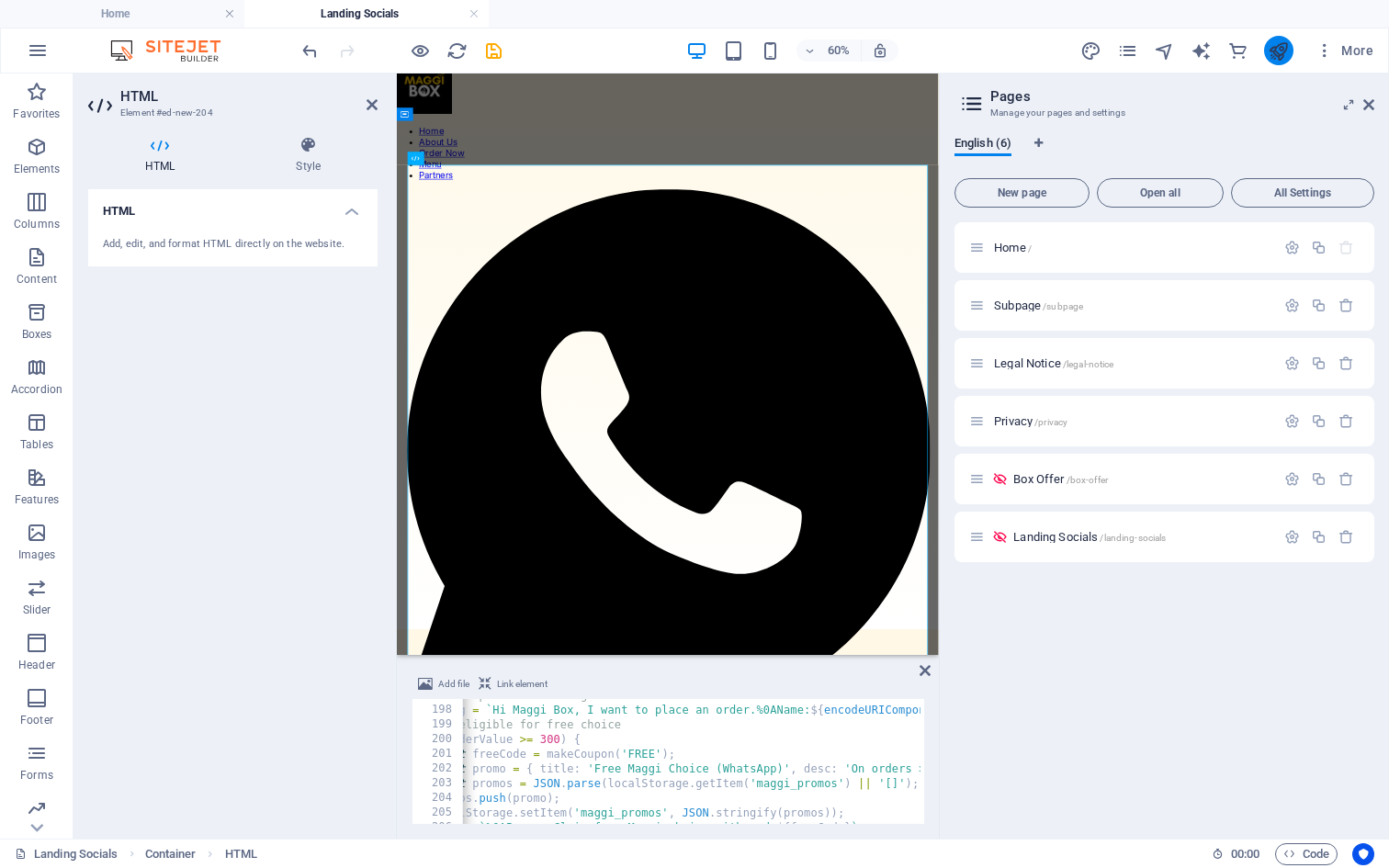
click at [1284, 52] on icon "publish" at bounding box center [1278, 51] width 22 height 22
